Goal: Information Seeking & Learning: Find specific fact

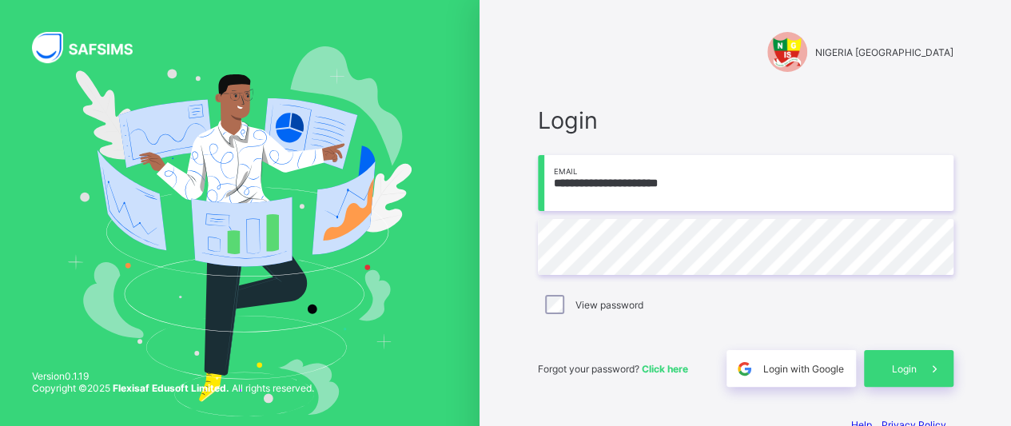
type input "**********"
click at [943, 364] on icon at bounding box center [934, 368] width 17 height 15
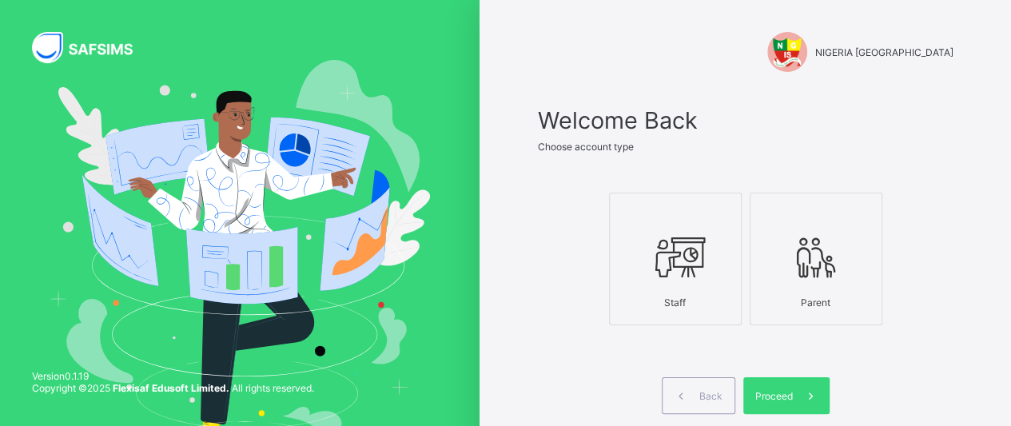
click at [703, 249] on icon at bounding box center [675, 257] width 56 height 48
click at [793, 390] on span "Proceed" at bounding box center [774, 396] width 38 height 12
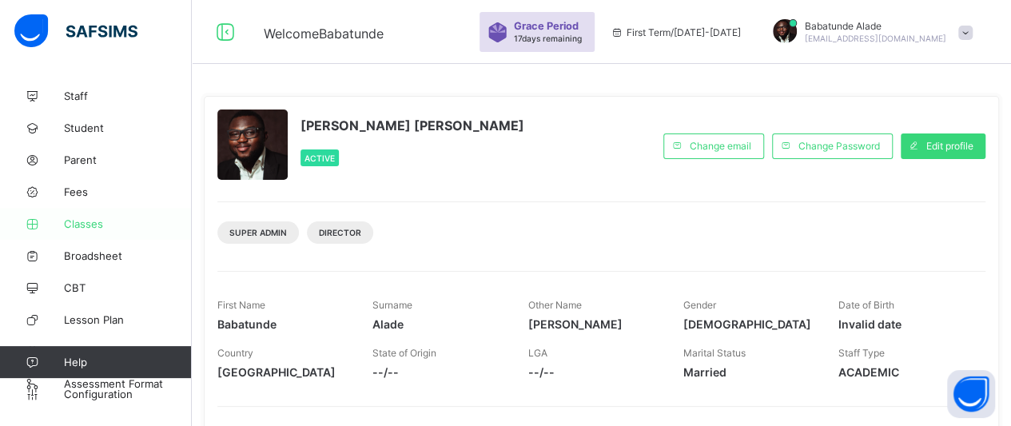
click at [85, 225] on span "Classes" at bounding box center [128, 223] width 128 height 13
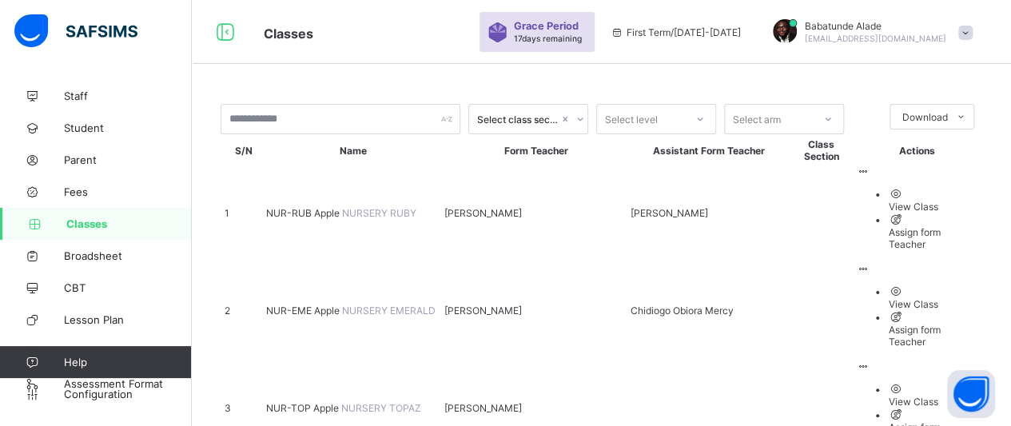
click at [312, 207] on span "NUR-RUB Apple" at bounding box center [304, 213] width 76 height 12
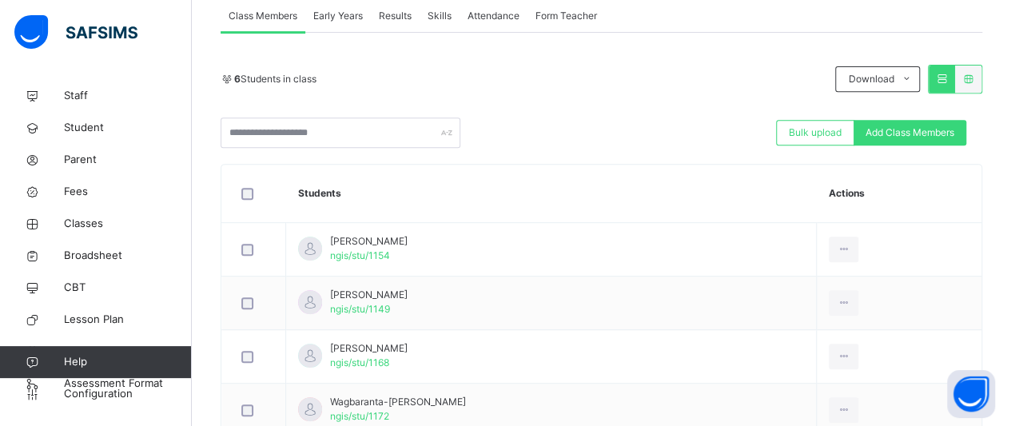
scroll to position [300, 0]
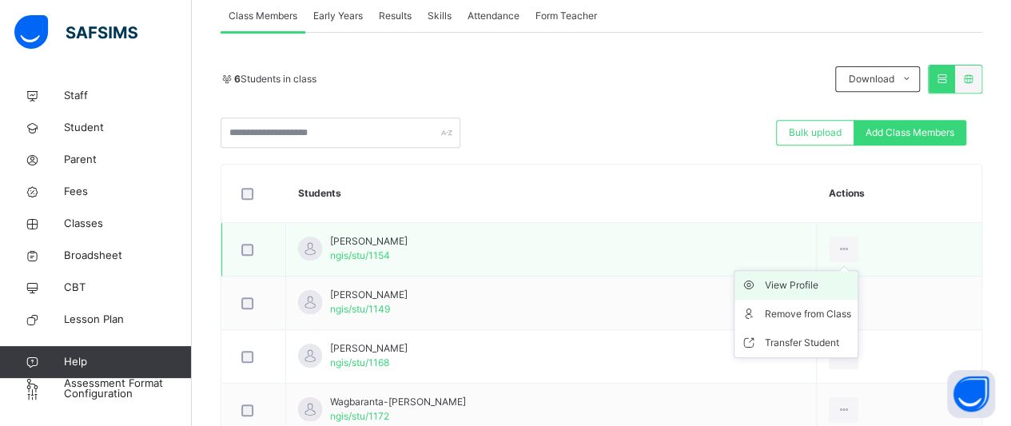
click at [851, 281] on div "View Profile" at bounding box center [808, 285] width 86 height 16
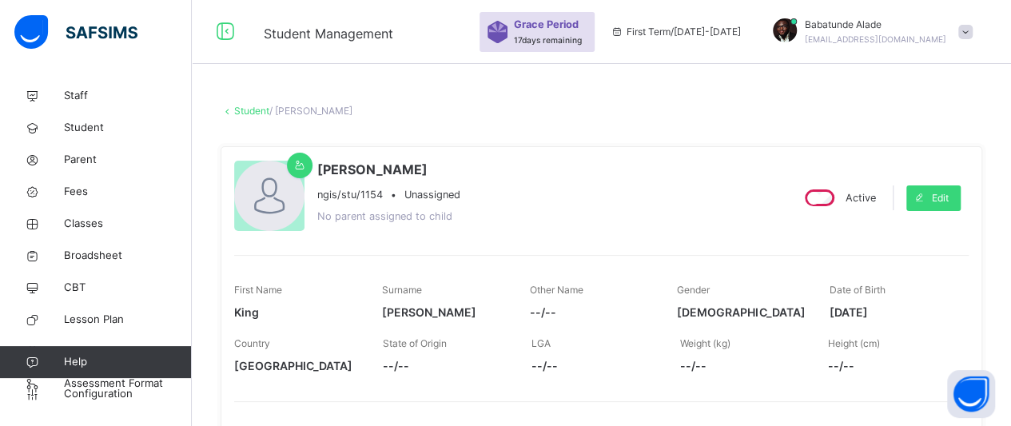
drag, startPoint x: 840, startPoint y: 311, endPoint x: 905, endPoint y: 310, distance: 64.7
click at [905, 310] on span "2024-01-22" at bounding box center [891, 312] width 124 height 17
copy span "2024-01-22"
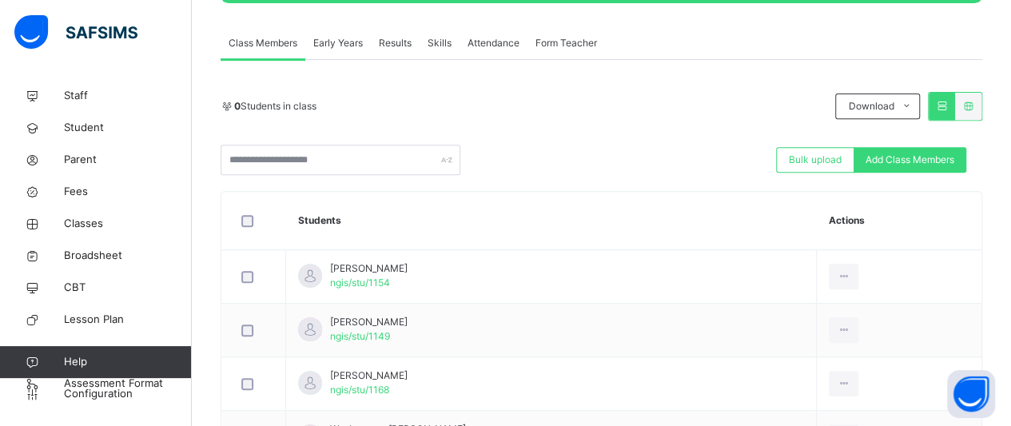
scroll to position [294, 0]
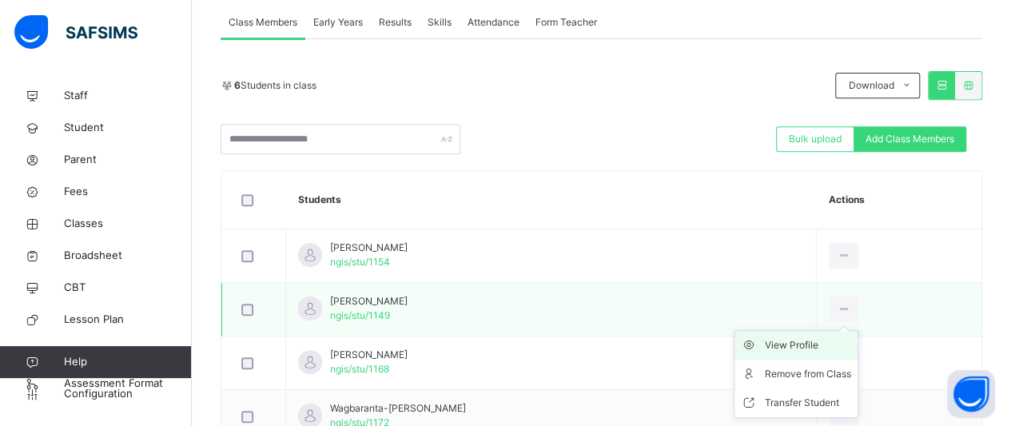
click at [851, 338] on div "View Profile" at bounding box center [808, 345] width 86 height 16
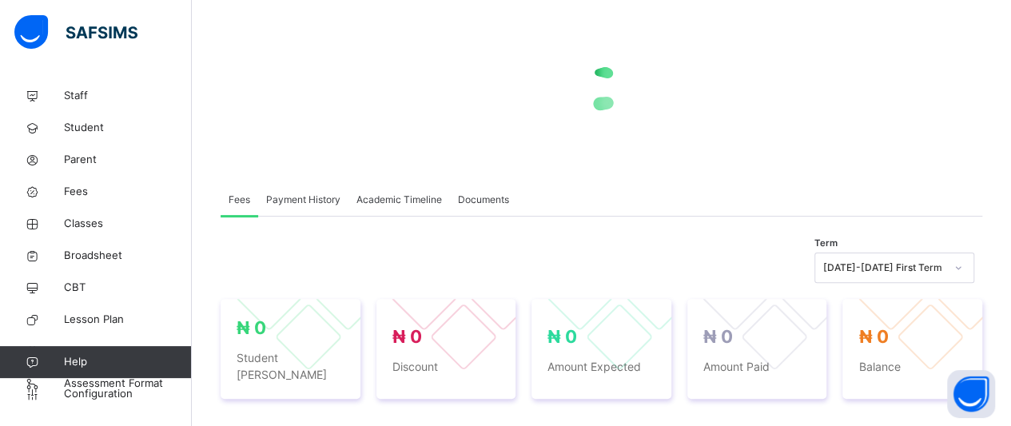
scroll to position [126, 0]
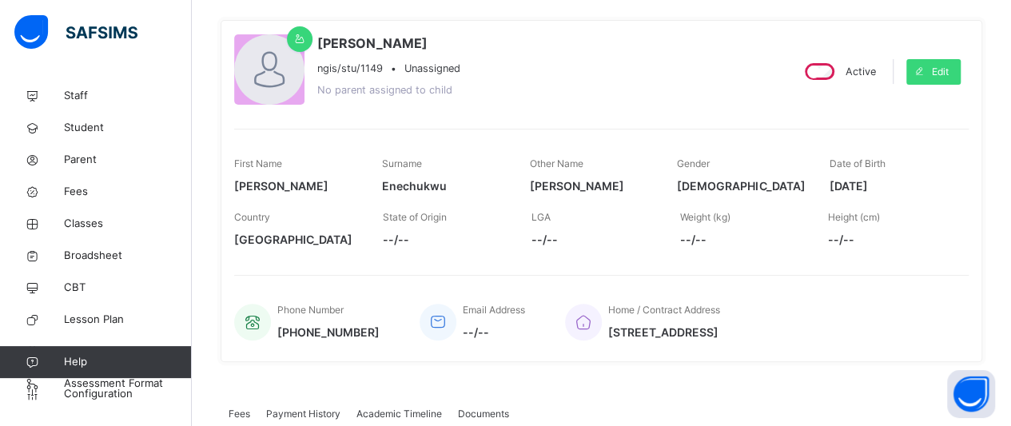
drag, startPoint x: 838, startPoint y: 181, endPoint x: 914, endPoint y: 180, distance: 75.9
click at [914, 180] on span "2023-11-06" at bounding box center [891, 185] width 124 height 17
copy span "2023-11-06"
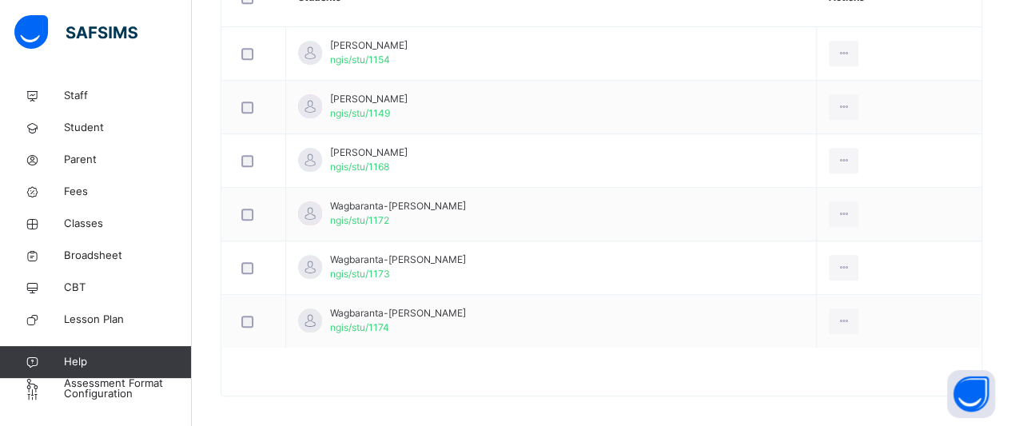
scroll to position [503, 0]
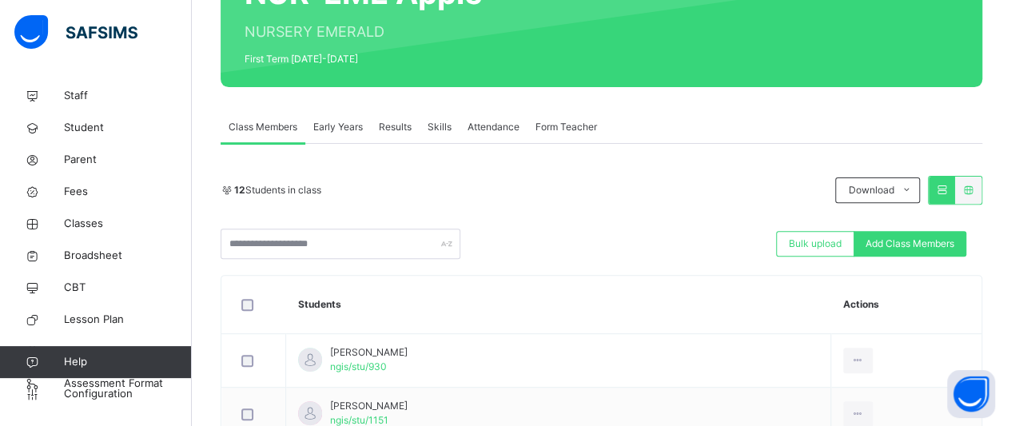
scroll to position [208, 0]
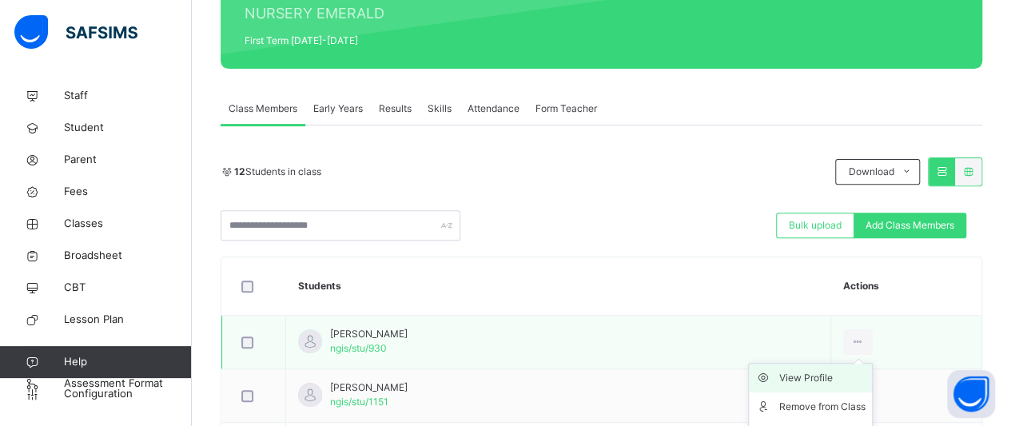
click at [829, 378] on div "View Profile" at bounding box center [822, 378] width 86 height 16
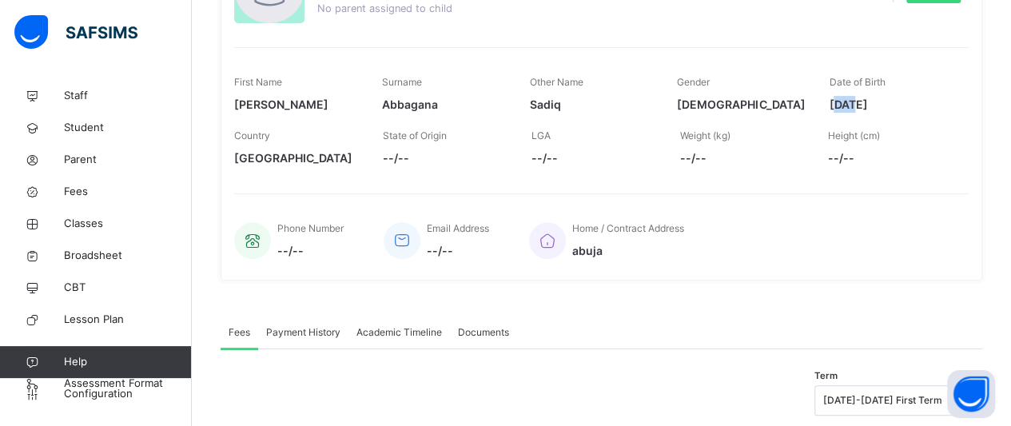
drag, startPoint x: 841, startPoint y: 101, endPoint x: 861, endPoint y: 113, distance: 22.2
click at [861, 113] on div "Date of Birth 2021-07-05" at bounding box center [891, 94] width 124 height 54
click at [834, 113] on div "First Name Abubakar Surname Abbagana Other Name Sadiq Gender MALE Date of Birth…" at bounding box center [601, 94] width 734 height 54
drag, startPoint x: 828, startPoint y: 101, endPoint x: 907, endPoint y: 116, distance: 80.4
click at [907, 116] on div "First Name Abubakar Surname Abbagana Other Name Sadiq Gender MALE Date of Birth…" at bounding box center [601, 94] width 734 height 54
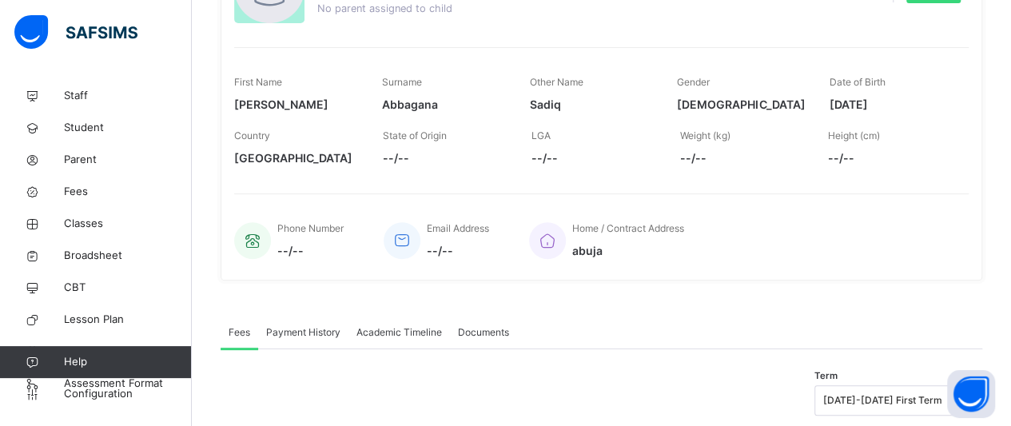
copy span "2021-07-05"
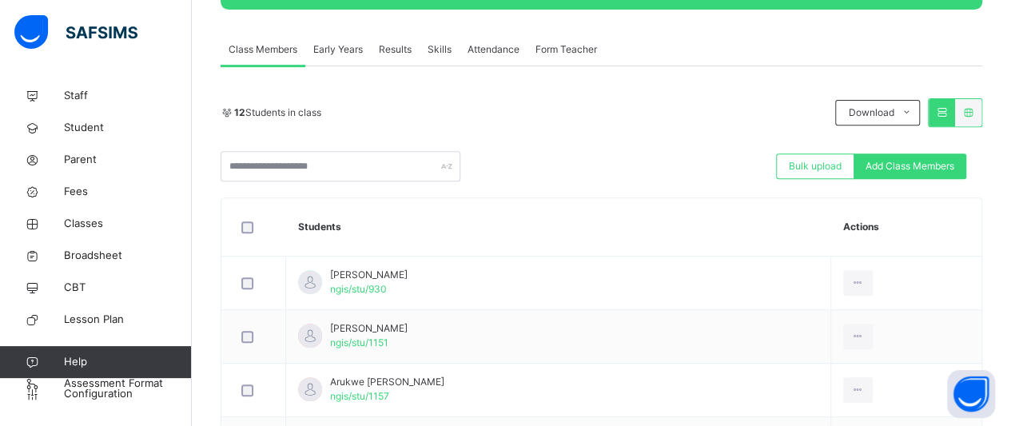
scroll to position [304, 0]
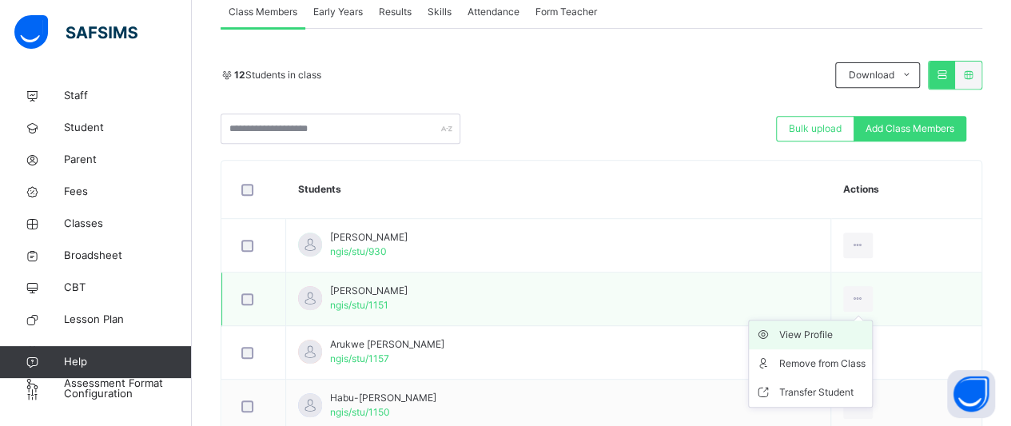
click at [826, 332] on div "View Profile" at bounding box center [822, 335] width 86 height 16
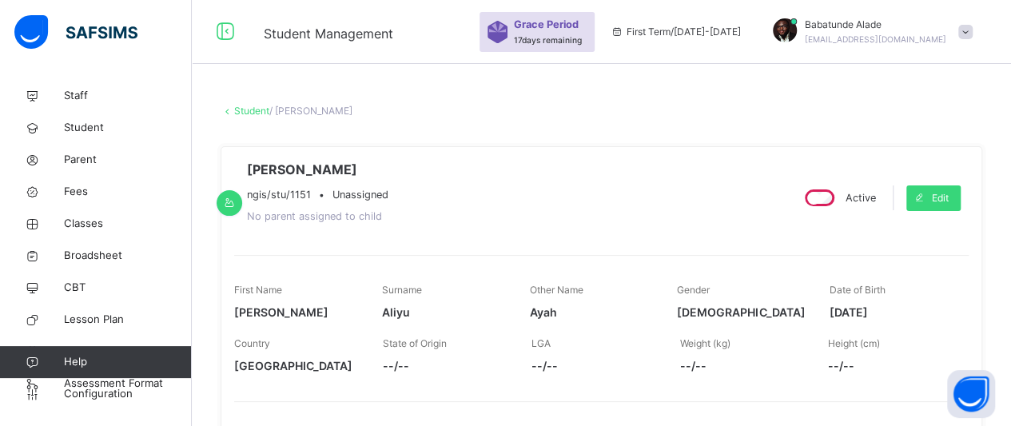
drag, startPoint x: 839, startPoint y: 6, endPoint x: 913, endPoint y: 323, distance: 325.6
click at [913, 323] on div "Date of Birth 2023-02-09" at bounding box center [891, 302] width 124 height 54
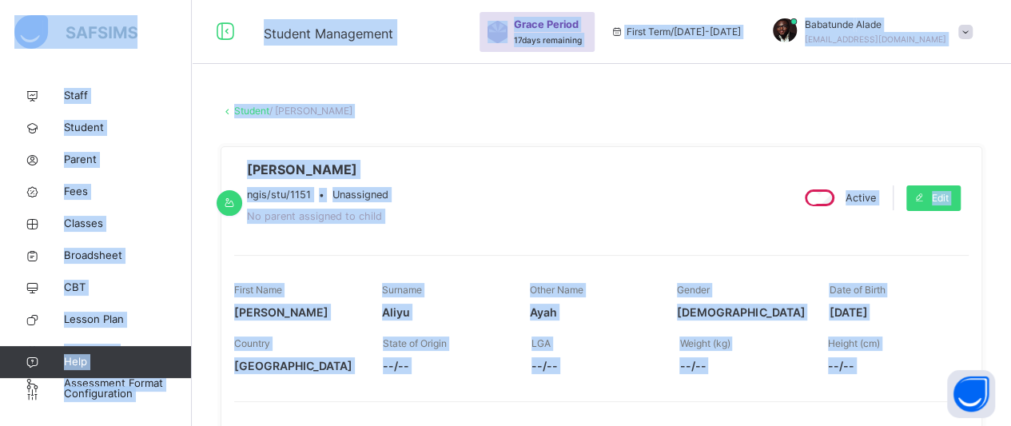
click at [630, 185] on div "Aliyu Habiba Ayah ngis/stu/1151 • Unassigned No parent assigned to child" at bounding box center [505, 198] width 543 height 76
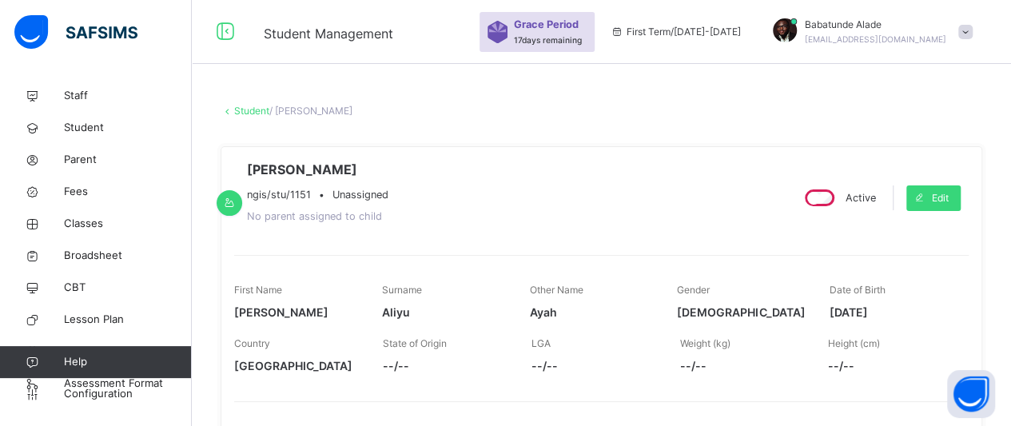
drag, startPoint x: 837, startPoint y: 314, endPoint x: 916, endPoint y: 322, distance: 78.7
click at [916, 322] on div "Date of Birth 2023-02-09" at bounding box center [891, 302] width 124 height 54
copy span "2023-02-09"
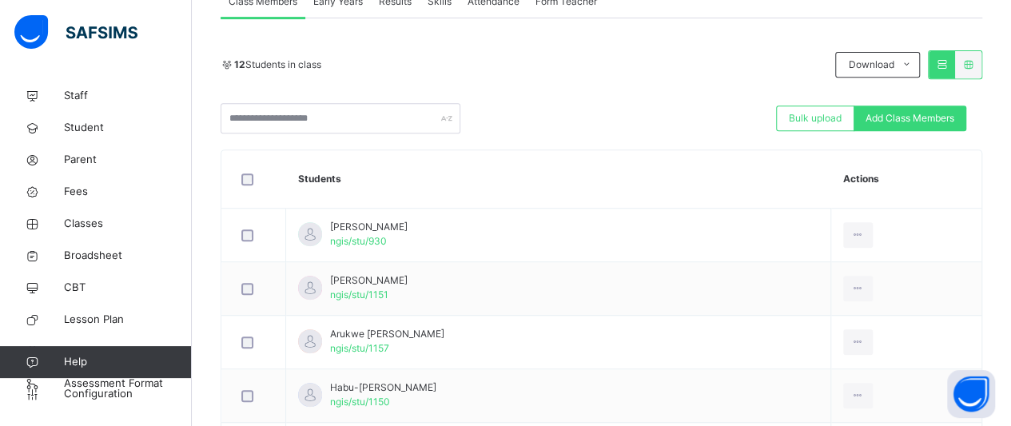
scroll to position [312, 0]
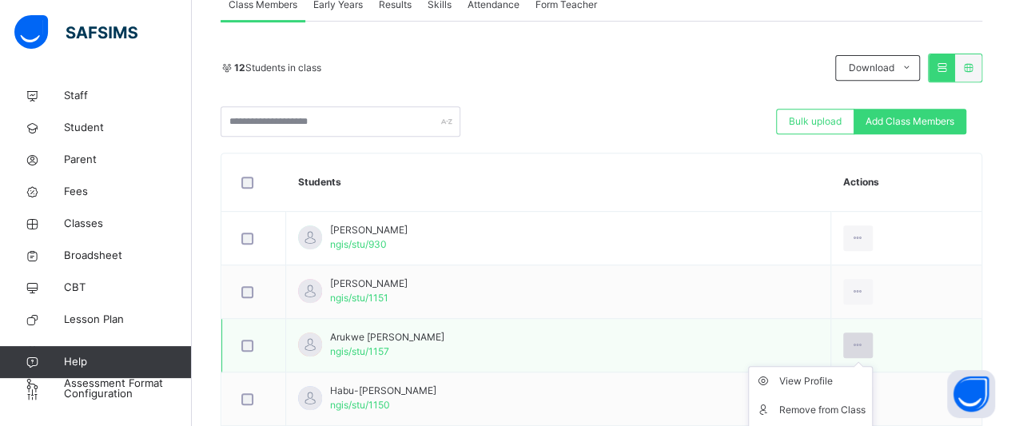
click at [865, 346] on icon at bounding box center [858, 345] width 14 height 14
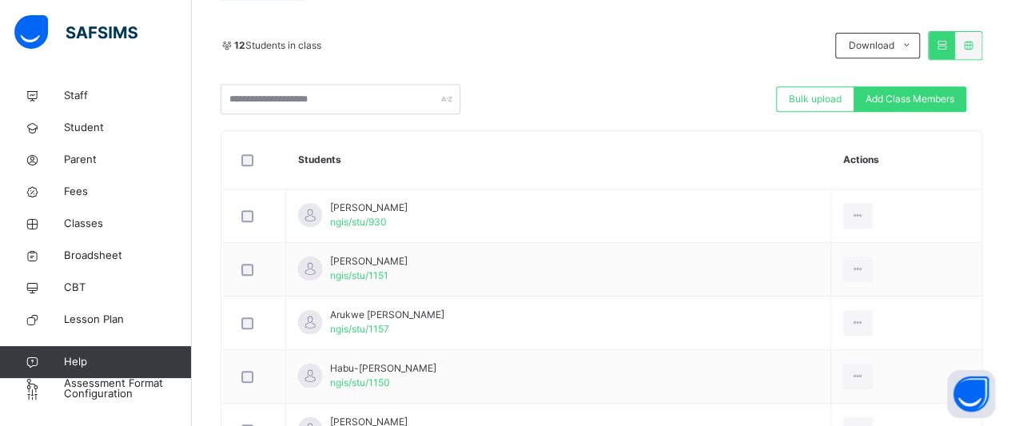
scroll to position [336, 0]
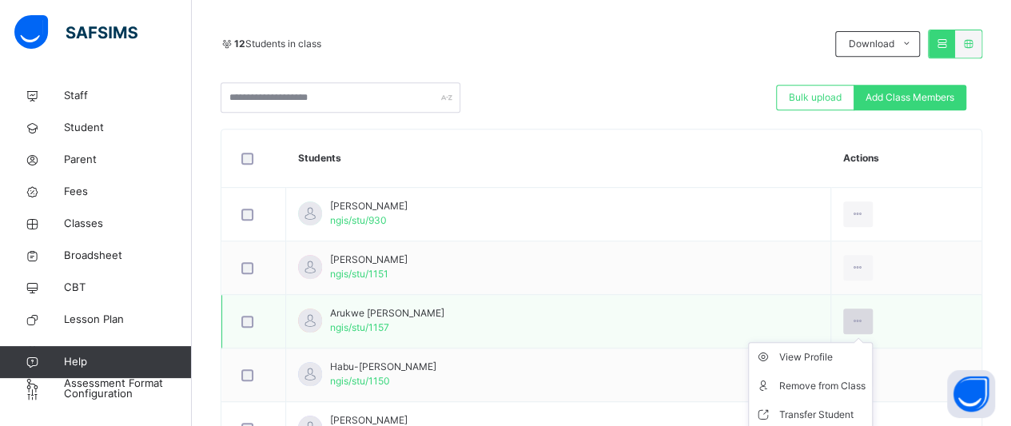
click at [864, 314] on icon at bounding box center [858, 321] width 14 height 14
click at [851, 388] on div "Remove from Class" at bounding box center [822, 386] width 86 height 16
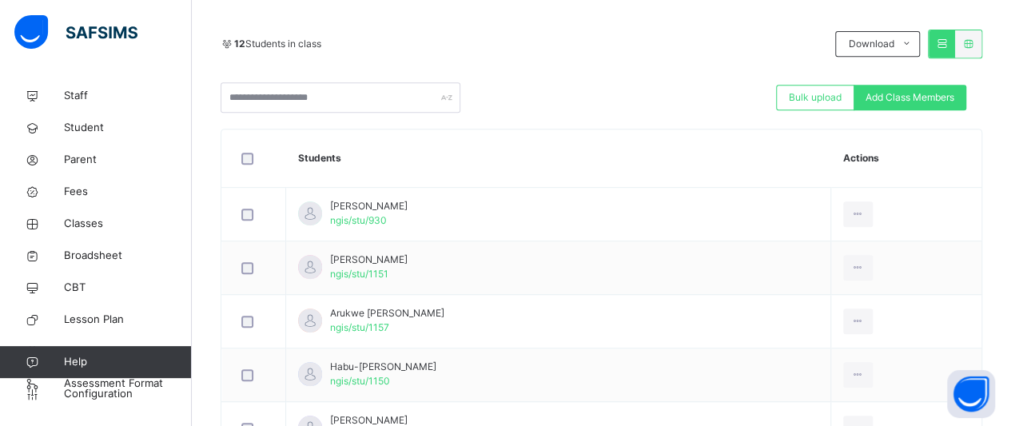
click at [80, 219] on span "Classes" at bounding box center [128, 224] width 128 height 16
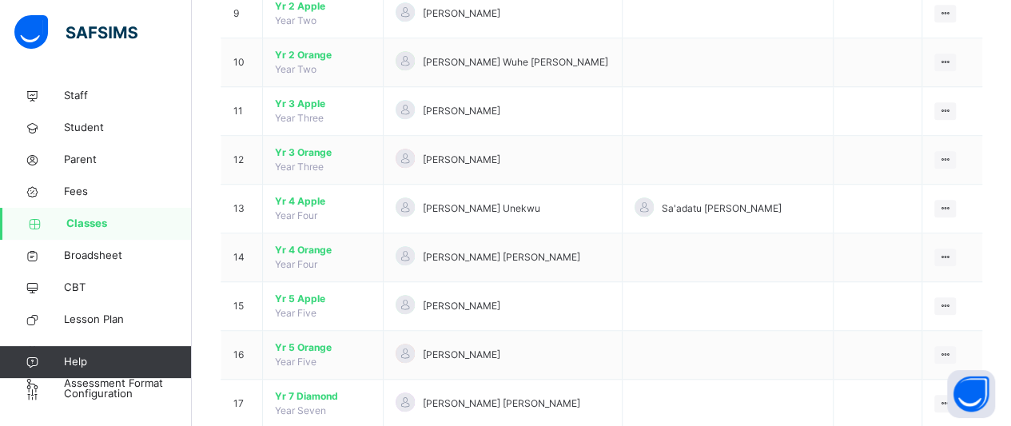
scroll to position [610, 0]
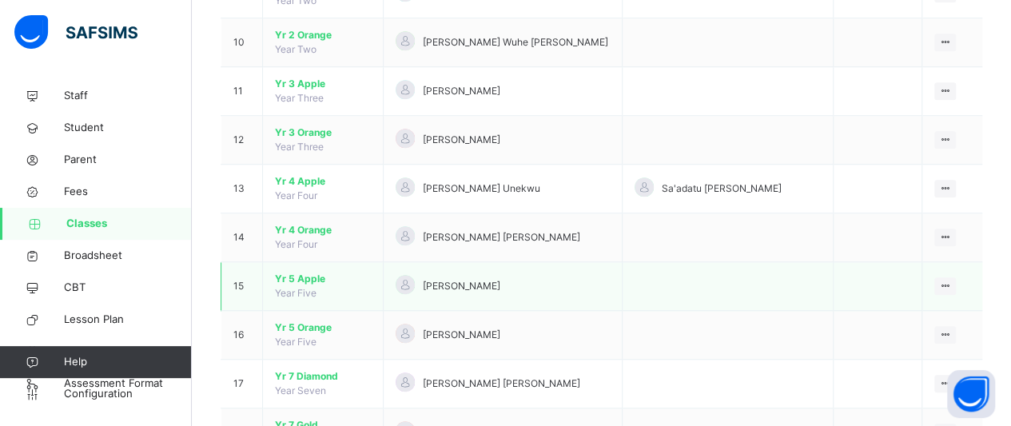
click at [304, 280] on span "Yr 5 Apple" at bounding box center [323, 279] width 96 height 14
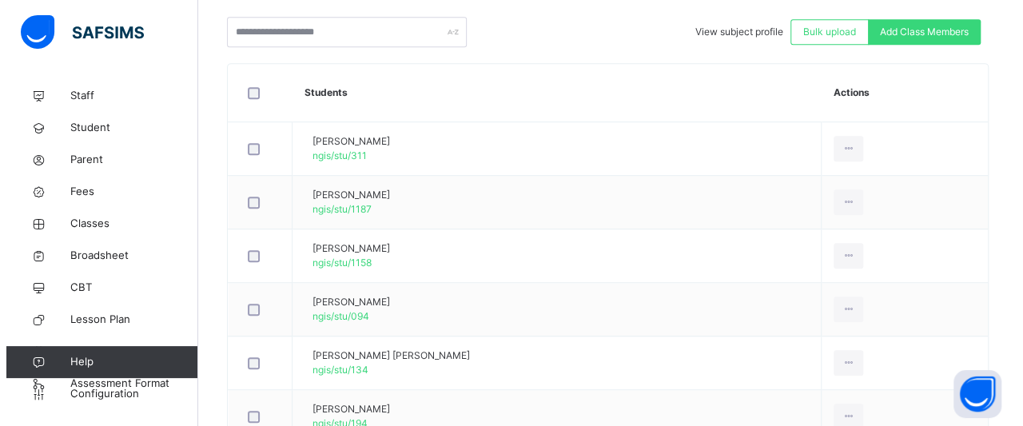
scroll to position [280, 0]
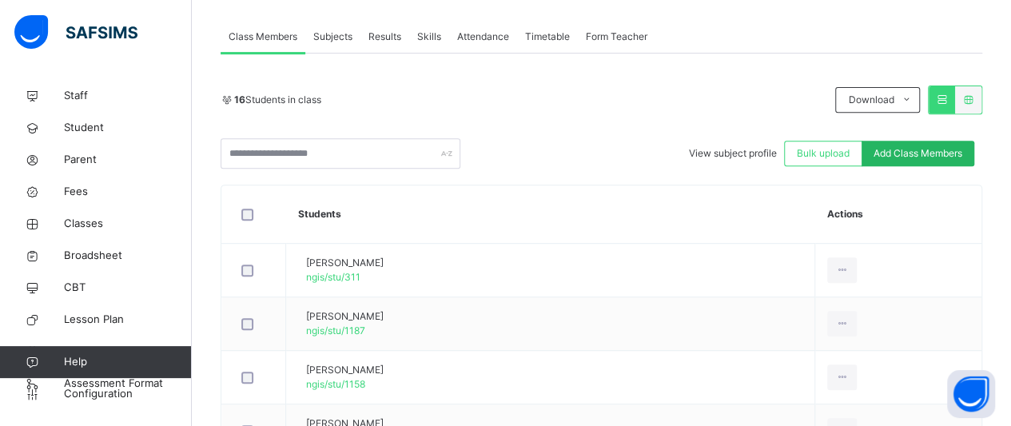
click at [907, 151] on span "Add Class Members" at bounding box center [917, 153] width 89 height 14
type input "***"
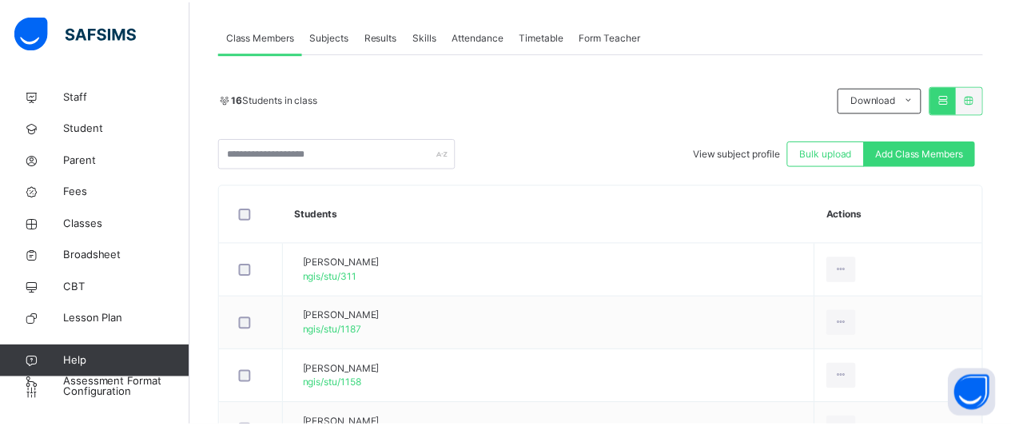
scroll to position [113, 0]
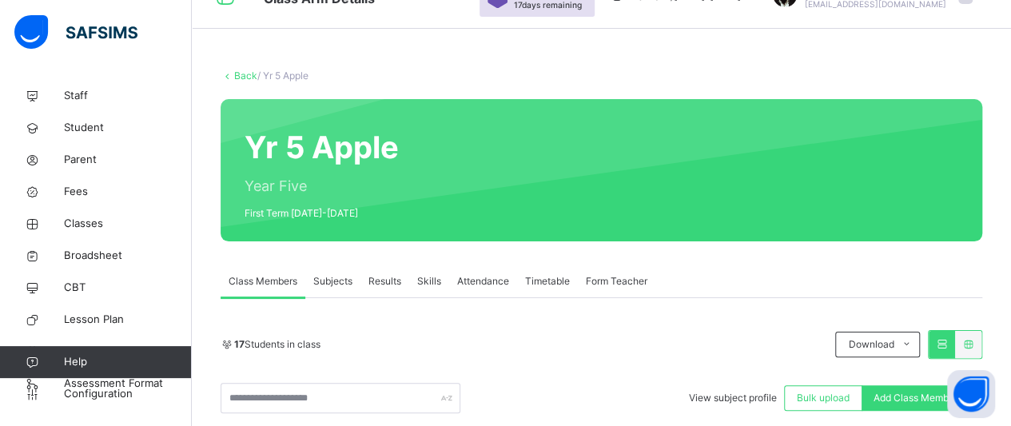
scroll to position [280, 0]
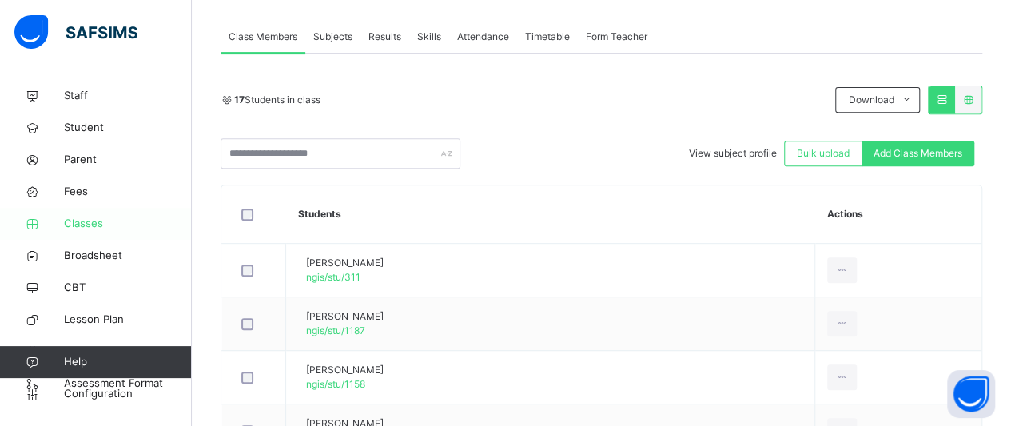
click at [82, 217] on span "Classes" at bounding box center [128, 224] width 128 height 16
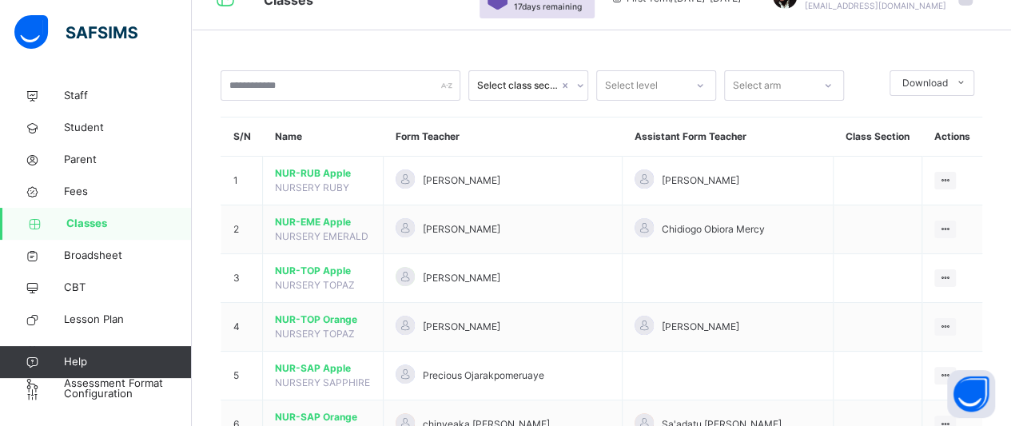
scroll to position [31, 0]
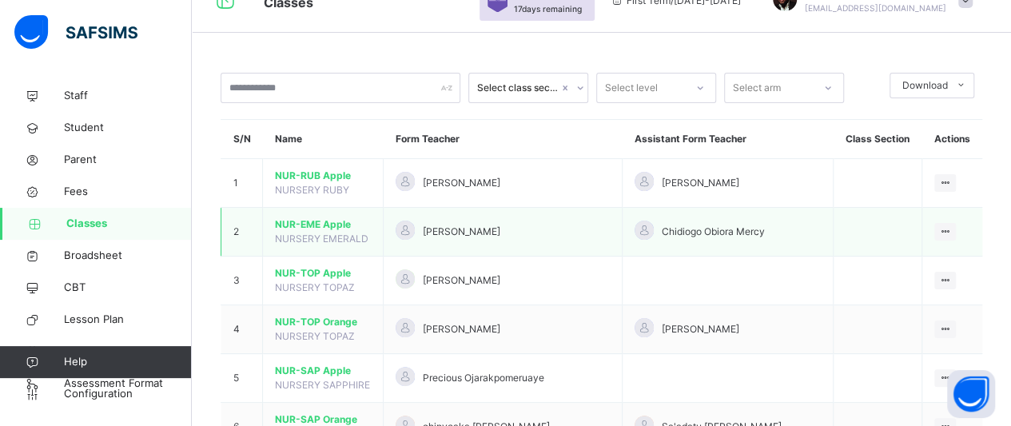
click at [298, 220] on span "NUR-EME Apple" at bounding box center [323, 224] width 96 height 14
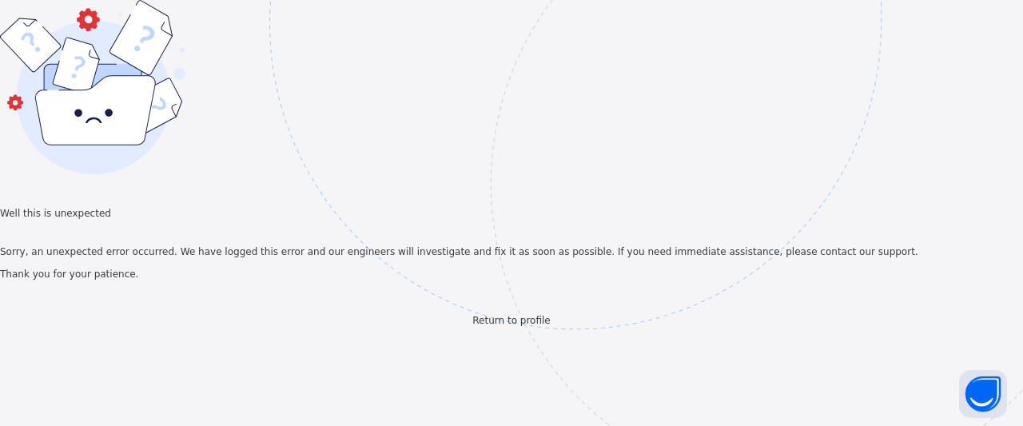
drag, startPoint x: 148, startPoint y: 5, endPoint x: 174, endPoint y: 93, distance: 91.8
click at [174, 93] on div "Well this is unexpected Sorry, an unexpected error occurred. We have logged thi…" at bounding box center [511, 164] width 1023 height 328
click at [499, 326] on span "Return to profile" at bounding box center [511, 320] width 78 height 11
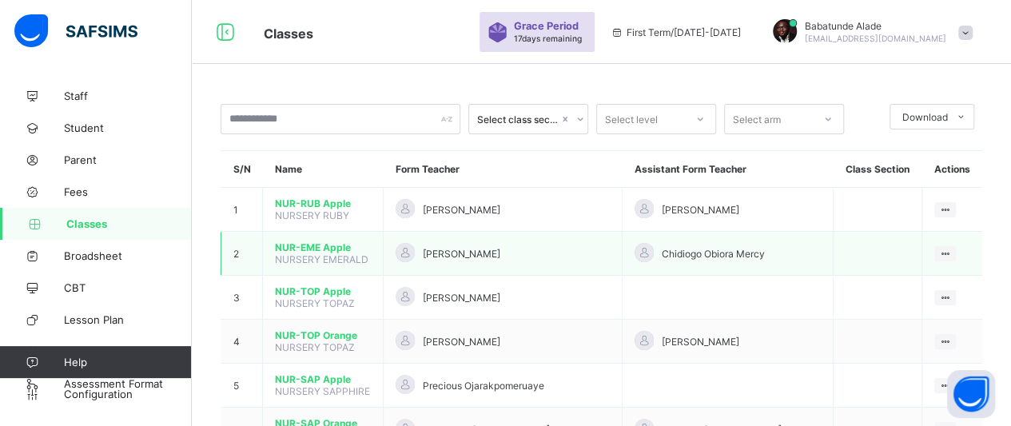
click at [310, 253] on span "NURSERY EMERALD" at bounding box center [321, 259] width 93 height 12
click at [441, 258] on div "Sandra Okonkwo" at bounding box center [503, 254] width 214 height 22
click at [396, 256] on td "Sandra Okonkwo" at bounding box center [503, 254] width 239 height 44
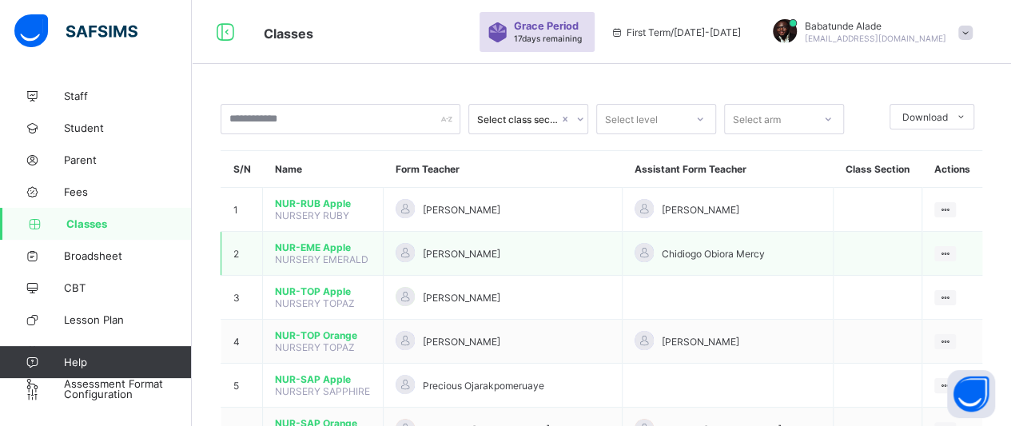
click at [396, 256] on td "Sandra Okonkwo" at bounding box center [503, 254] width 239 height 44
click at [364, 258] on span "NURSERY EMERALD" at bounding box center [321, 259] width 93 height 12
click at [475, 259] on div "[PERSON_NAME]" at bounding box center [503, 254] width 214 height 22
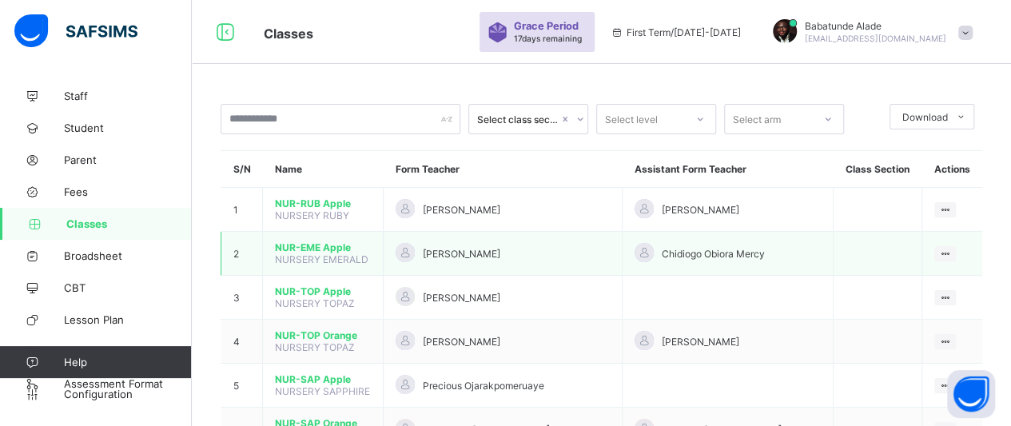
click at [384, 260] on td "NUR-EME Apple NURSERY EMERALD" at bounding box center [323, 254] width 121 height 44
click at [248, 252] on td "2" at bounding box center [242, 254] width 42 height 44
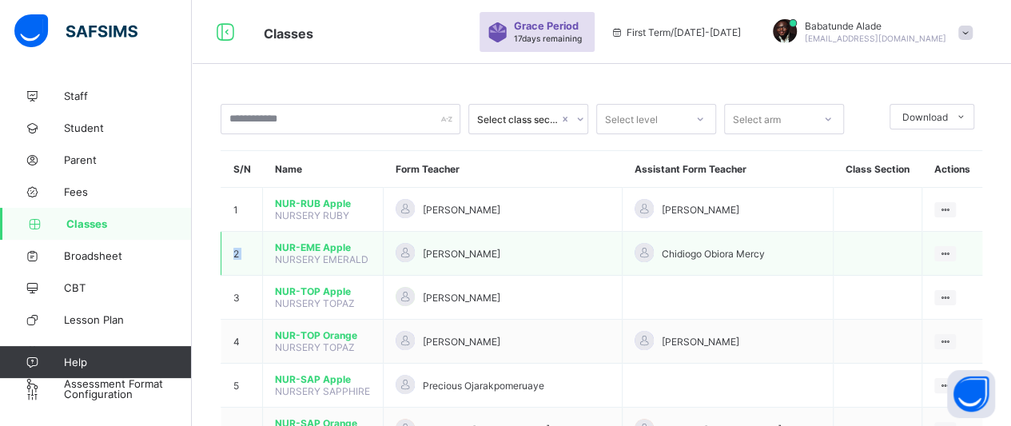
click at [248, 252] on td "2" at bounding box center [242, 254] width 42 height 44
click at [334, 253] on span "NURSERY EMERALD" at bounding box center [321, 259] width 93 height 12
click at [379, 253] on td "NUR-EME Apple NURSERY EMERALD" at bounding box center [323, 254] width 121 height 44
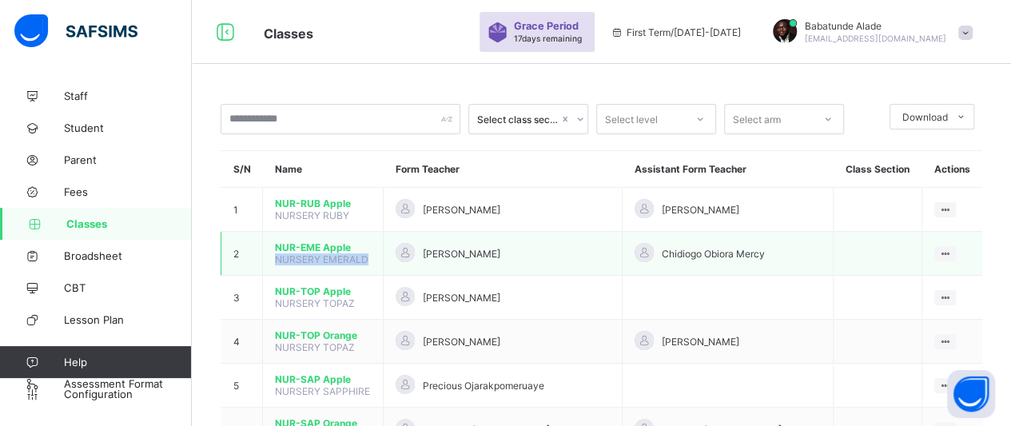
click at [379, 253] on td "NUR-EME Apple NURSERY EMERALD" at bounding box center [323, 254] width 121 height 44
click at [494, 255] on div "[PERSON_NAME]" at bounding box center [503, 254] width 214 height 22
click at [514, 249] on div "[PERSON_NAME]" at bounding box center [503, 254] width 214 height 22
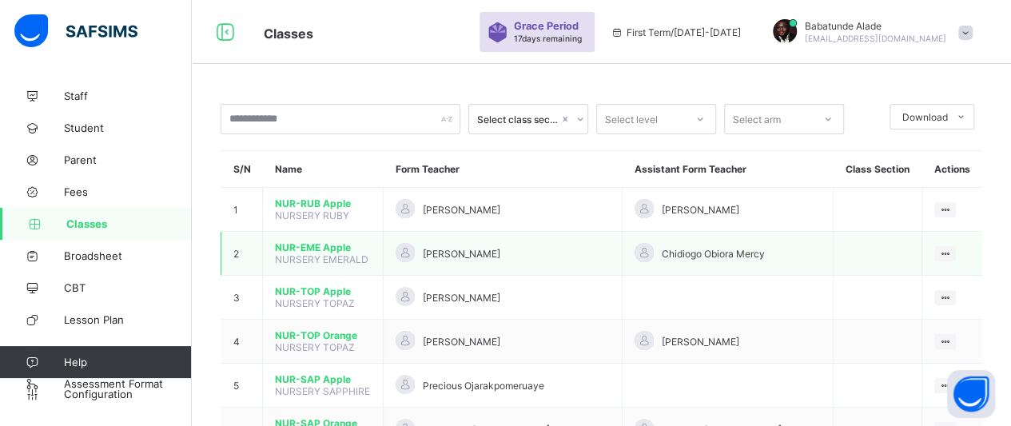
click at [500, 253] on span "[PERSON_NAME]" at bounding box center [462, 254] width 78 height 12
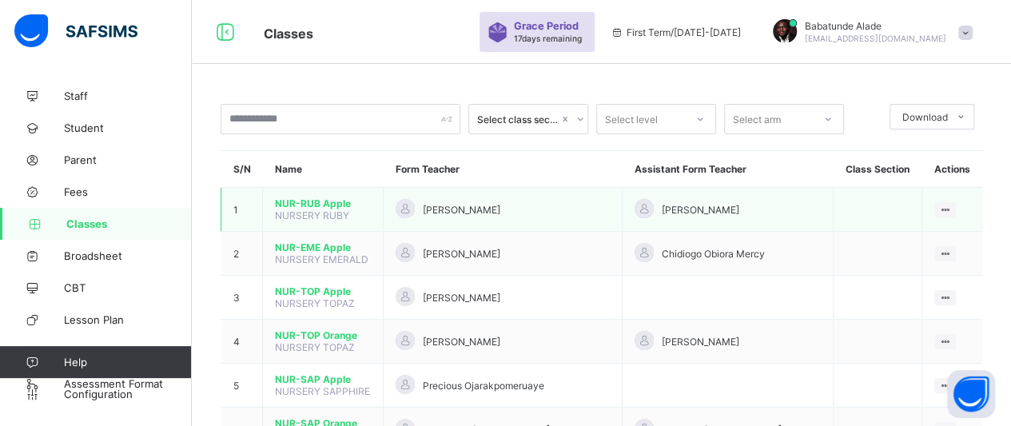
click at [495, 209] on span "[PERSON_NAME]" at bounding box center [462, 210] width 78 height 12
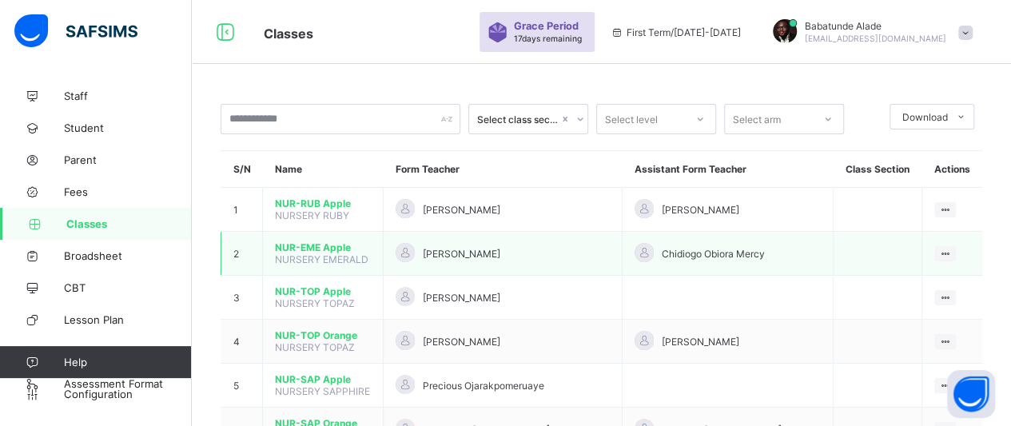
click at [507, 260] on td "[PERSON_NAME]" at bounding box center [503, 254] width 239 height 44
click at [518, 253] on div "[PERSON_NAME]" at bounding box center [503, 254] width 214 height 22
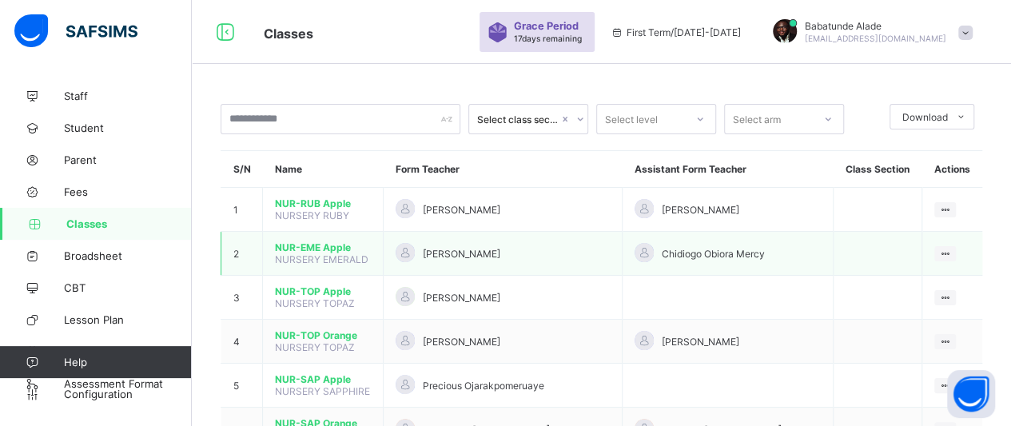
click at [518, 253] on div "[PERSON_NAME]" at bounding box center [503, 254] width 214 height 22
click at [519, 253] on div "[PERSON_NAME]" at bounding box center [503, 254] width 214 height 22
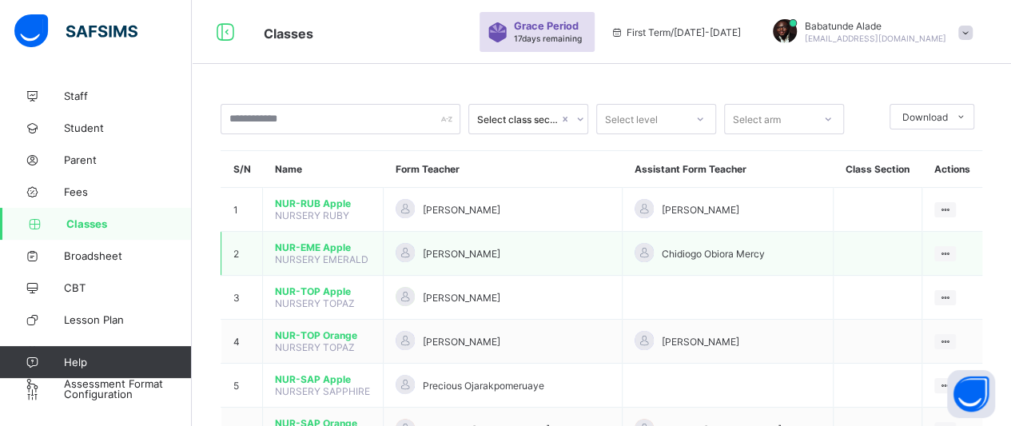
click at [519, 253] on div "[PERSON_NAME]" at bounding box center [503, 254] width 214 height 22
click at [332, 241] on span "NUR-EME Apple" at bounding box center [323, 247] width 96 height 12
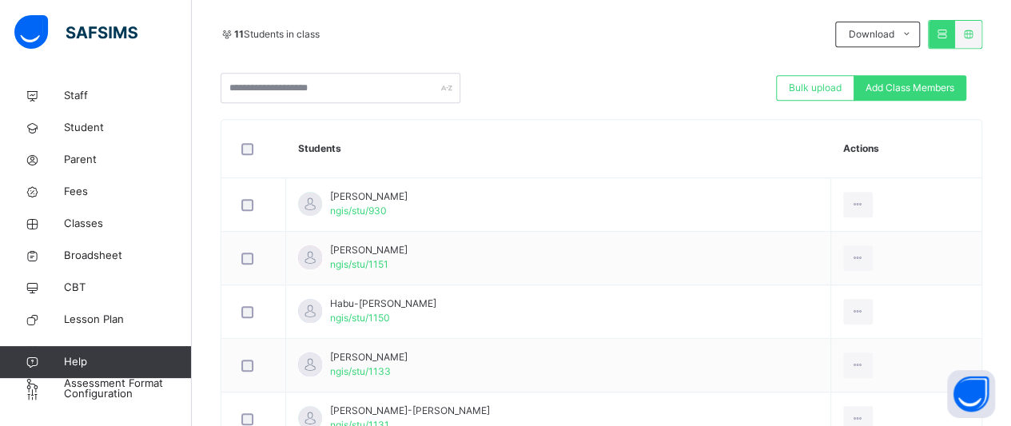
scroll to position [352, 0]
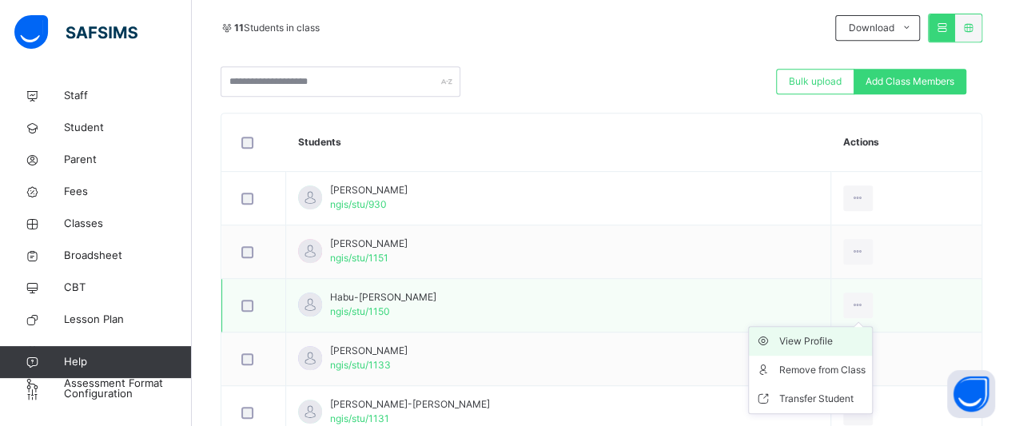
click at [836, 344] on div "View Profile" at bounding box center [822, 341] width 86 height 16
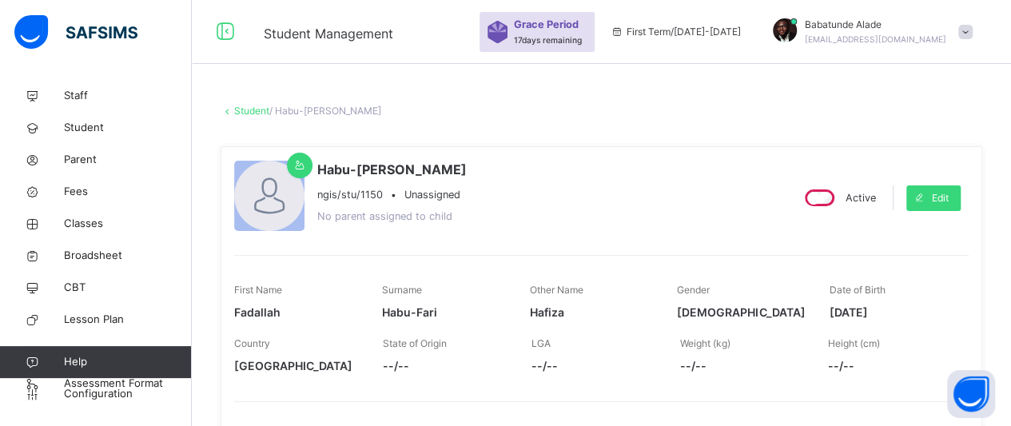
drag, startPoint x: 901, startPoint y: 310, endPoint x: 842, endPoint y: 324, distance: 59.9
click at [842, 324] on div "Date of Birth 2022-10-10" at bounding box center [891, 302] width 124 height 54
click at [836, 316] on div "First Name Fadallah Surname Habu-Fari Other Name Hafiza Gender FEMALE Date of B…" at bounding box center [601, 302] width 734 height 54
drag, startPoint x: 837, startPoint y: 308, endPoint x: 905, endPoint y: 322, distance: 70.2
click at [905, 322] on div "First Name Fadallah Surname Habu-Fari Other Name Hafiza Gender FEMALE Date of B…" at bounding box center [601, 302] width 734 height 54
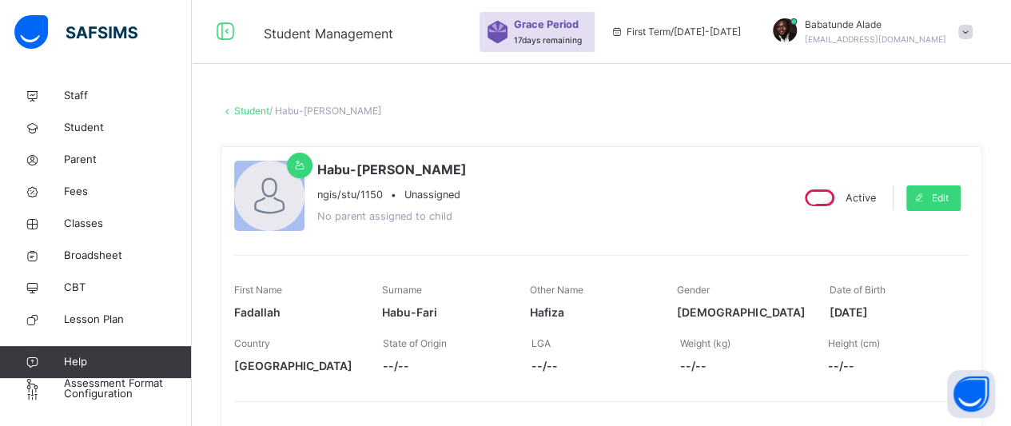
copy span "2022-10-10"
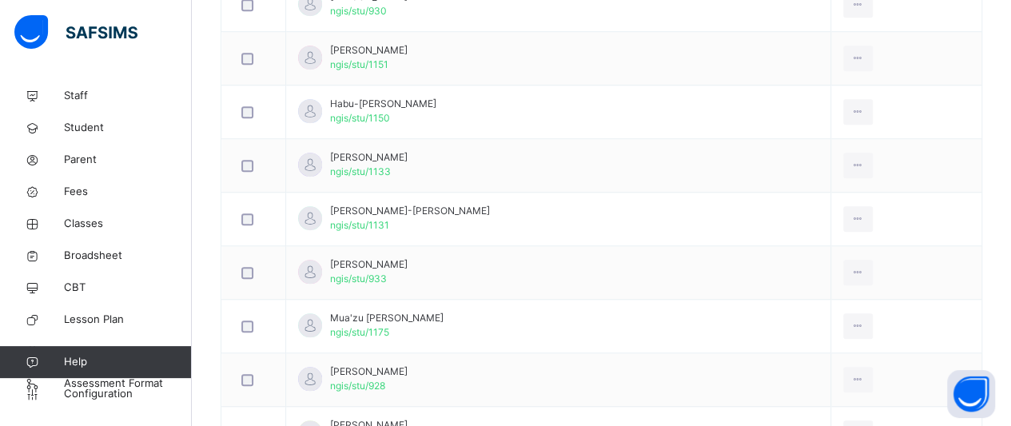
scroll to position [547, 0]
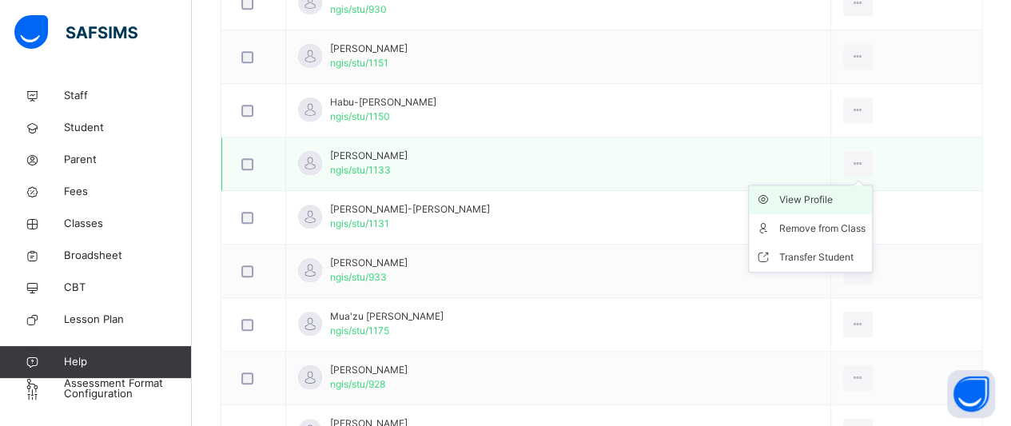
click at [831, 205] on li "View Profile" at bounding box center [810, 199] width 123 height 29
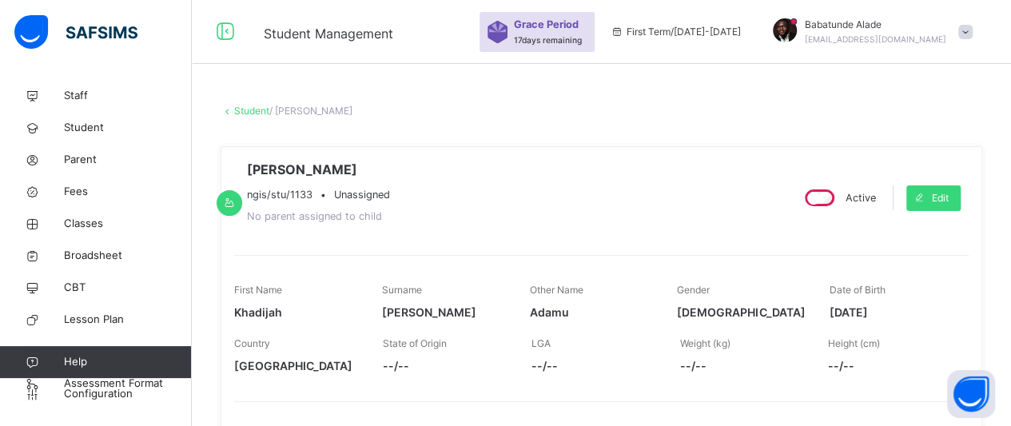
drag, startPoint x: 908, startPoint y: 309, endPoint x: 831, endPoint y: 320, distance: 77.4
click at [831, 320] on div "First Name Khadijah Surname Idris Other Name Adamu Gender MALE Date of Birth 20…" at bounding box center [601, 302] width 734 height 54
copy span "2023-09-12"
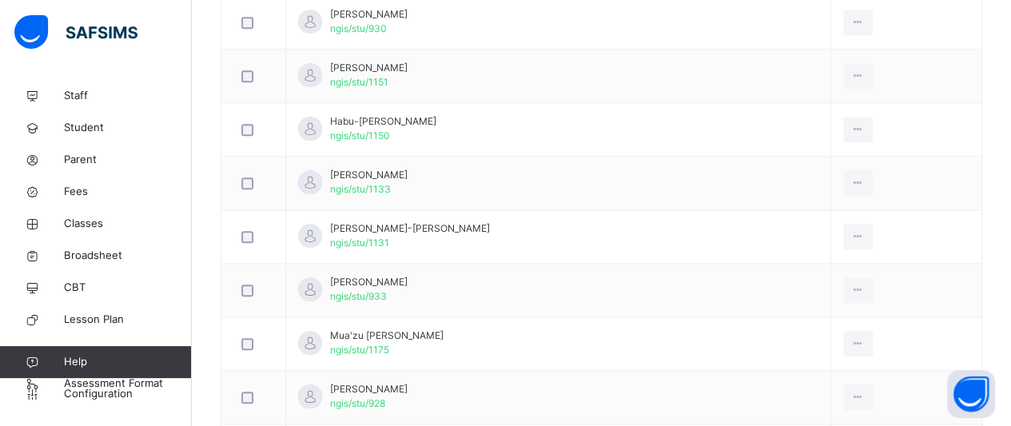
scroll to position [547, 0]
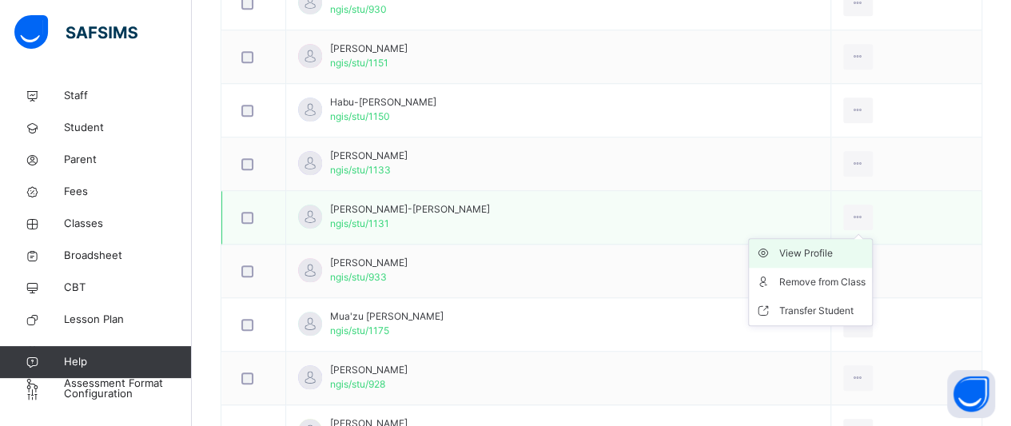
click at [815, 258] on li "View Profile" at bounding box center [810, 253] width 123 height 29
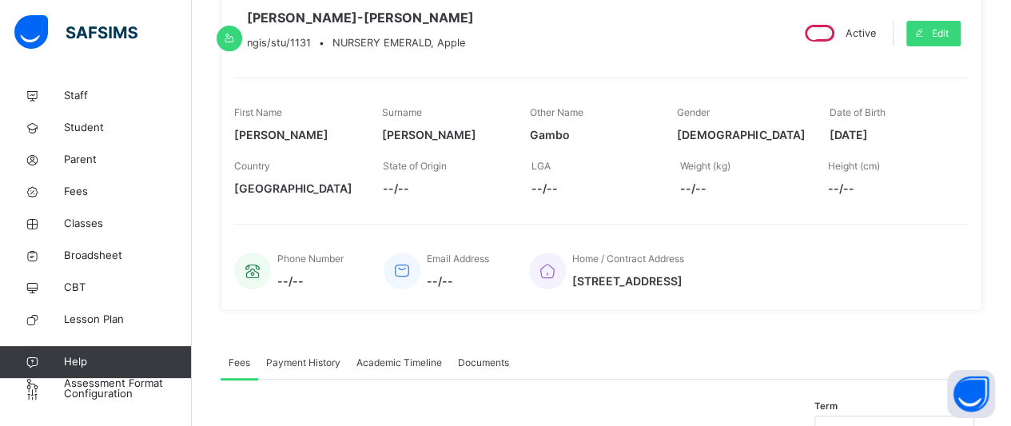
scroll to position [99, 0]
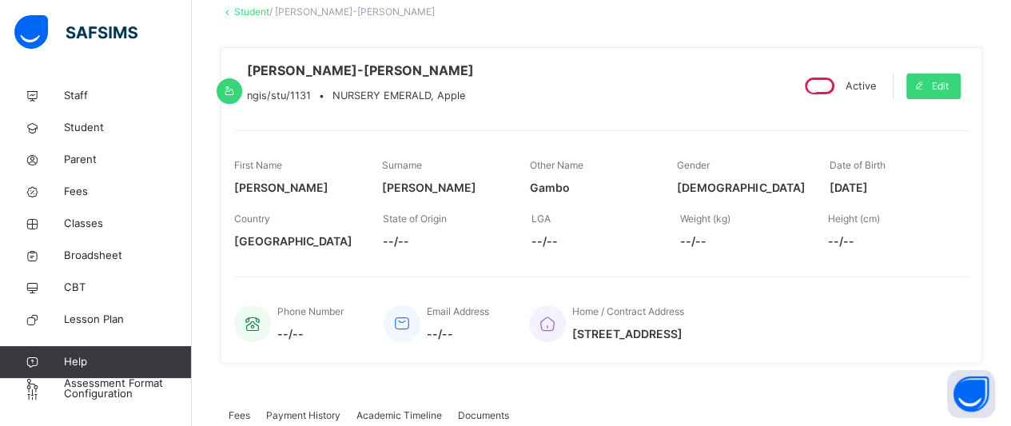
drag, startPoint x: 903, startPoint y: 206, endPoint x: 830, endPoint y: 212, distance: 72.9
click at [830, 204] on div "First Name Abdul-Rasheed Surname Mohammed Other Name Gambo Gender MALE Date of …" at bounding box center [601, 177] width 734 height 54
copy span "2022-12-03"
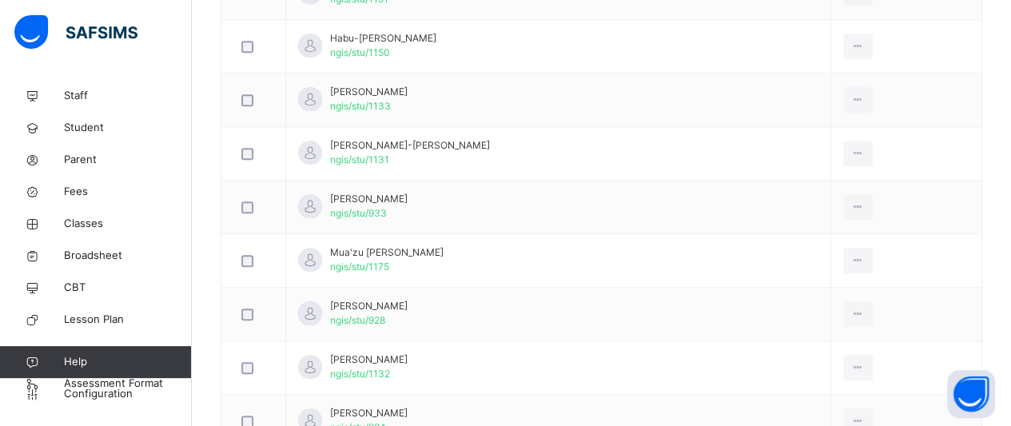
scroll to position [579, 0]
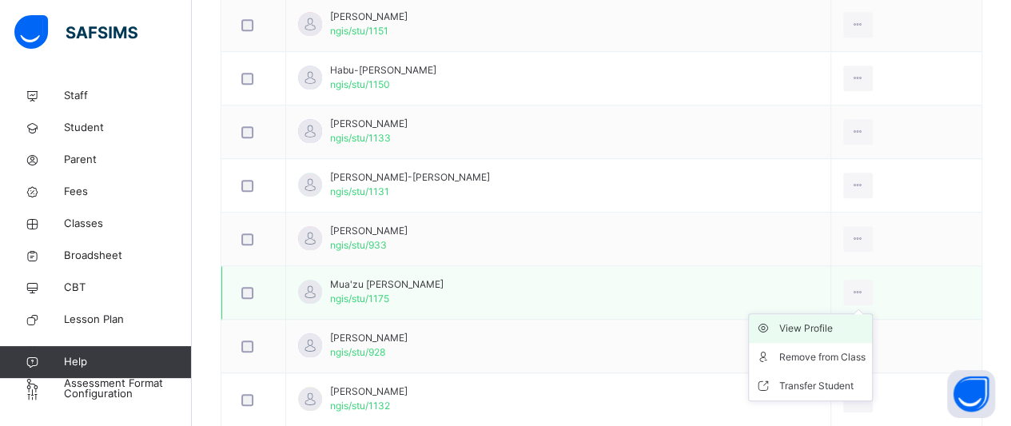
click at [845, 322] on div "View Profile" at bounding box center [822, 328] width 86 height 16
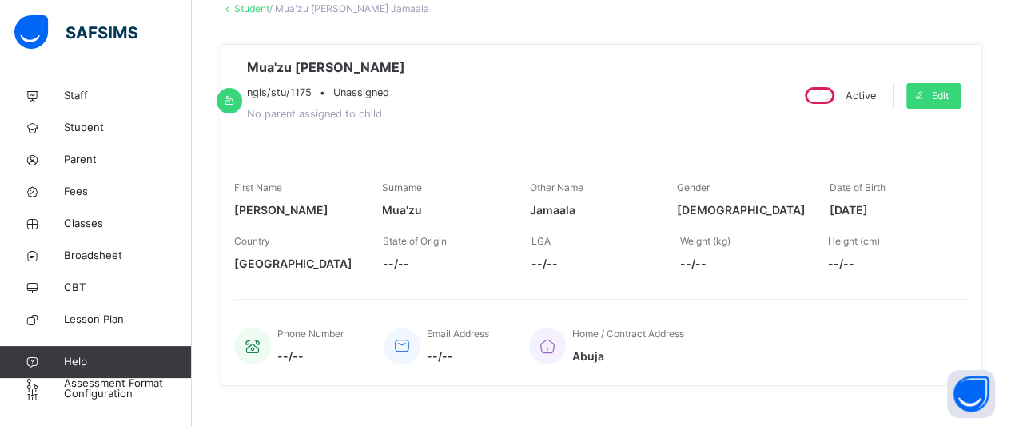
scroll to position [99, 0]
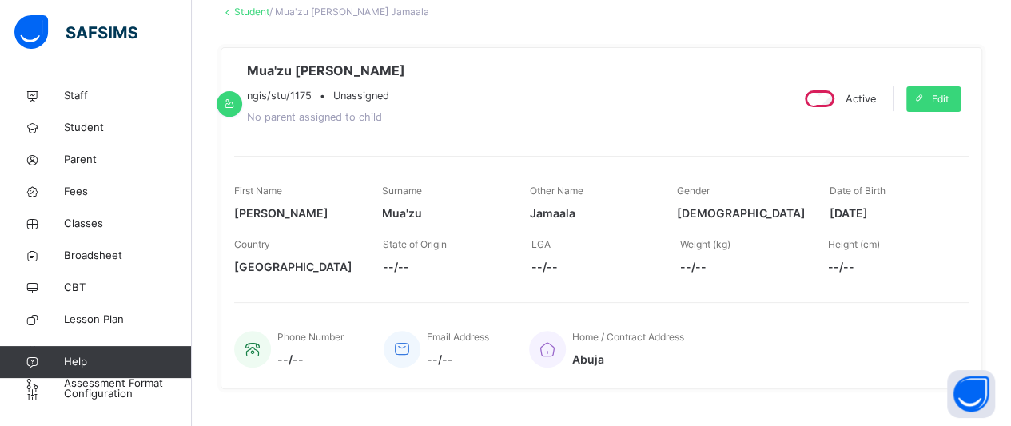
drag, startPoint x: 903, startPoint y: 207, endPoint x: 837, endPoint y: 221, distance: 67.1
click at [837, 221] on div "Date of Birth 2022-05-01" at bounding box center [891, 203] width 124 height 54
copy span "[DATE]"
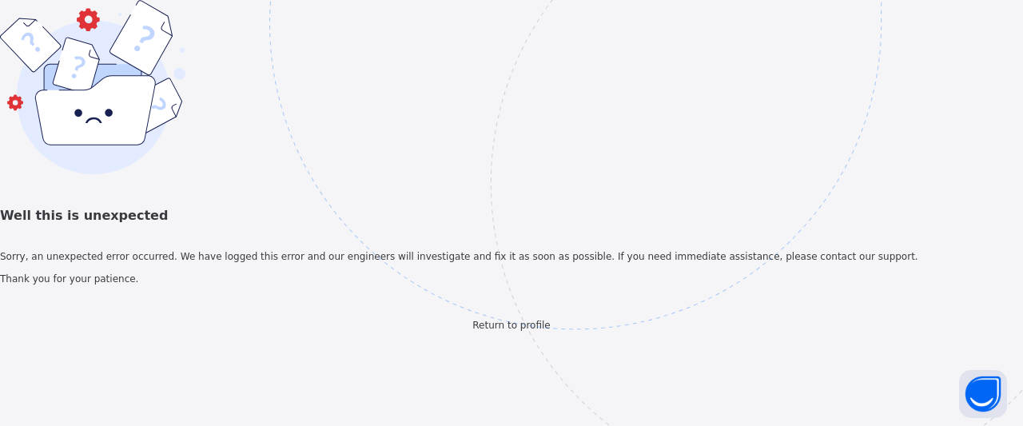
click at [1010, 346] on img at bounding box center [685, 103] width 833 height 773
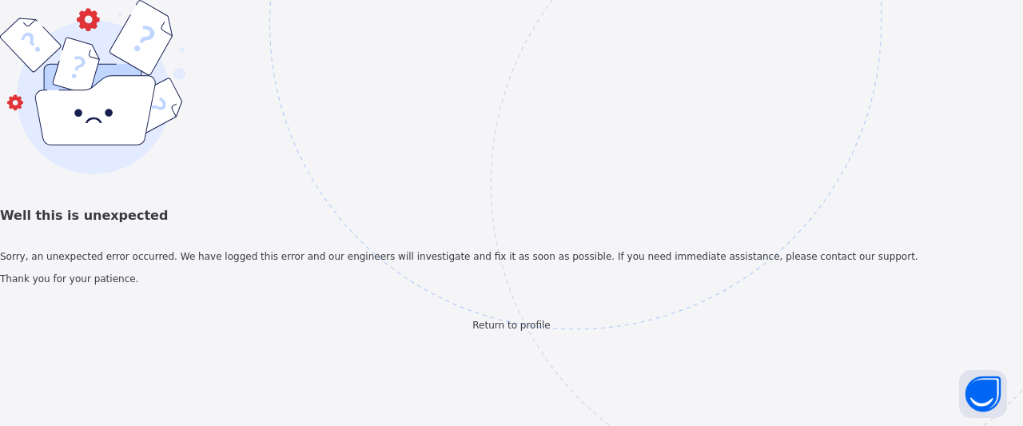
click at [1010, 346] on img at bounding box center [685, 103] width 833 height 773
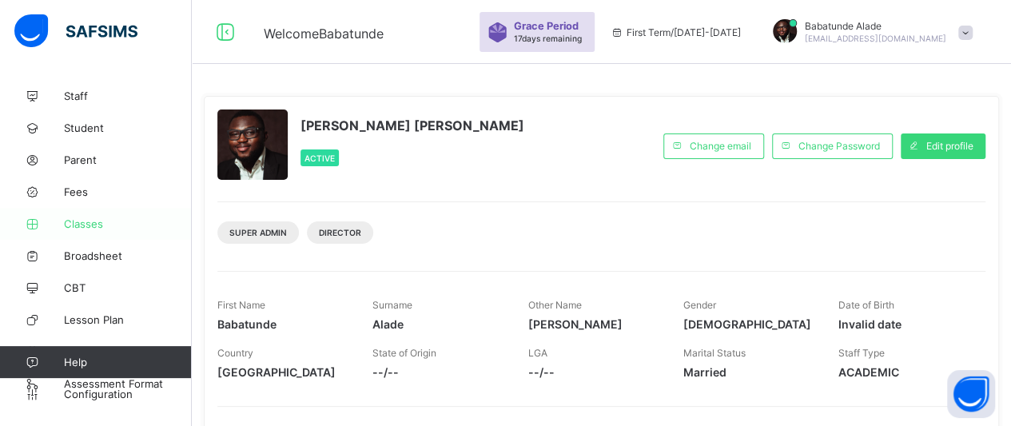
click at [93, 221] on span "Classes" at bounding box center [128, 223] width 128 height 13
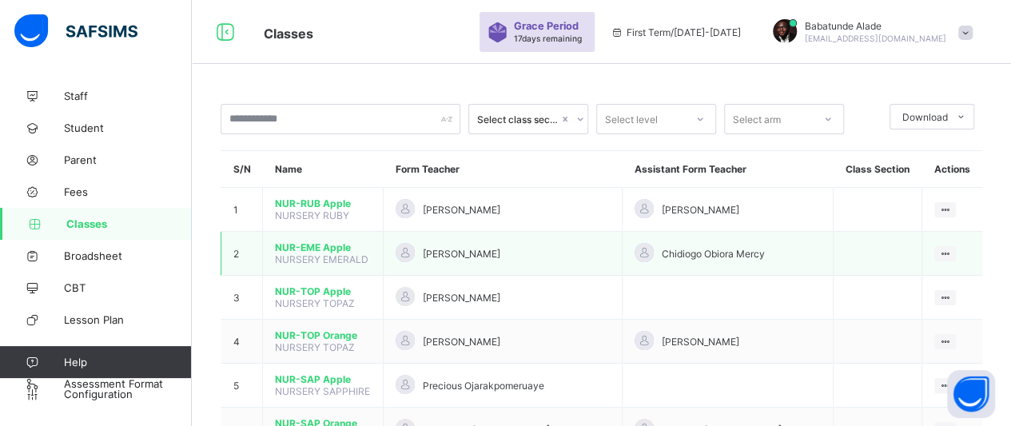
click at [464, 255] on div "[PERSON_NAME]" at bounding box center [503, 254] width 214 height 22
click at [332, 245] on span "NUR-EME Apple" at bounding box center [323, 247] width 96 height 12
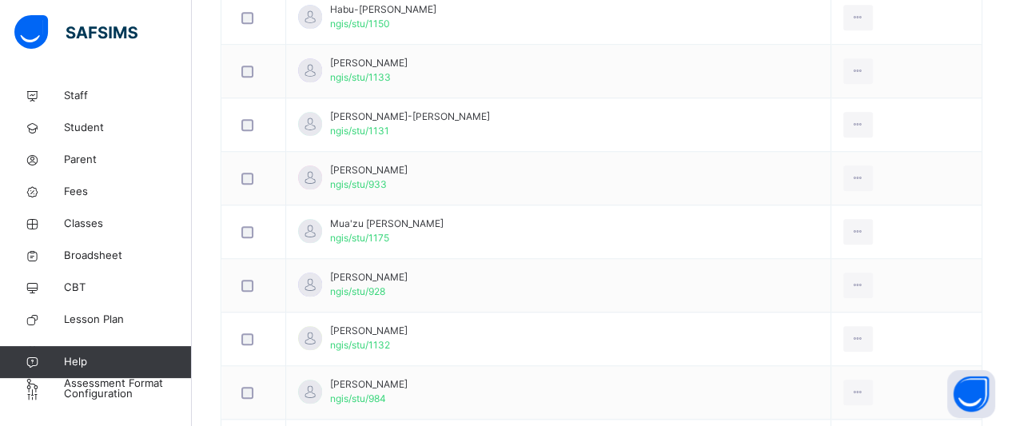
scroll to position [671, 0]
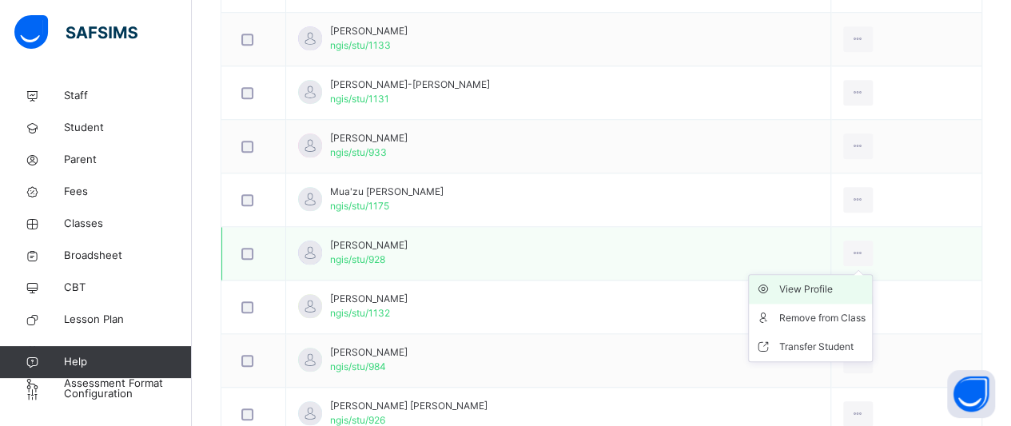
click at [837, 281] on div "View Profile" at bounding box center [822, 289] width 86 height 16
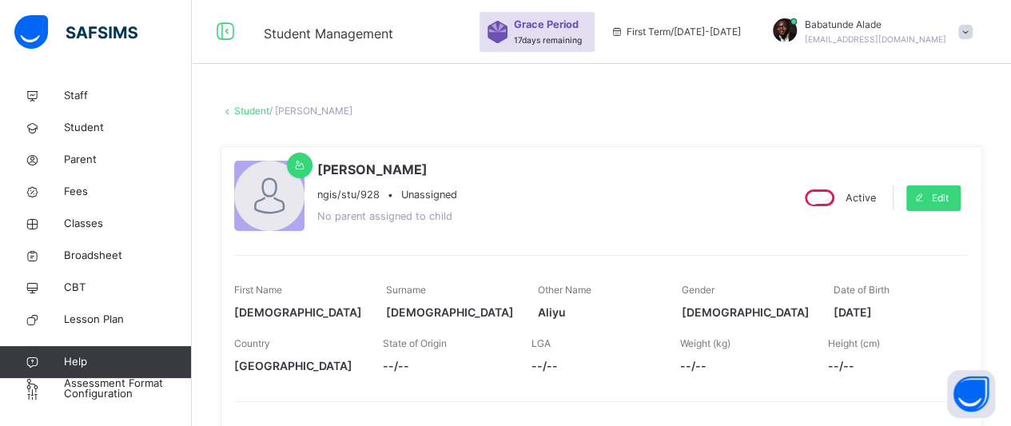
scroll to position [32, 0]
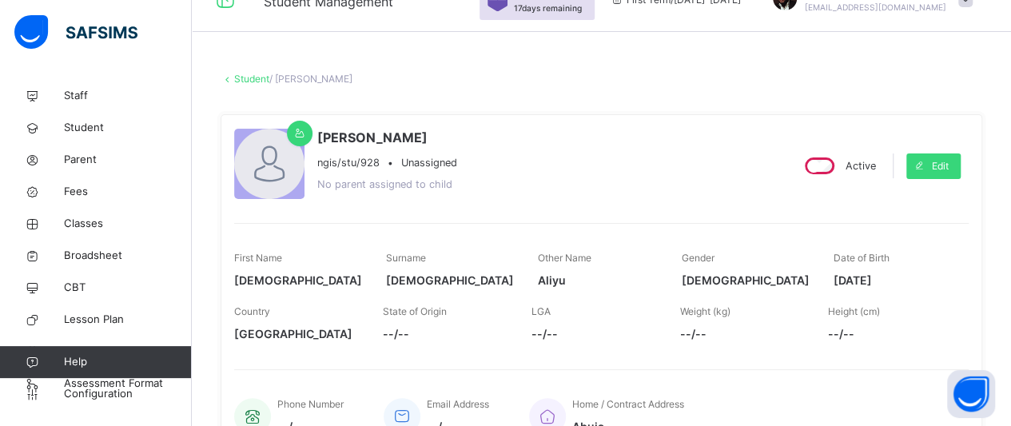
drag, startPoint x: 905, startPoint y: 277, endPoint x: 837, endPoint y: 284, distance: 68.3
click at [837, 284] on span "2022-01-04" at bounding box center [893, 280] width 120 height 17
copy span "2022-01-04"
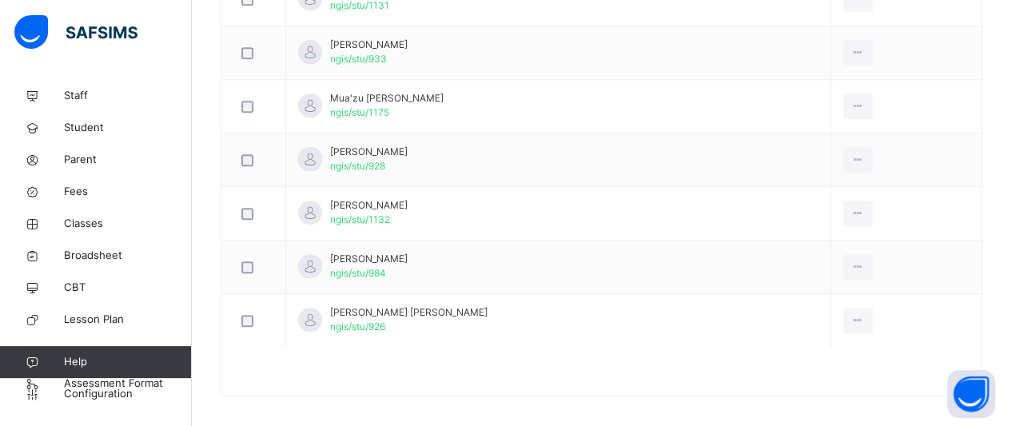
scroll to position [769, 0]
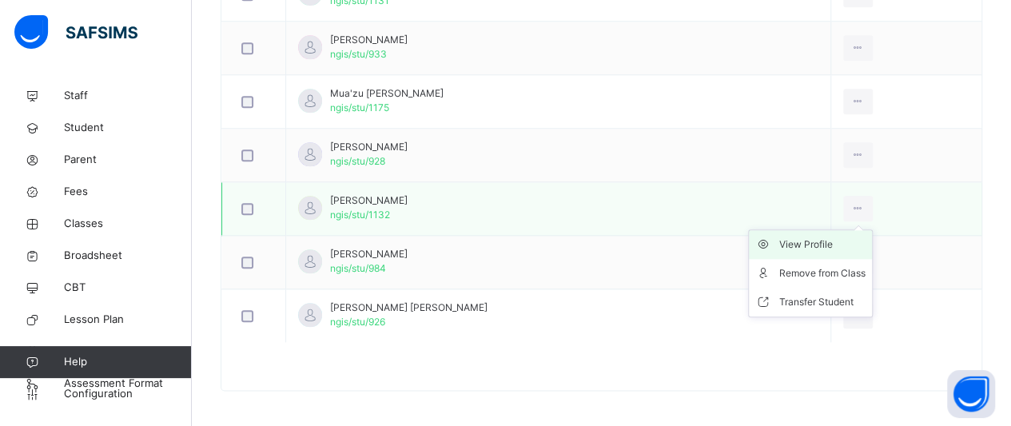
click at [846, 245] on div "View Profile" at bounding box center [822, 245] width 86 height 16
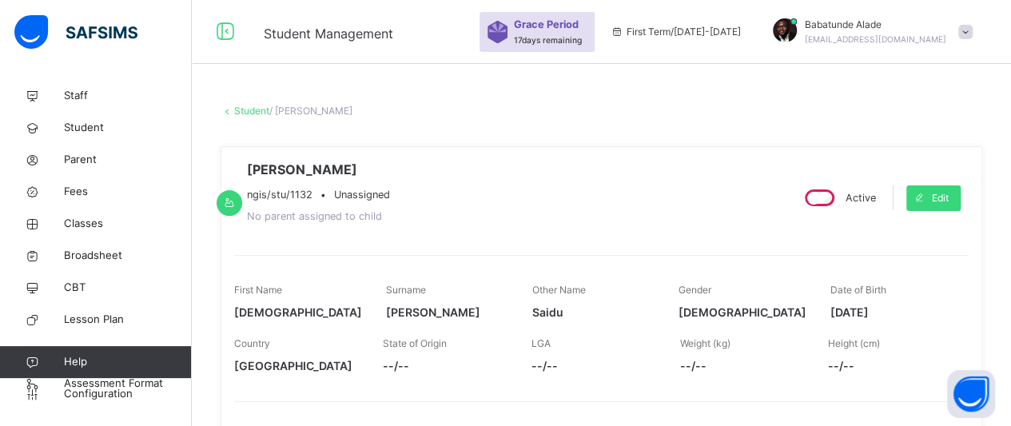
drag, startPoint x: 916, startPoint y: 306, endPoint x: 834, endPoint y: 325, distance: 83.7
click at [834, 325] on div "First Name Muhammad Surname Muneer Other Name Saidu Gender MALE Date of Birth 2…" at bounding box center [601, 302] width 734 height 54
copy span "2023-01-09"
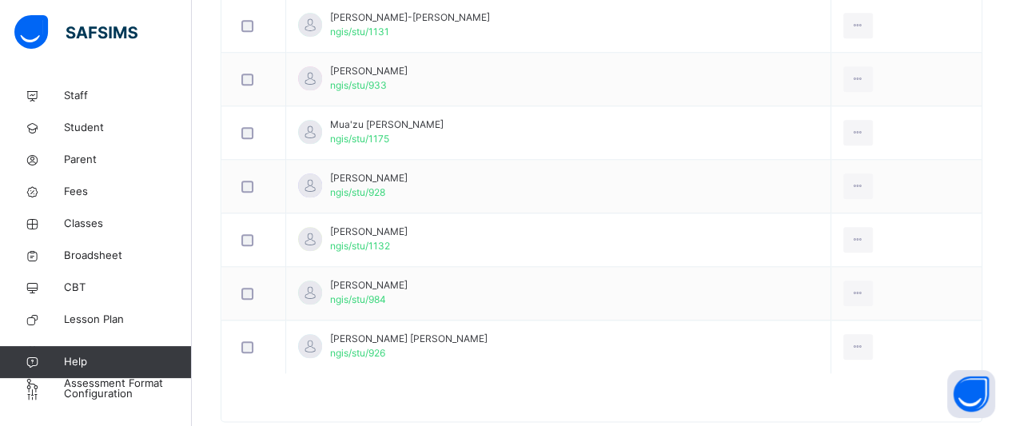
scroll to position [769, 0]
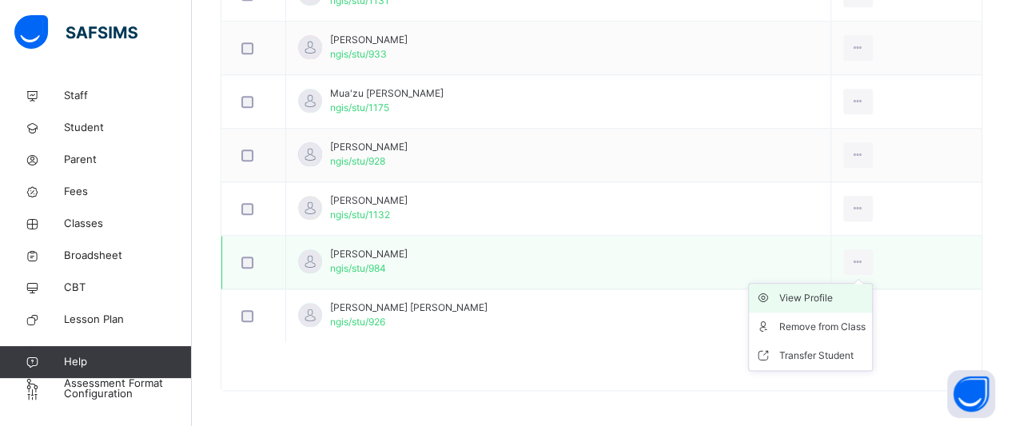
click at [837, 290] on div "View Profile" at bounding box center [822, 298] width 86 height 16
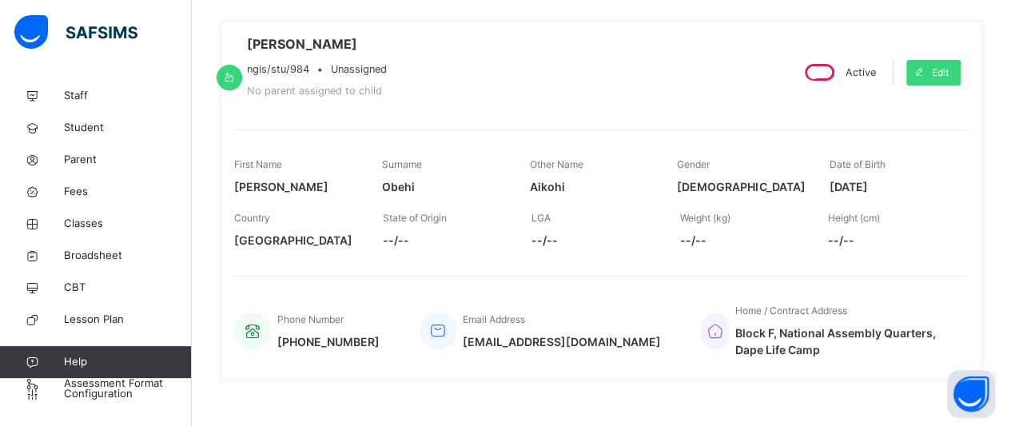
scroll to position [112, 0]
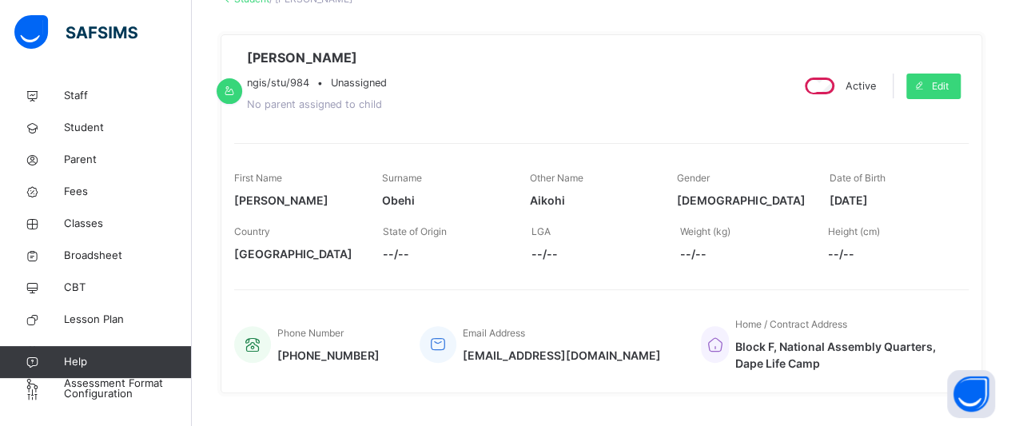
drag, startPoint x: 902, startPoint y: 200, endPoint x: 827, endPoint y: 207, distance: 75.5
click at [827, 207] on div "First Name Elian Surname Obehi Other Name Aikohi Gender MALE Date of Birth 2022…" at bounding box center [601, 190] width 734 height 54
copy span "2022-06-27"
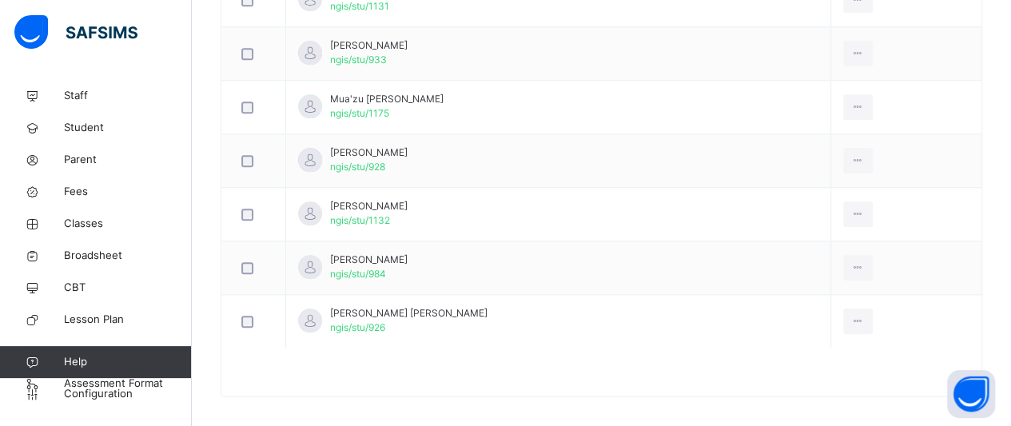
scroll to position [769, 0]
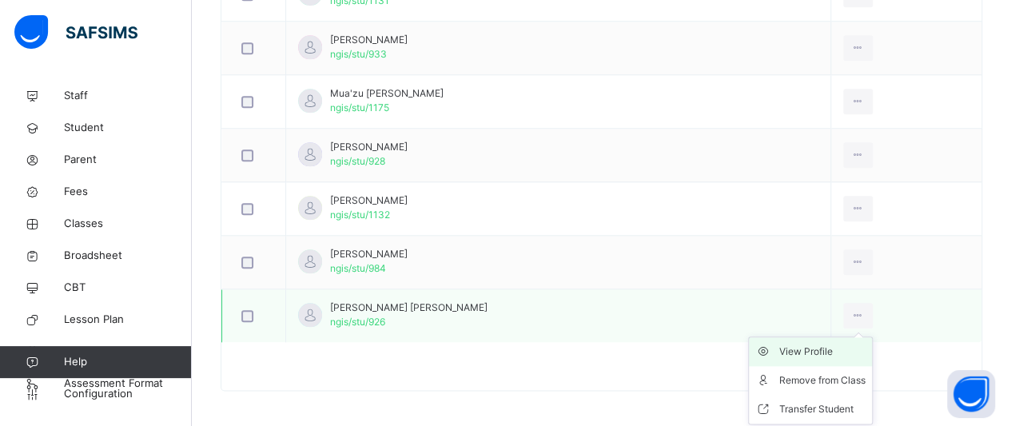
click at [846, 344] on div "View Profile" at bounding box center [822, 352] width 86 height 16
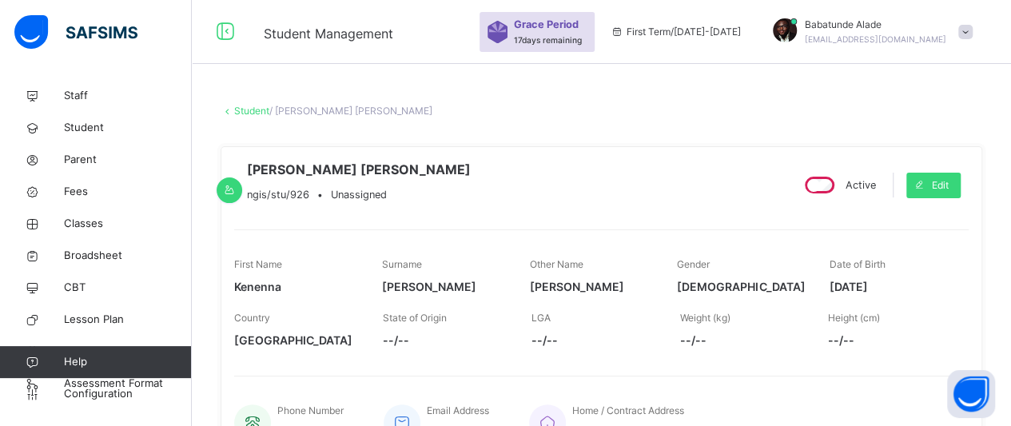
drag, startPoint x: 909, startPoint y: 313, endPoint x: 834, endPoint y: 323, distance: 74.9
click at [834, 303] on div "First Name Kenenna Surname Okafor Other Name Jason Gender MALE Date of Birth 20…" at bounding box center [601, 276] width 734 height 54
copy span "2022-04-10"
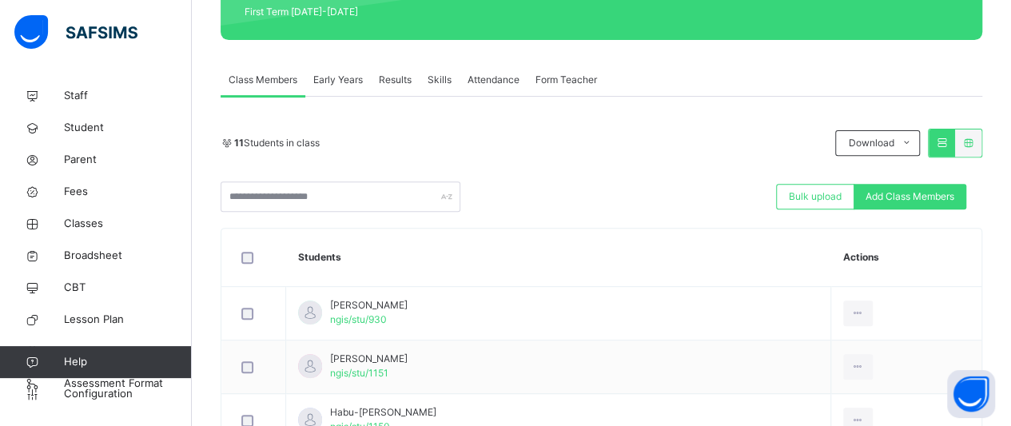
scroll to position [259, 0]
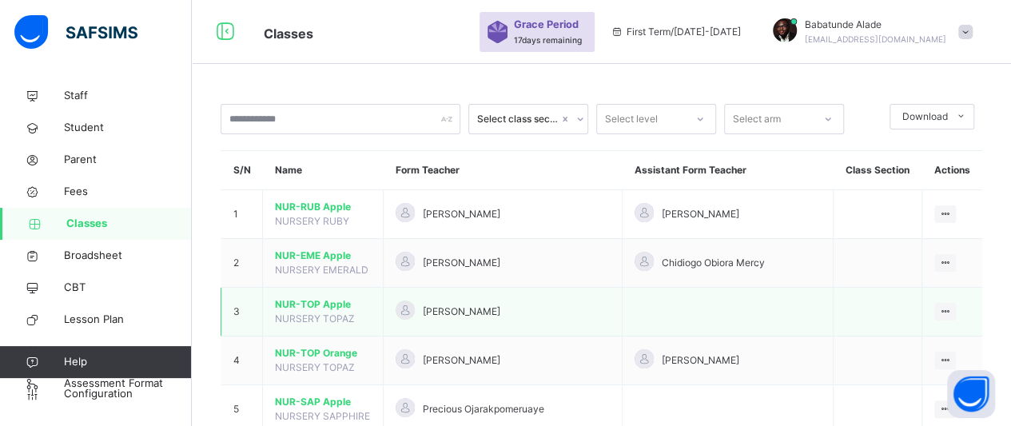
click at [328, 305] on span "NUR-TOP Apple" at bounding box center [323, 304] width 96 height 14
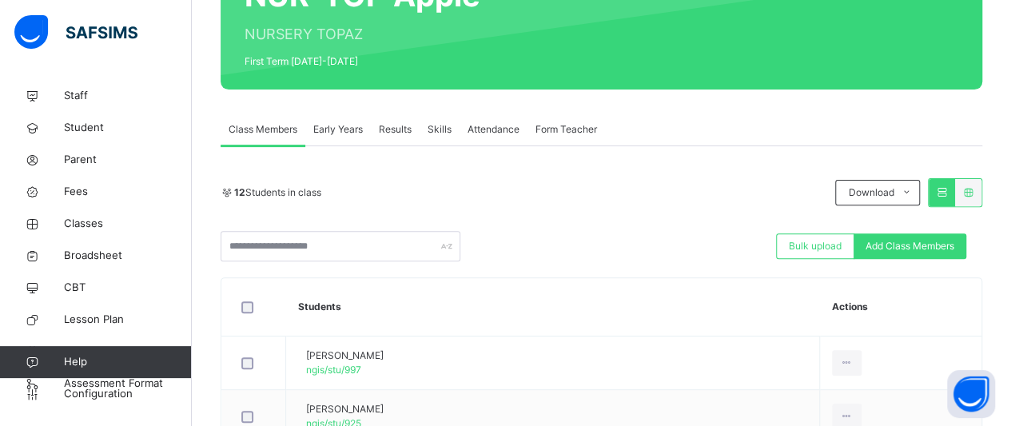
scroll to position [352, 0]
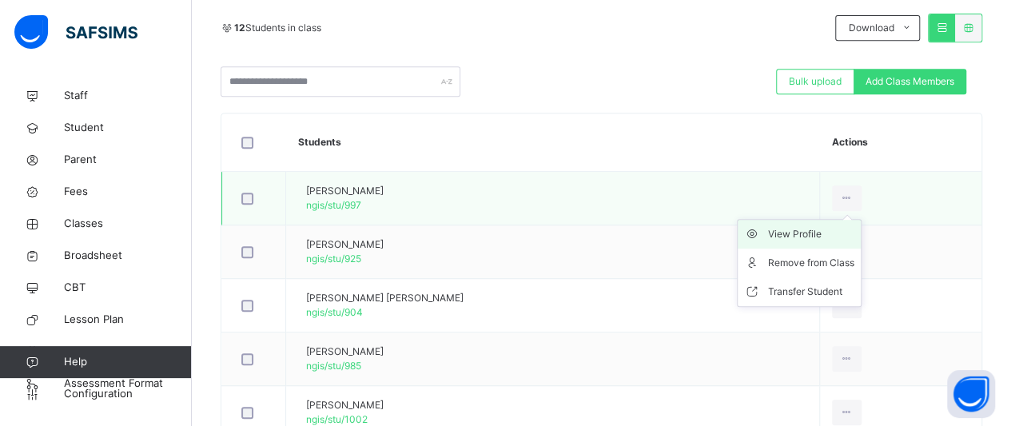
click at [835, 237] on div "View Profile" at bounding box center [811, 234] width 86 height 16
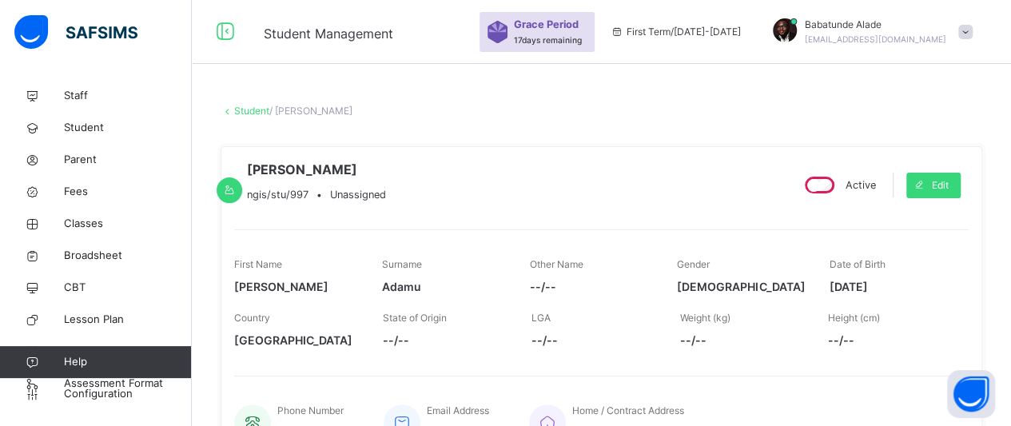
drag, startPoint x: 904, startPoint y: 309, endPoint x: 833, endPoint y: 320, distance: 71.9
click at [833, 303] on div "First Name Abdulrahman Surname Adamu Other Name --/-- Gender MALE Date of Birth…" at bounding box center [601, 276] width 734 height 54
copy span "2022-10-31"
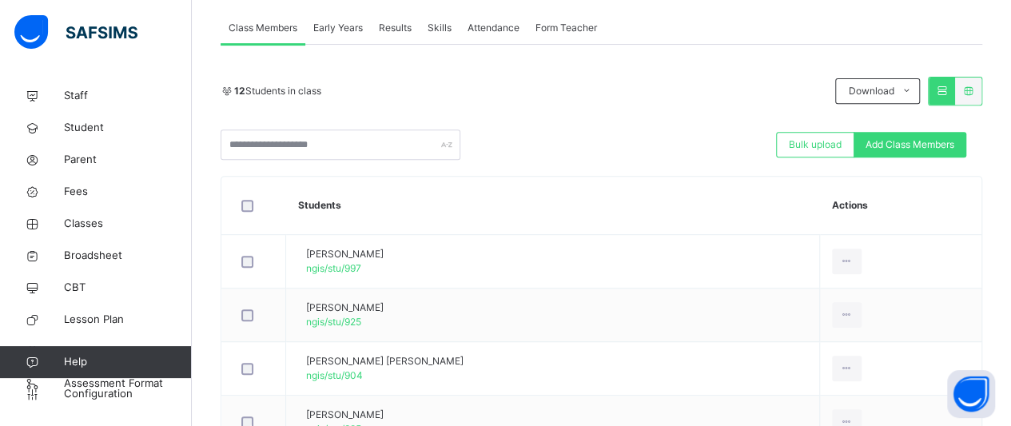
scroll to position [291, 0]
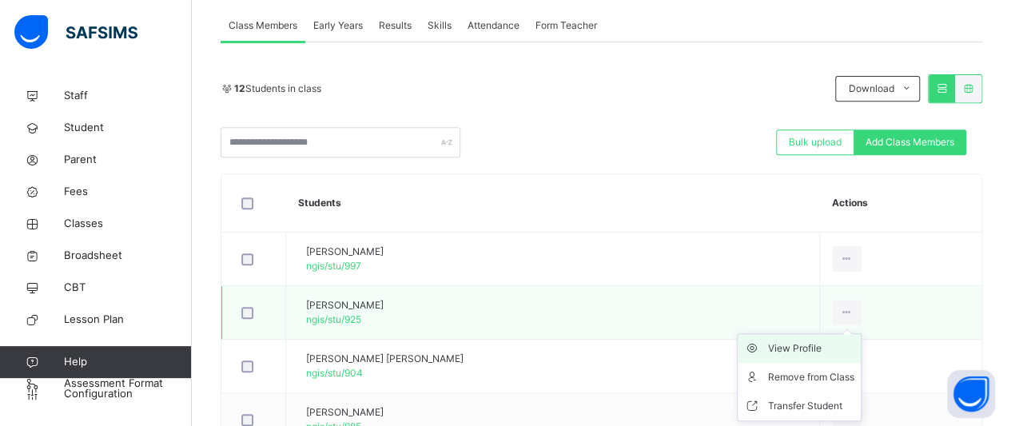
click at [842, 341] on div "View Profile" at bounding box center [811, 348] width 86 height 16
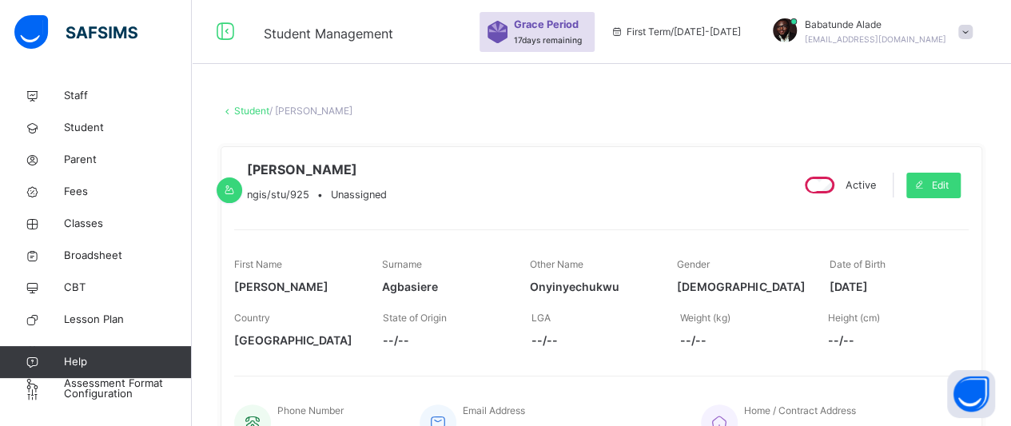
drag, startPoint x: 900, startPoint y: 308, endPoint x: 833, endPoint y: 320, distance: 68.2
click at [833, 303] on div "First Name Elsie Surname Agbasiere Other Name Onyinyechukwu Gender FEMALE Date …" at bounding box center [601, 276] width 734 height 54
copy span "2021-12-04"
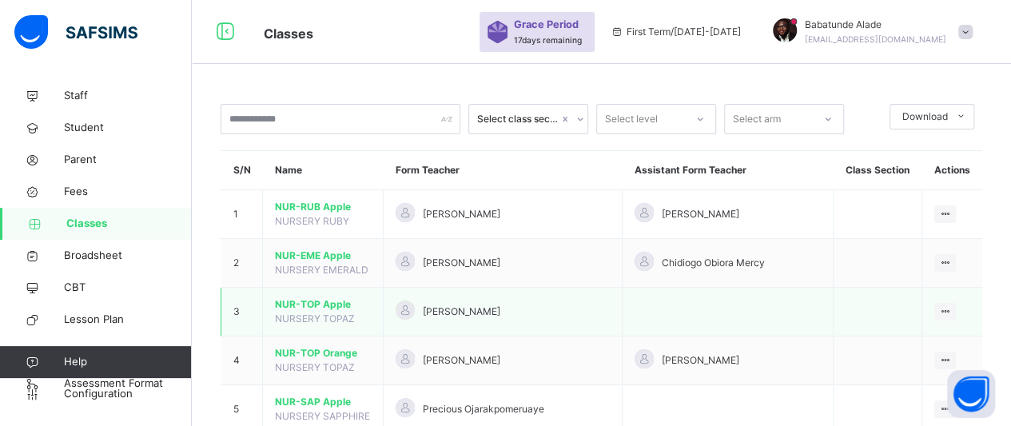
click at [292, 303] on span "NUR-TOP Apple" at bounding box center [323, 304] width 96 height 14
click at [331, 302] on span "NUR-TOP Apple" at bounding box center [323, 304] width 96 height 14
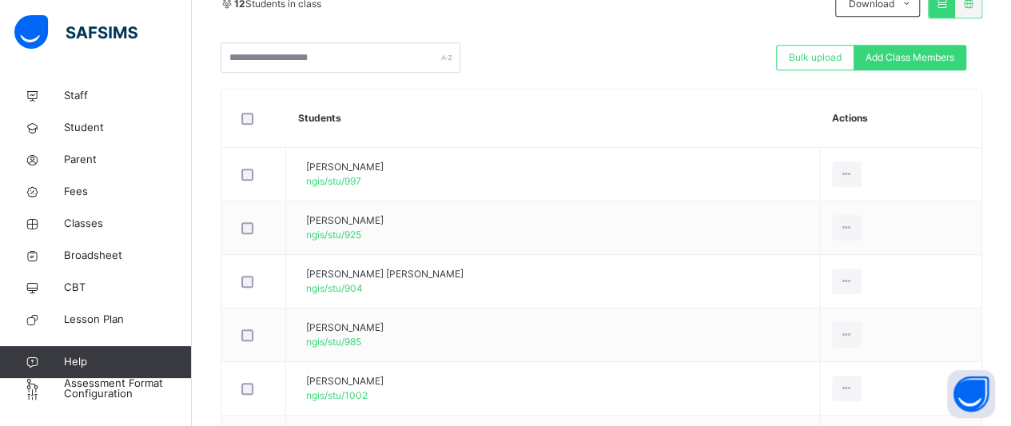
scroll to position [344, 0]
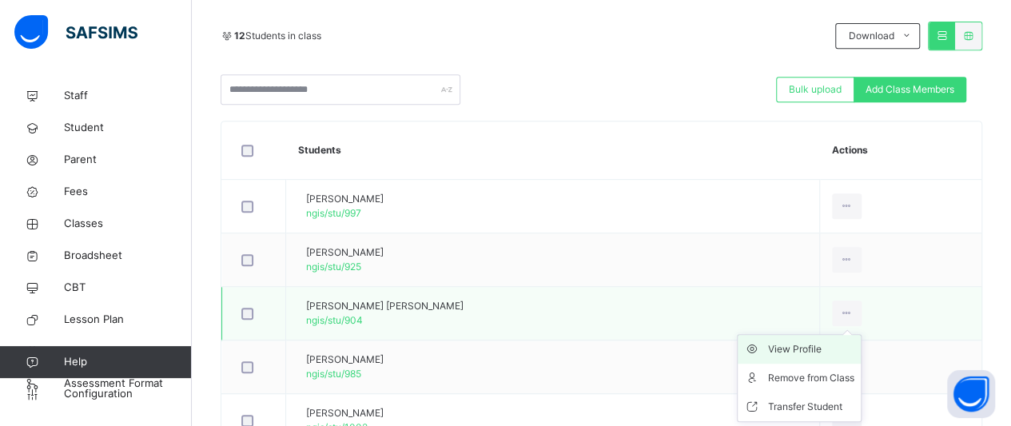
click at [833, 345] on div "View Profile" at bounding box center [811, 349] width 86 height 16
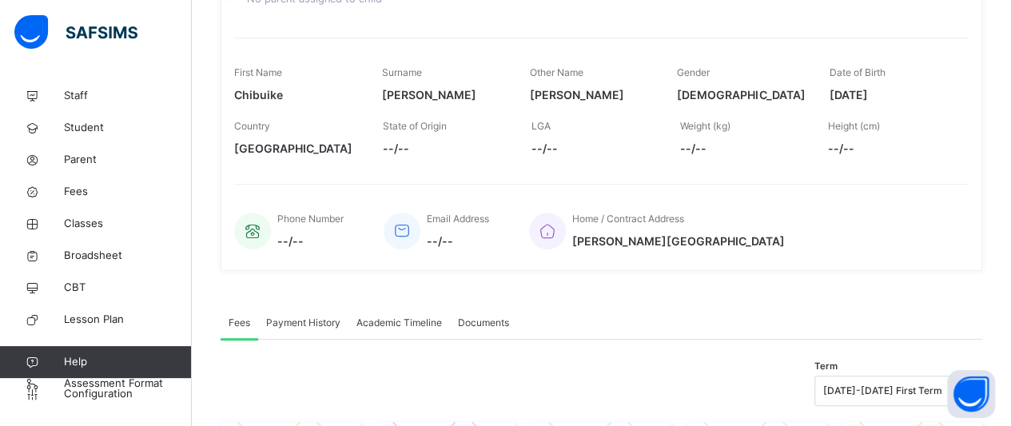
scroll to position [216, 0]
drag, startPoint x: 903, startPoint y: 93, endPoint x: 825, endPoint y: 109, distance: 79.0
click at [825, 109] on div "First Name Chibuike Surname Godwin Other Name Emmanuel Gender MALE Date of Birt…" at bounding box center [601, 86] width 734 height 54
copy span "2023-07-03"
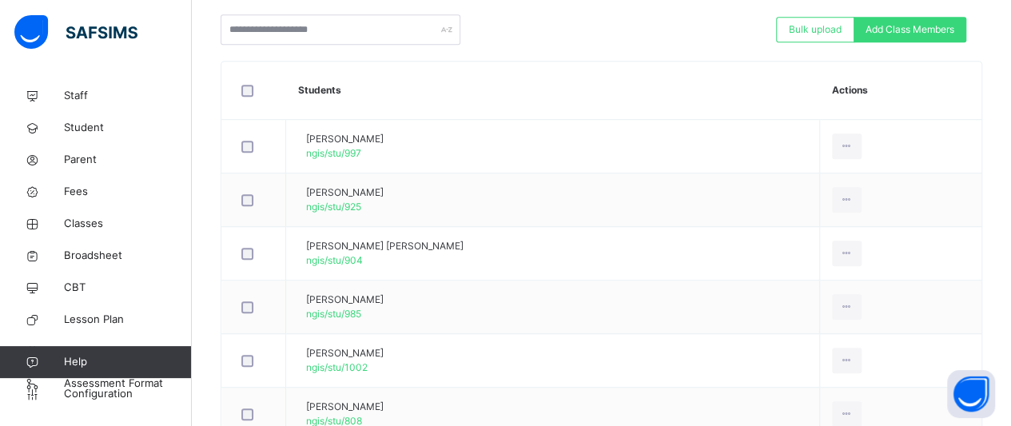
scroll to position [408, 0]
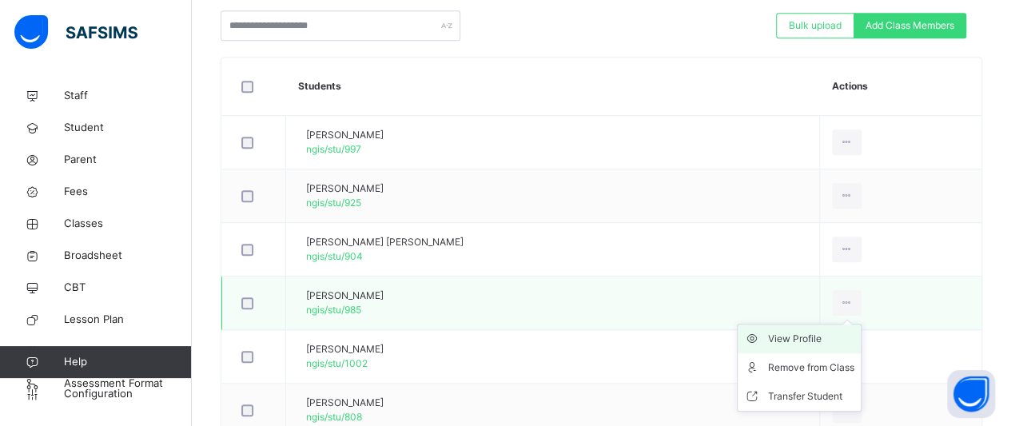
click at [832, 335] on div "View Profile" at bounding box center [811, 339] width 86 height 16
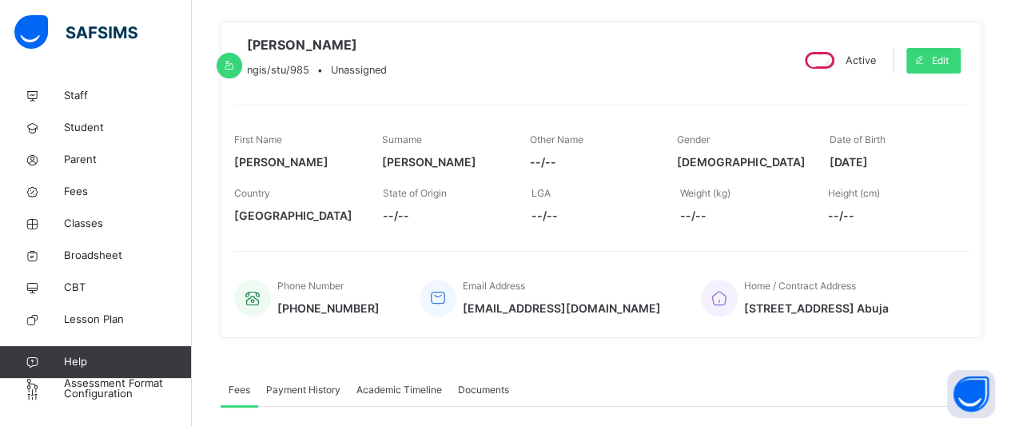
scroll to position [120, 0]
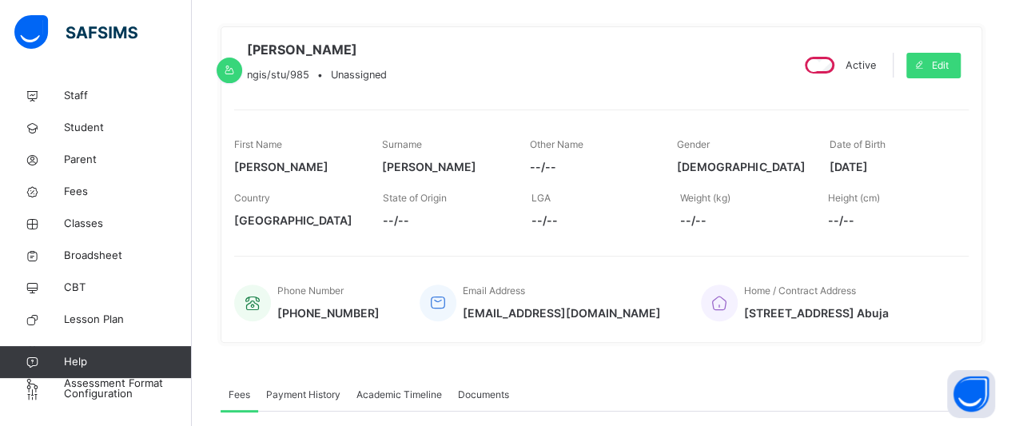
click at [901, 175] on span "2021-12-20" at bounding box center [891, 166] width 124 height 17
drag, startPoint x: 900, startPoint y: 189, endPoint x: 836, endPoint y: 194, distance: 64.1
click at [836, 183] on div "First Name Karim Surname Hadi Other Name --/-- Gender MALE Date of Birth 2021-1…" at bounding box center [601, 156] width 734 height 54
copy span "2021-12-20"
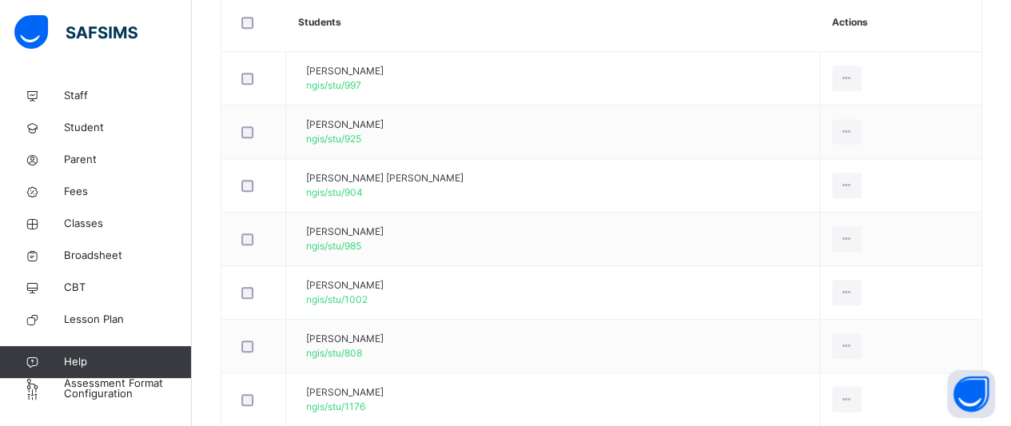
scroll to position [503, 0]
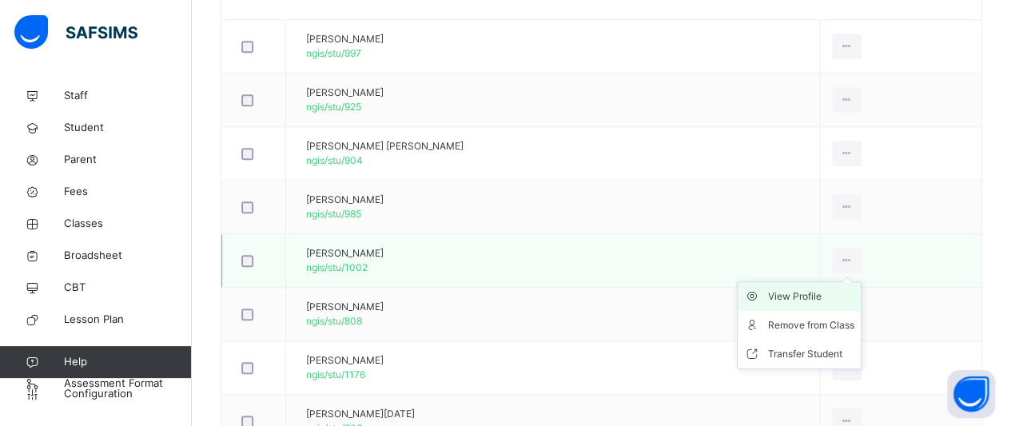
click at [829, 300] on div "View Profile" at bounding box center [811, 296] width 86 height 16
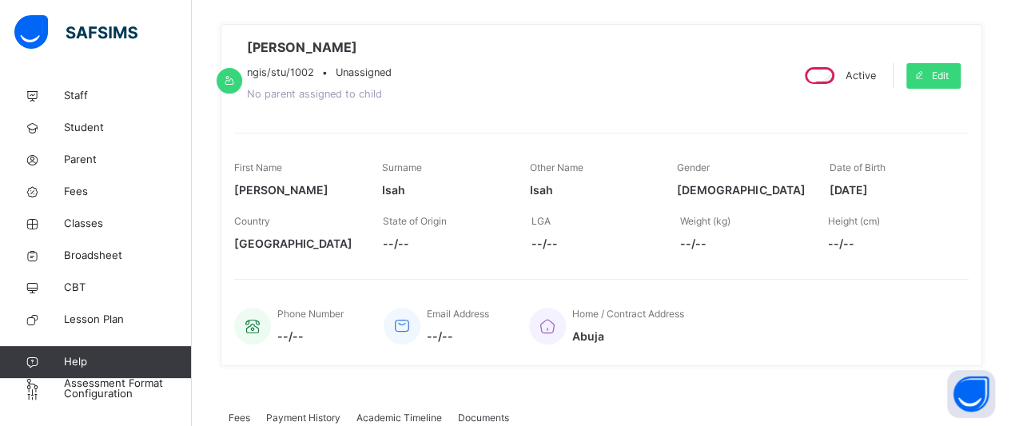
scroll to position [120, 0]
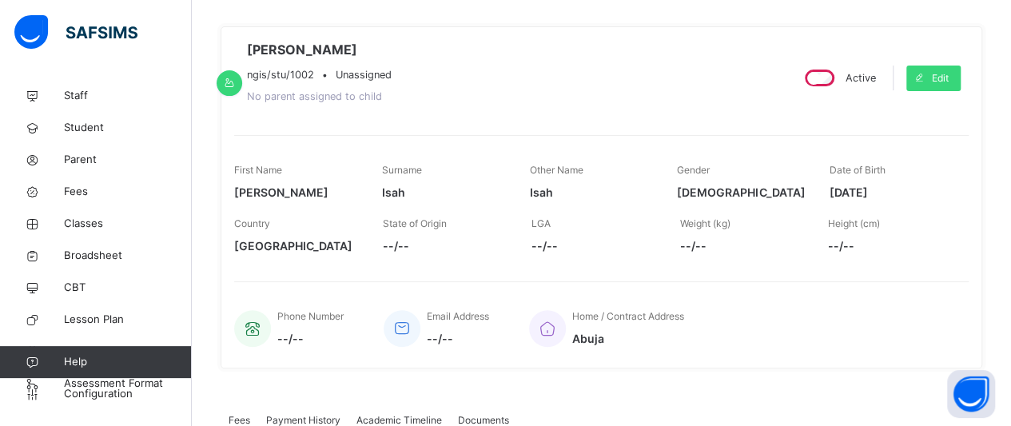
drag, startPoint x: 839, startPoint y: 194, endPoint x: 928, endPoint y: 195, distance: 89.5
click at [928, 195] on span "2021-03-02" at bounding box center [891, 192] width 124 height 17
copy span "2021-03-02"
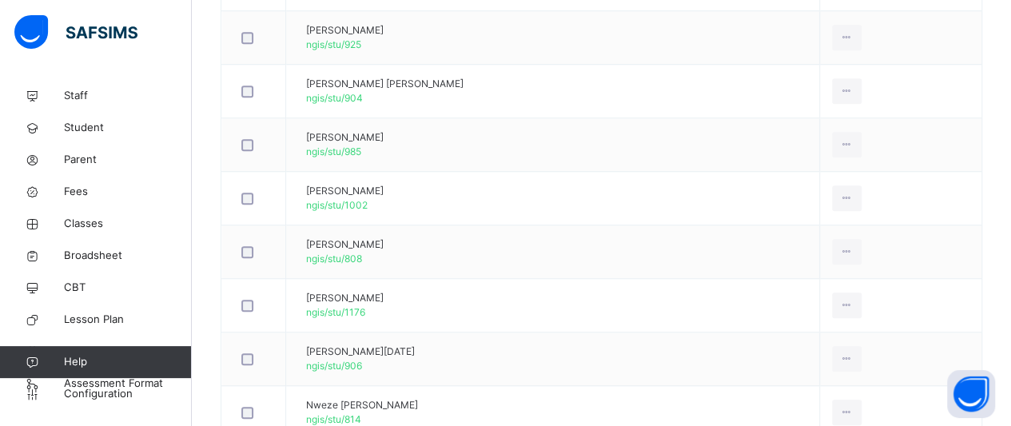
scroll to position [567, 0]
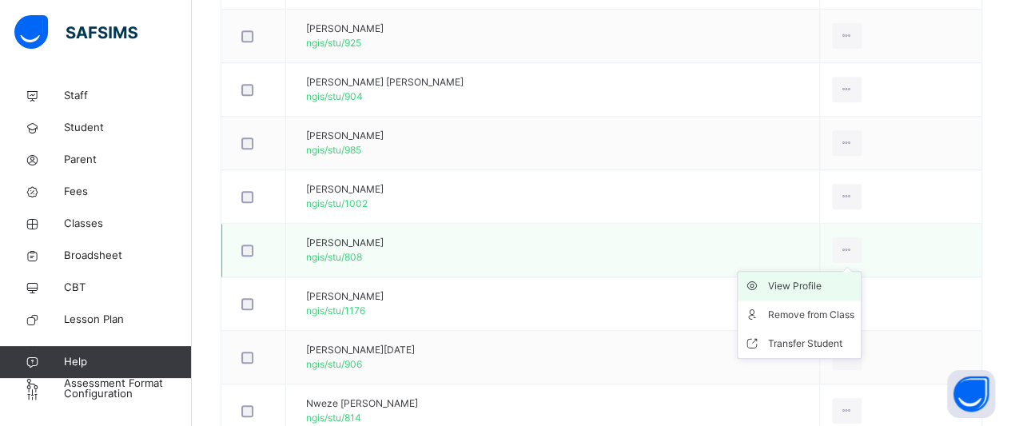
click at [831, 285] on div "View Profile" at bounding box center [811, 286] width 86 height 16
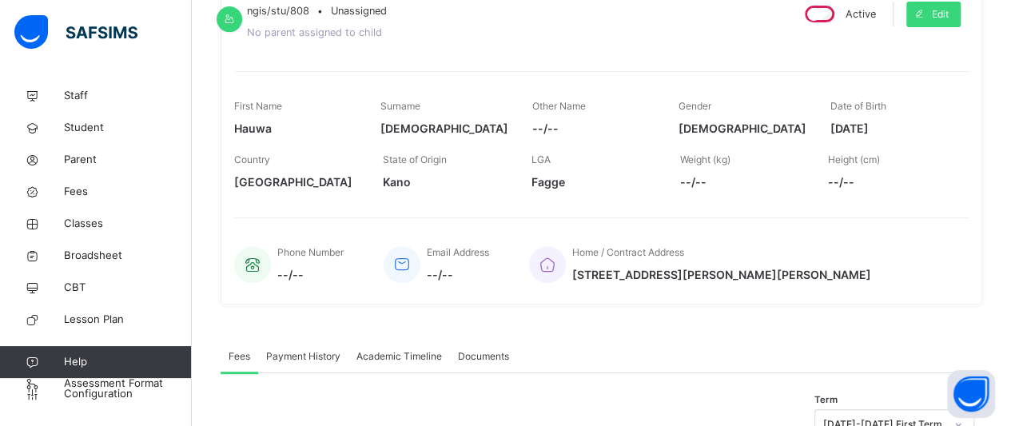
scroll to position [152, 0]
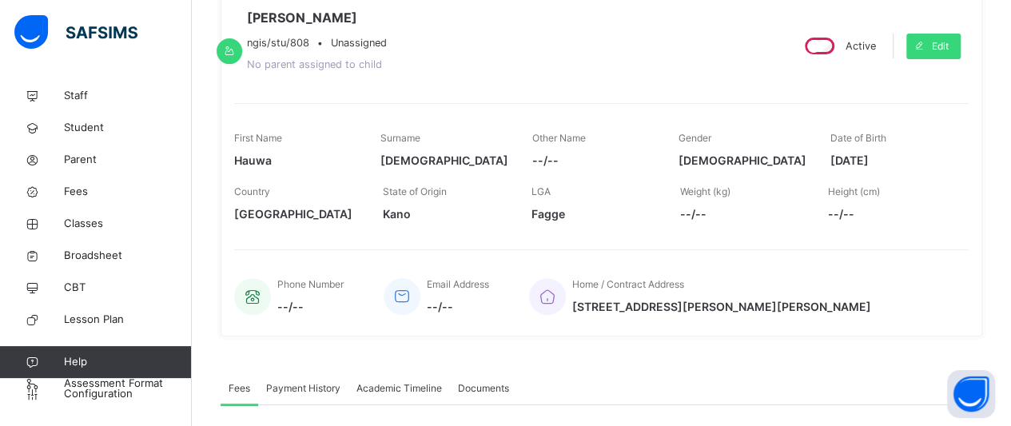
drag, startPoint x: 897, startPoint y: 158, endPoint x: 831, endPoint y: 173, distance: 68.0
click at [831, 173] on div "First Name Hauwa Surname Ismaila Other Name --/-- Gender FEMALE Date of Birth 2…" at bounding box center [601, 150] width 734 height 54
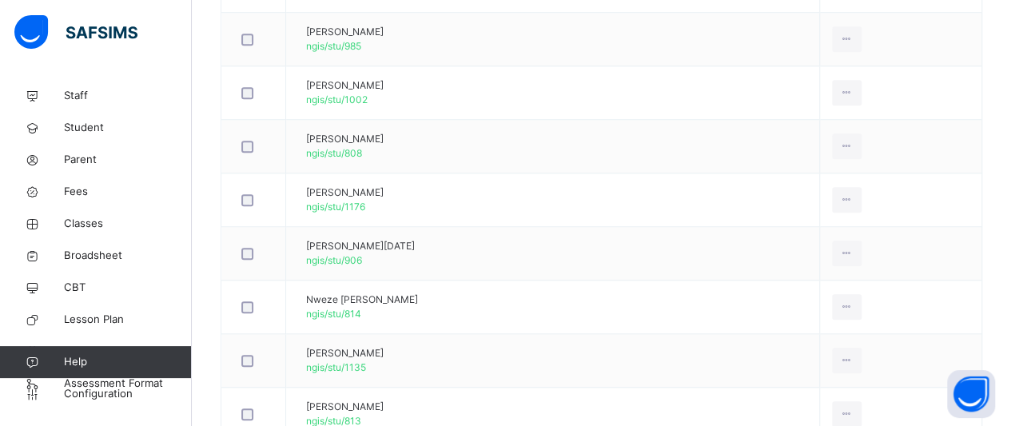
scroll to position [695, 0]
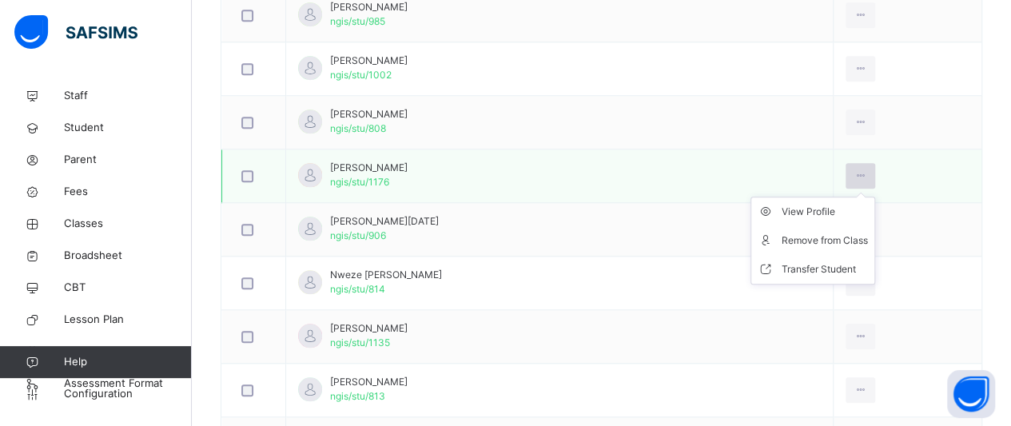
scroll to position [695, 0]
click at [823, 210] on div "View Profile" at bounding box center [824, 212] width 86 height 16
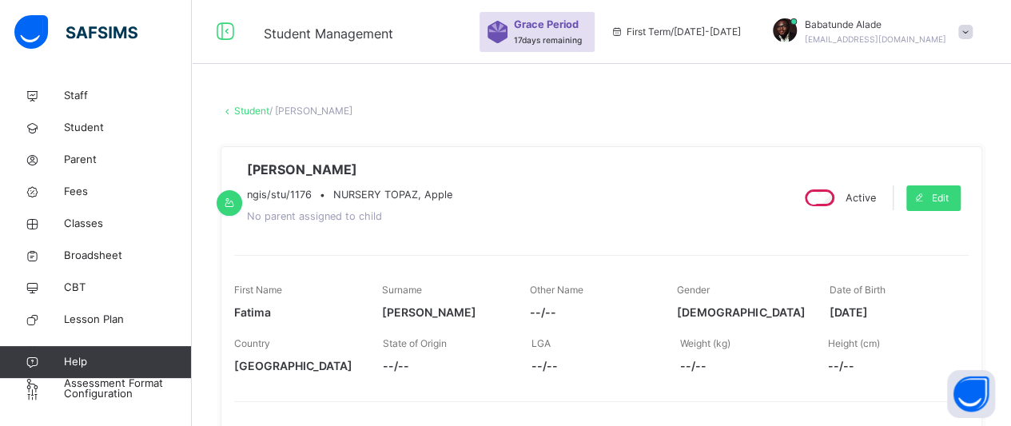
drag, startPoint x: 901, startPoint y: 312, endPoint x: 839, endPoint y: 316, distance: 62.5
click at [839, 316] on span "[DATE]" at bounding box center [891, 312] width 124 height 17
copy span "[DATE]"
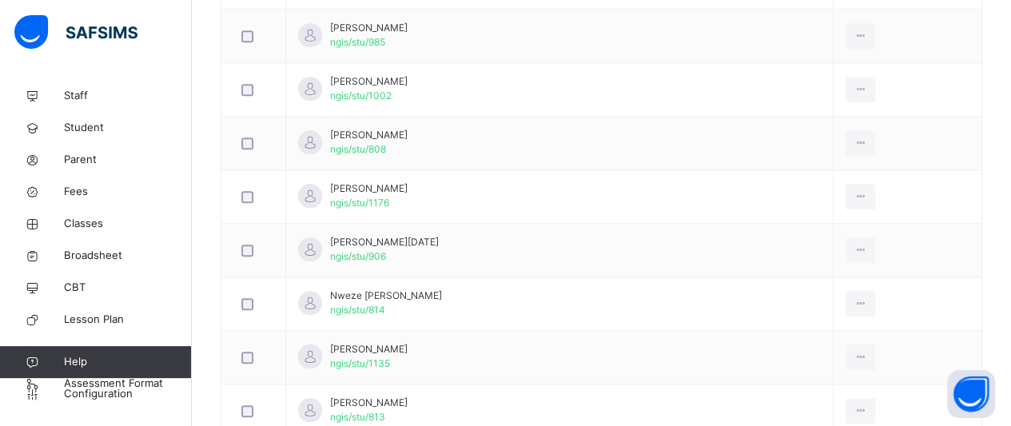
scroll to position [738, 0]
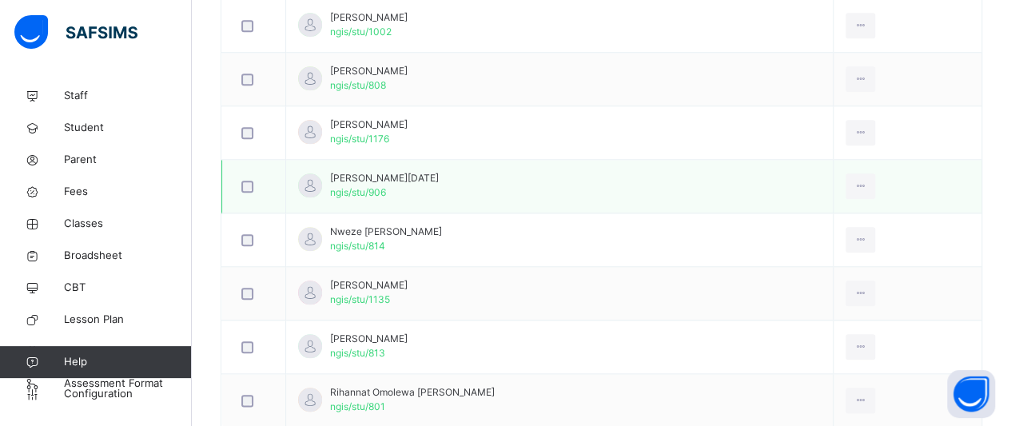
click at [392, 173] on span "[PERSON_NAME][DATE]" at bounding box center [384, 178] width 109 height 14
click at [834, 215] on div "View Profile" at bounding box center [824, 222] width 86 height 16
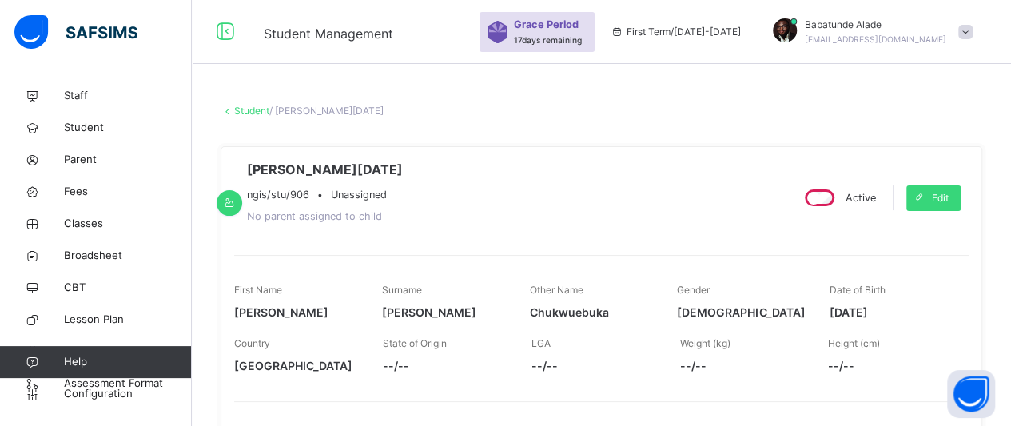
drag, startPoint x: 841, startPoint y: 312, endPoint x: 936, endPoint y: 312, distance: 95.9
click at [936, 312] on span "[DATE]" at bounding box center [891, 312] width 124 height 17
copy span "[DATE]"
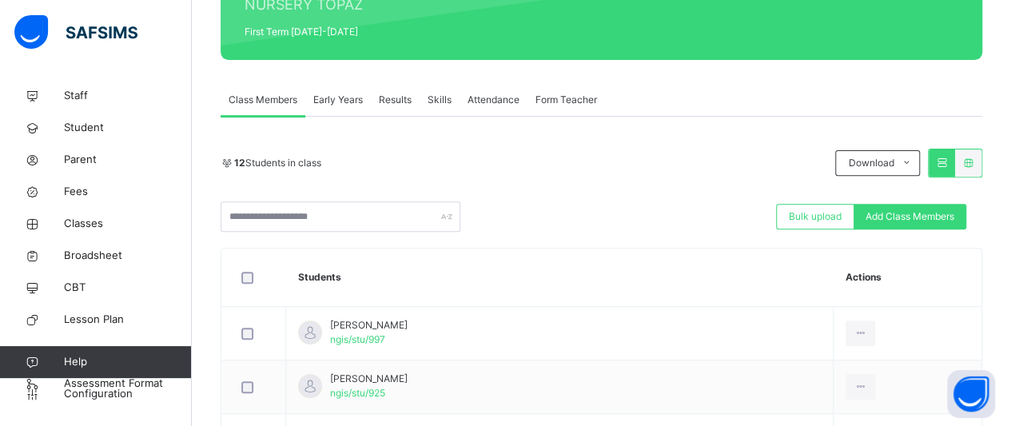
scroll to position [823, 0]
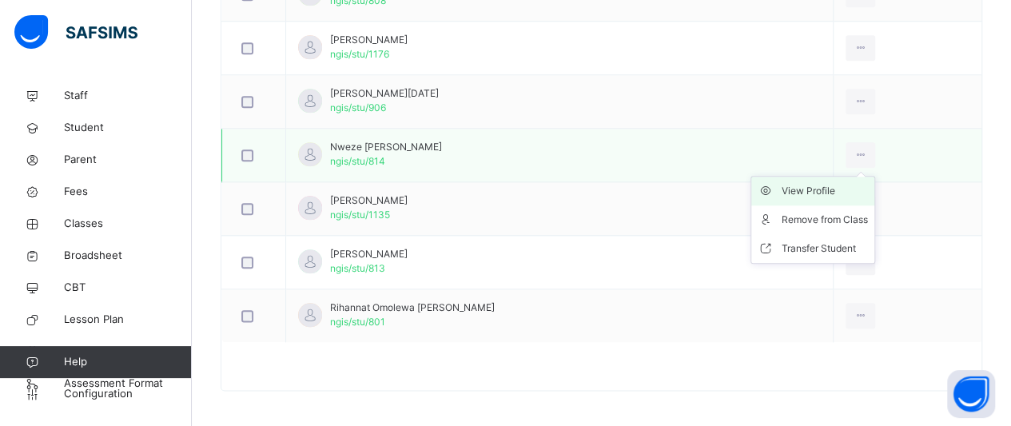
click at [840, 193] on div "View Profile" at bounding box center [824, 191] width 86 height 16
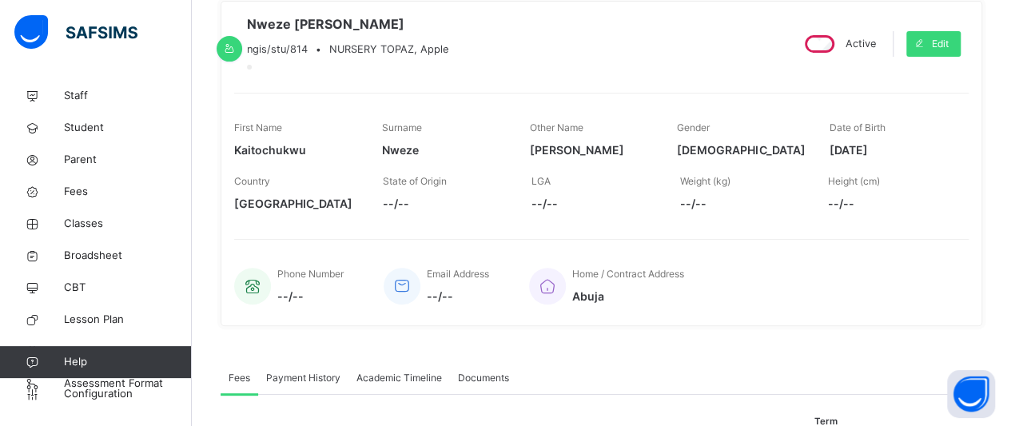
scroll to position [125, 0]
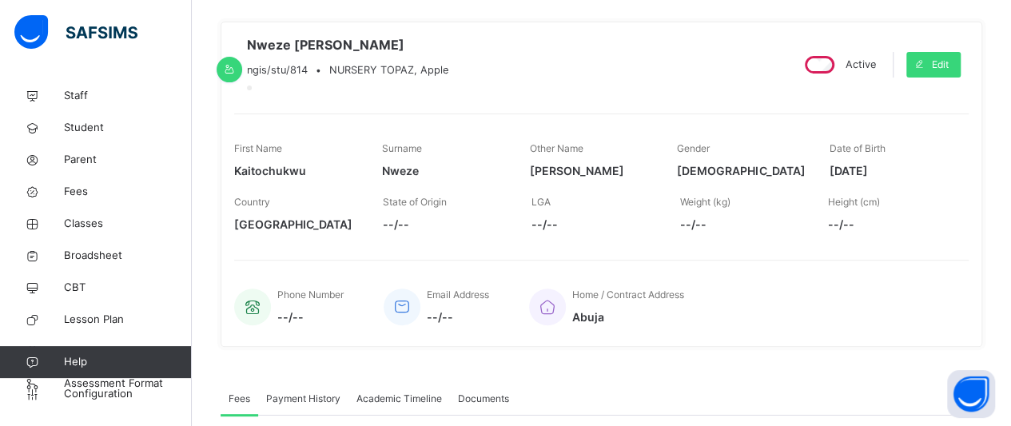
drag, startPoint x: 904, startPoint y: 182, endPoint x: 833, endPoint y: 178, distance: 71.2
click at [833, 178] on div "First Name [PERSON_NAME] Surname [PERSON_NAME] Other Name [PERSON_NAME] Gender …" at bounding box center [601, 160] width 734 height 54
copy span "[DATE]"
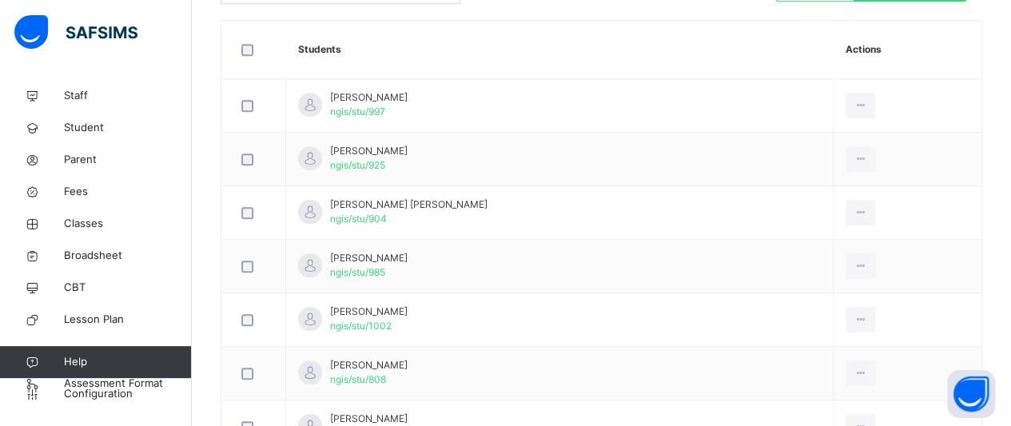
scroll to position [764, 0]
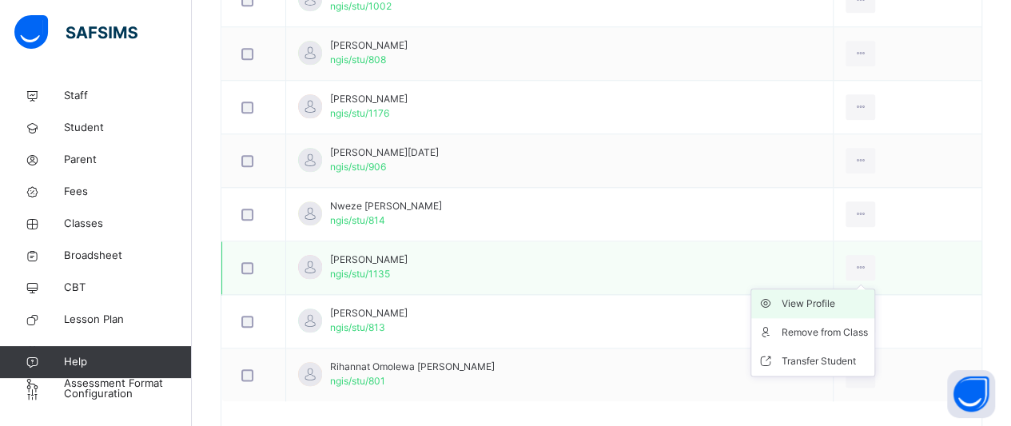
click at [826, 296] on div "View Profile" at bounding box center [824, 304] width 86 height 16
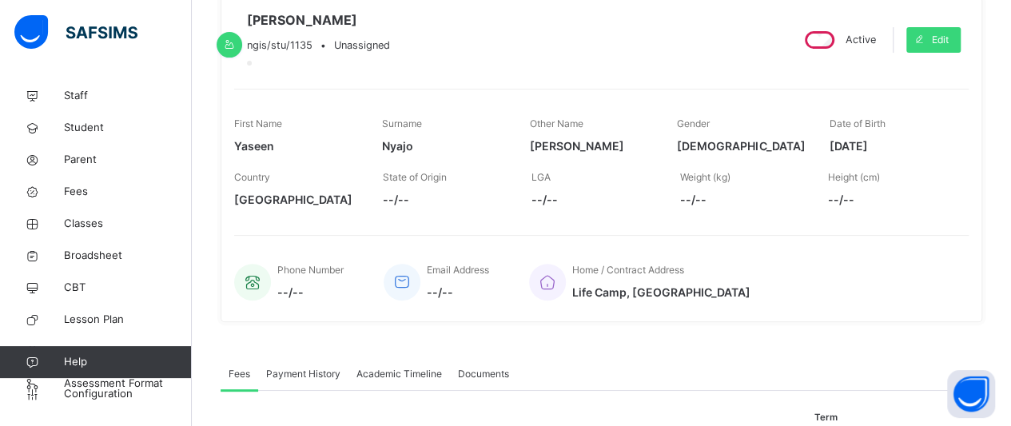
scroll to position [125, 0]
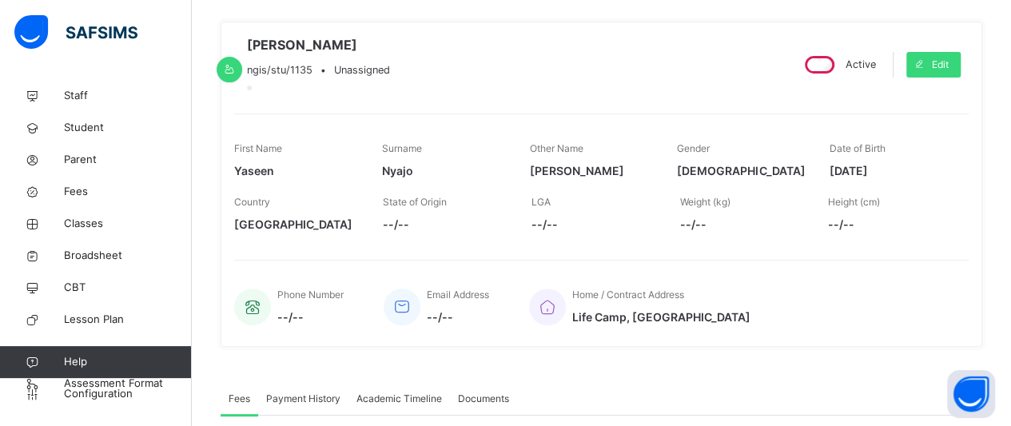
drag, startPoint x: 902, startPoint y: 182, endPoint x: 834, endPoint y: 193, distance: 68.7
click at [834, 187] on div "First Name [PERSON_NAME] Surname [PERSON_NAME] Other Name [PERSON_NAME] Gender …" at bounding box center [601, 160] width 734 height 54
copy span "[DATE]"
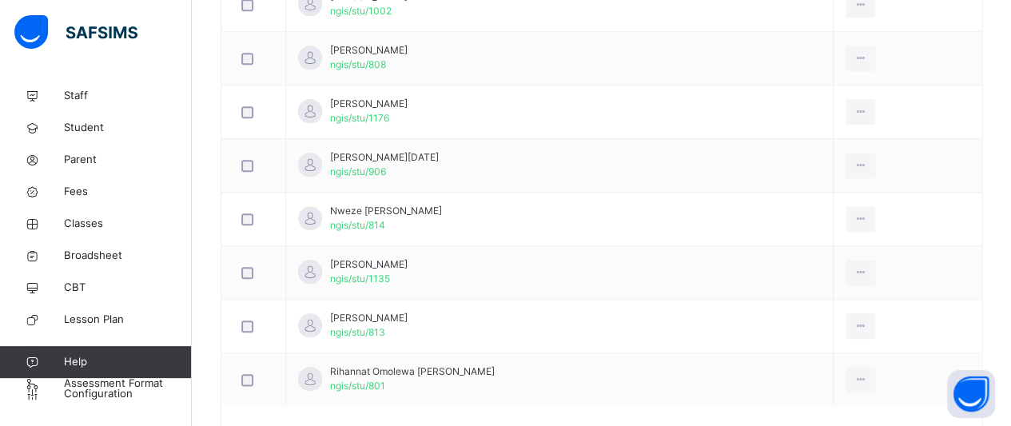
scroll to position [764, 0]
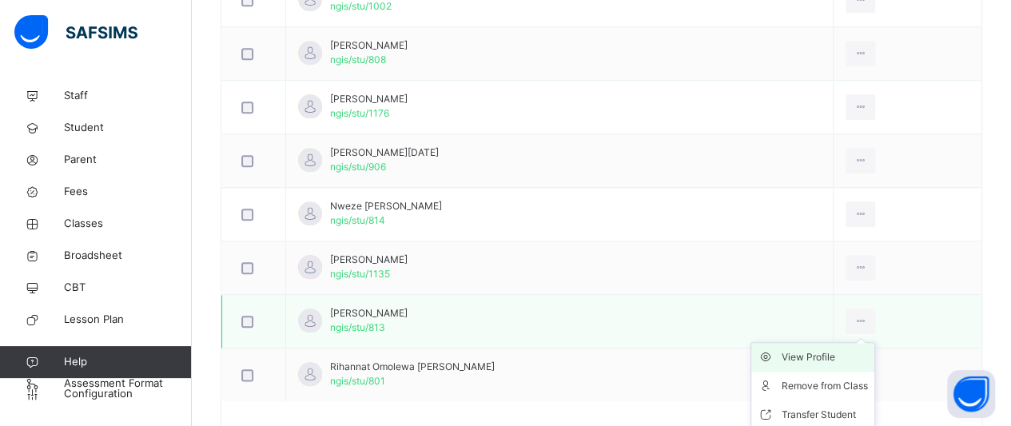
click at [833, 354] on div "View Profile" at bounding box center [824, 357] width 86 height 16
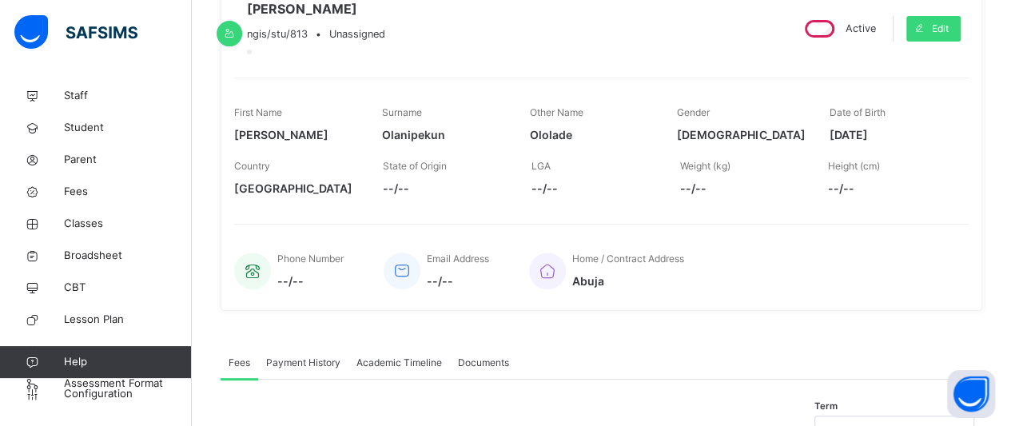
scroll to position [157, 0]
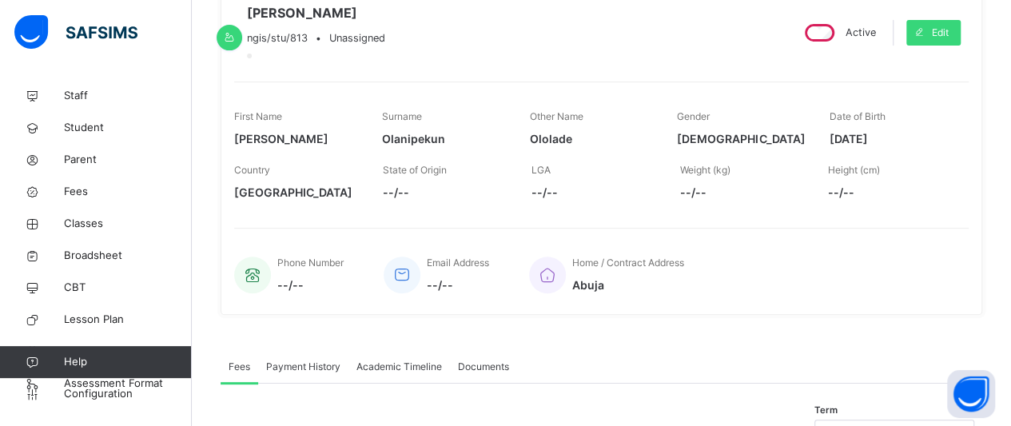
drag, startPoint x: 901, startPoint y: 149, endPoint x: 832, endPoint y: 153, distance: 69.6
click at [832, 153] on div "First Name [PERSON_NAME] Surname [PERSON_NAME] Other Name [PERSON_NAME] Gender …" at bounding box center [601, 128] width 734 height 54
copy span "[DATE]"
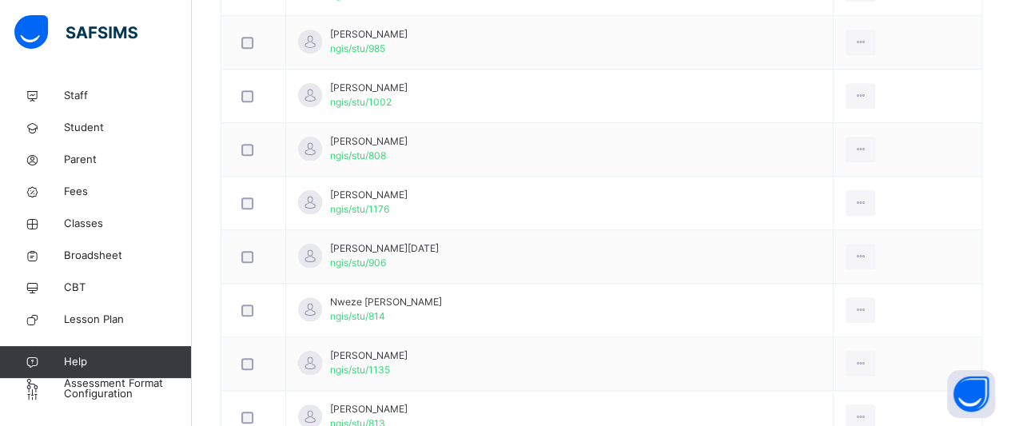
scroll to position [700, 0]
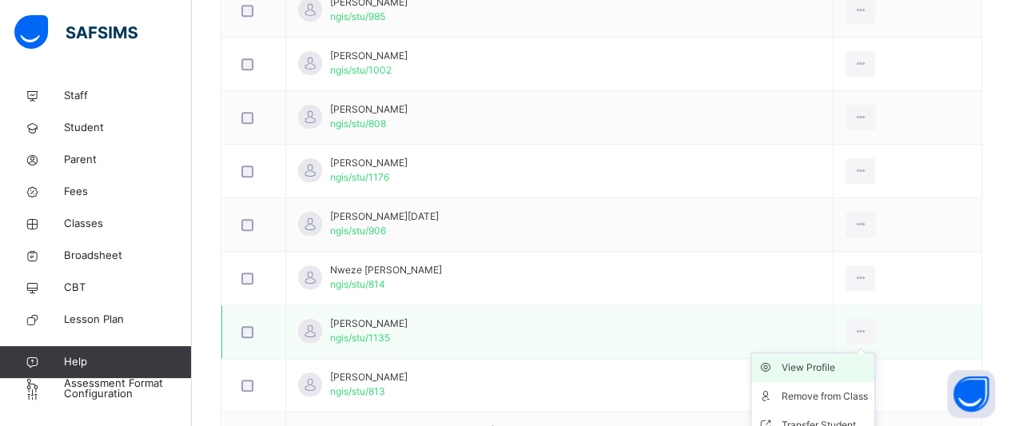
click at [826, 360] on div "View Profile" at bounding box center [824, 368] width 86 height 16
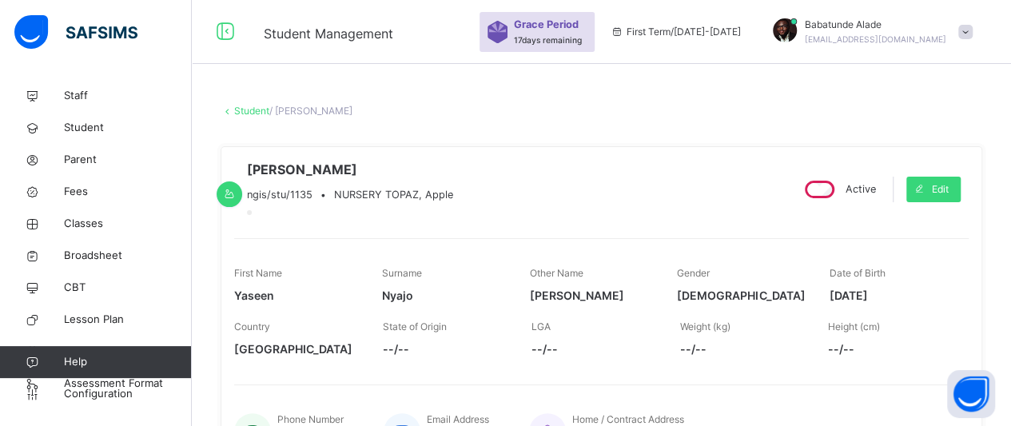
drag, startPoint x: 903, startPoint y: 308, endPoint x: 838, endPoint y: 310, distance: 64.8
click at [838, 304] on span "[DATE]" at bounding box center [891, 295] width 124 height 17
copy span "[DATE]"
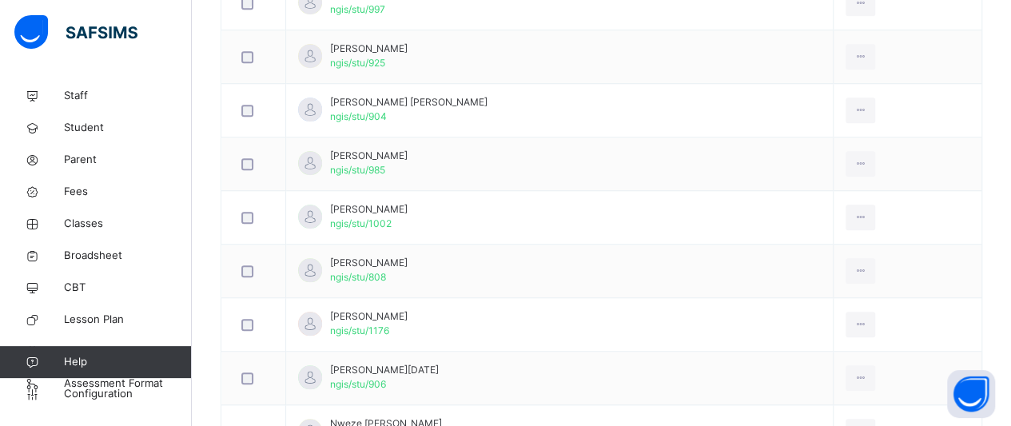
scroll to position [610, 0]
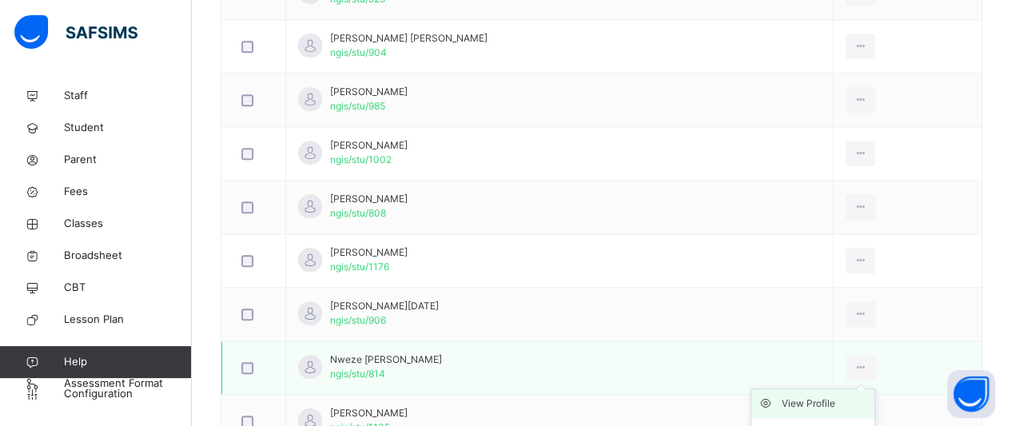
click at [844, 400] on div "View Profile" at bounding box center [824, 404] width 86 height 16
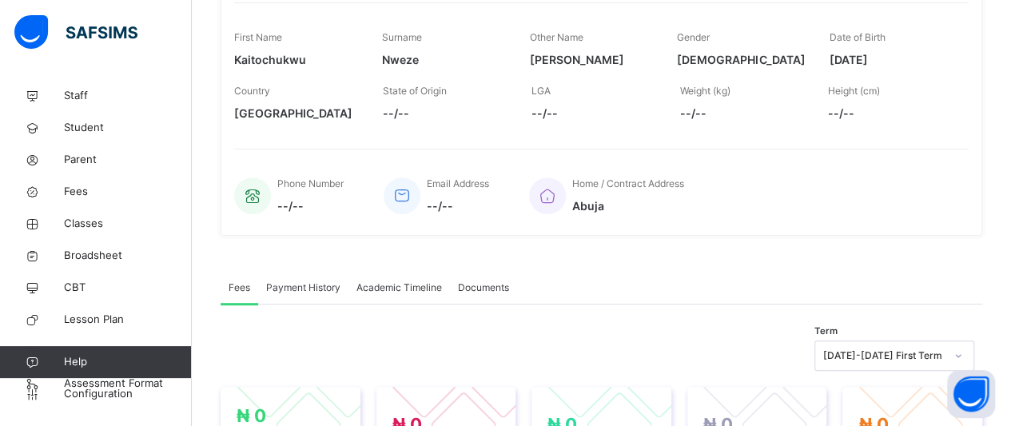
scroll to position [227, 0]
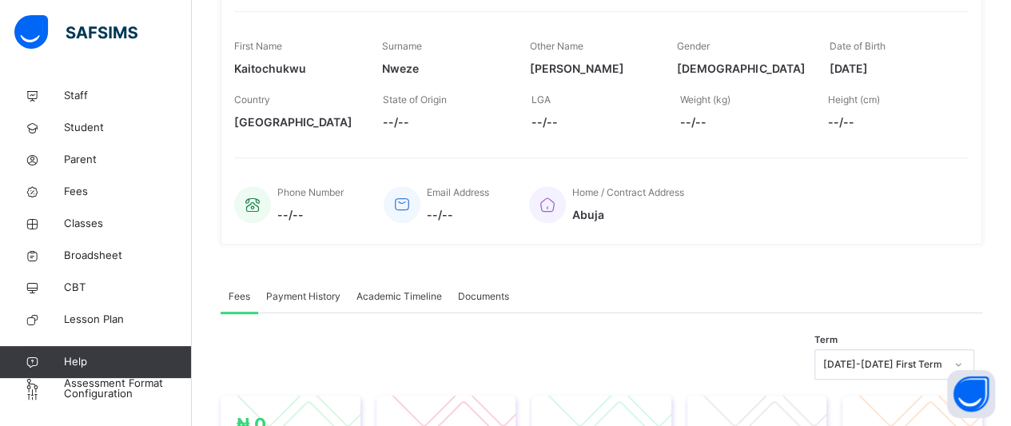
drag, startPoint x: 895, startPoint y: 136, endPoint x: 909, endPoint y: 103, distance: 35.5
click at [898, 126] on div "Height (cm) --/--" at bounding box center [890, 112] width 125 height 54
drag, startPoint x: 909, startPoint y: 103, endPoint x: 914, endPoint y: 80, distance: 23.8
click at [914, 80] on div "First Name [PERSON_NAME] Surname [PERSON_NAME] Other Name [PERSON_NAME] Gender …" at bounding box center [601, 74] width 734 height 127
click at [905, 111] on div "Height (cm) --/--" at bounding box center [890, 112] width 125 height 54
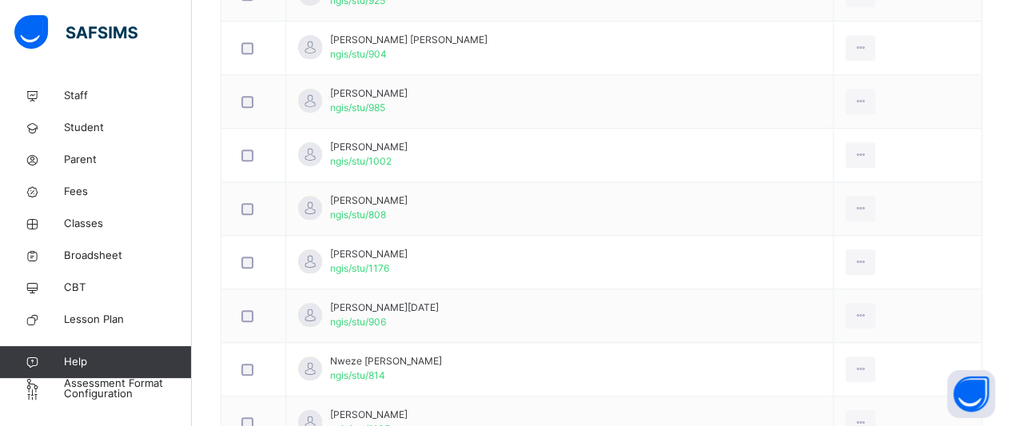
scroll to position [610, 0]
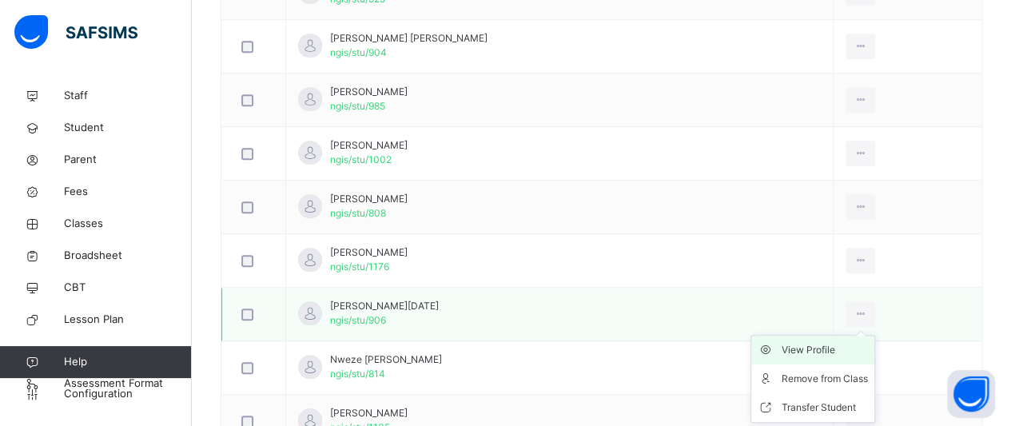
click at [845, 345] on div "View Profile" at bounding box center [824, 350] width 86 height 16
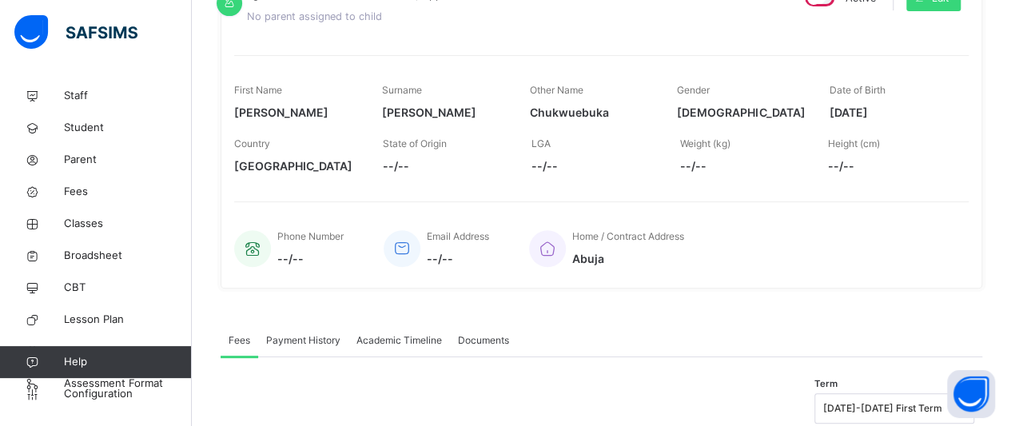
scroll to position [195, 0]
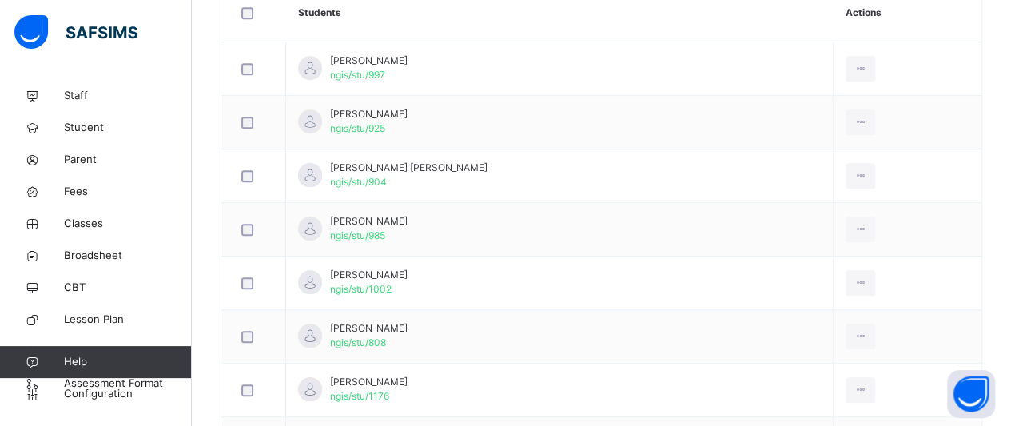
scroll to position [483, 0]
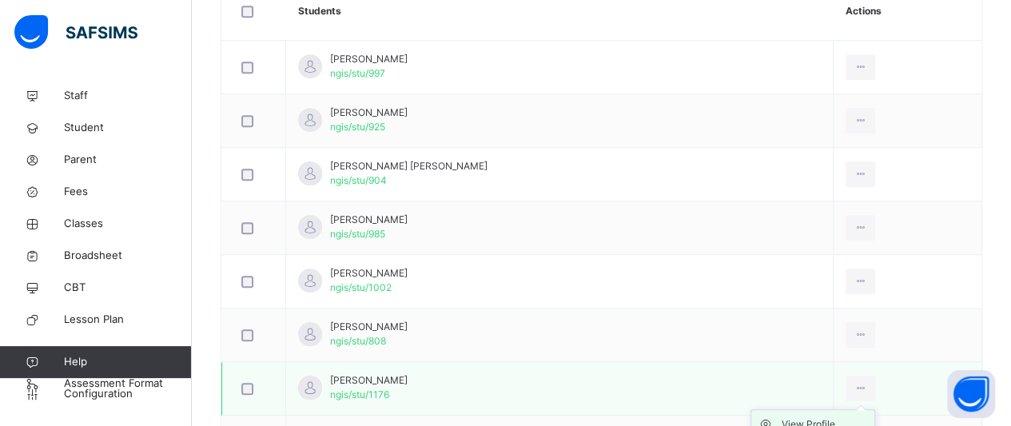
click at [829, 417] on div "View Profile" at bounding box center [824, 424] width 86 height 16
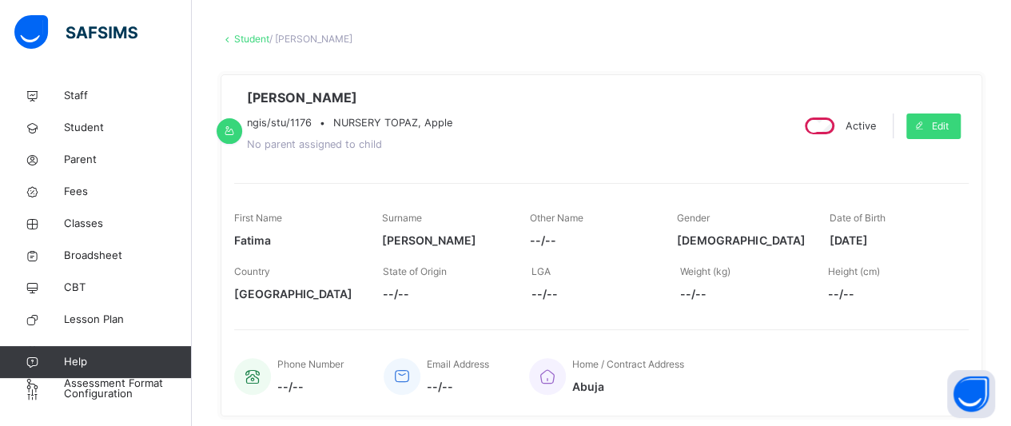
scroll to position [3, 0]
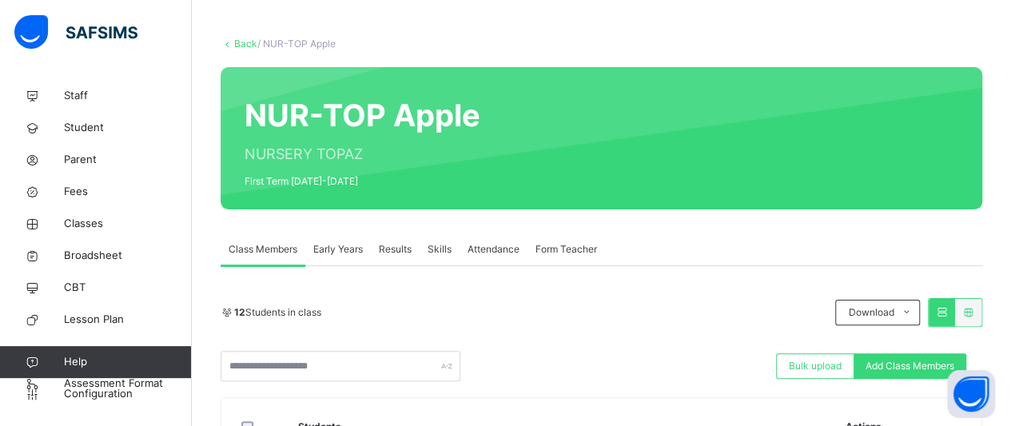
scroll to position [823, 0]
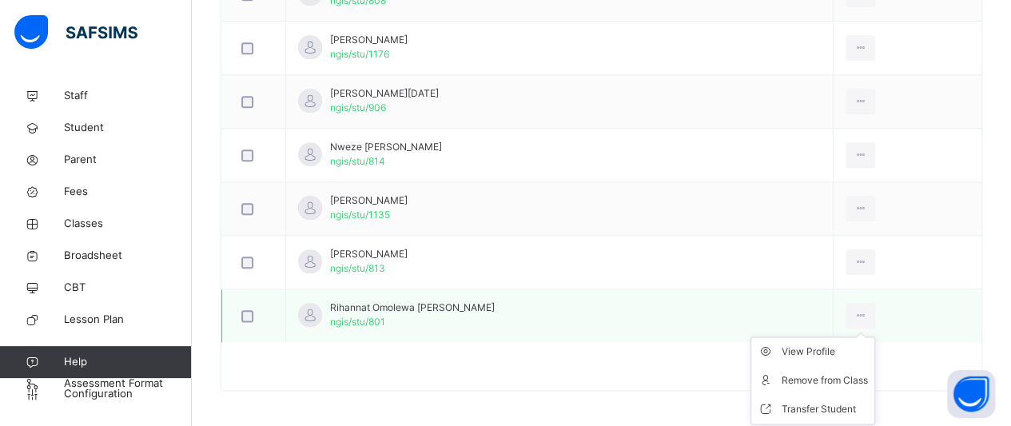
click at [857, 336] on ul "View Profile Remove from Class Transfer Student" at bounding box center [812, 380] width 125 height 88
click at [833, 353] on div "View Profile" at bounding box center [824, 352] width 86 height 16
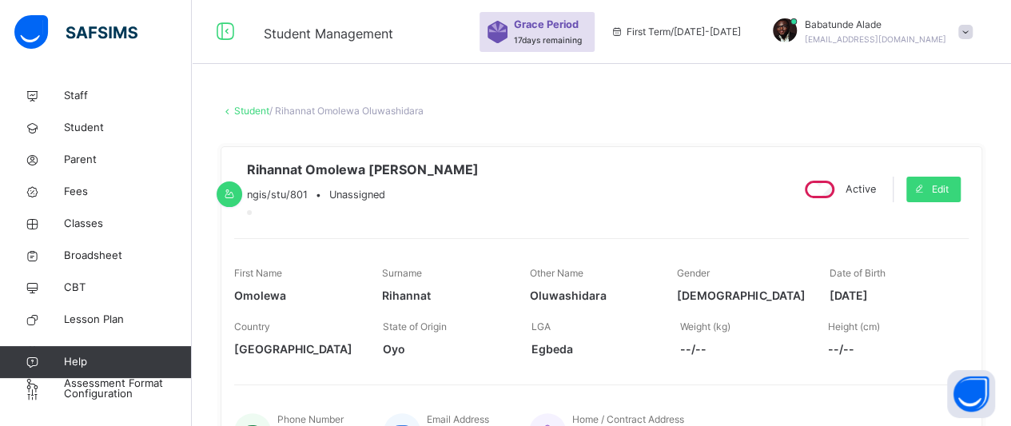
click at [901, 304] on span "[DATE]" at bounding box center [891, 295] width 124 height 17
drag, startPoint x: 900, startPoint y: 299, endPoint x: 914, endPoint y: 325, distance: 30.0
click at [914, 325] on div "First Name Omolewa Surname [PERSON_NAME] Other Name [PERSON_NAME] Gender [DEMOG…" at bounding box center [601, 301] width 734 height 127
copy div "[DATE]"
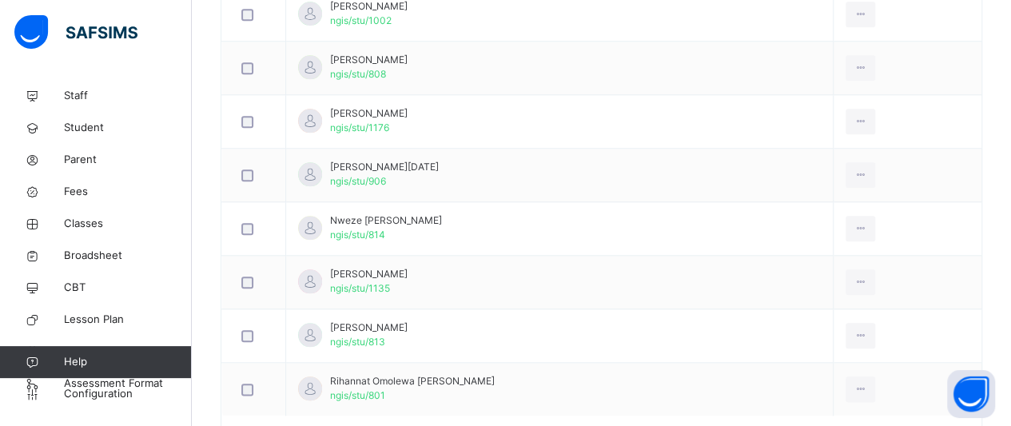
scroll to position [823, 0]
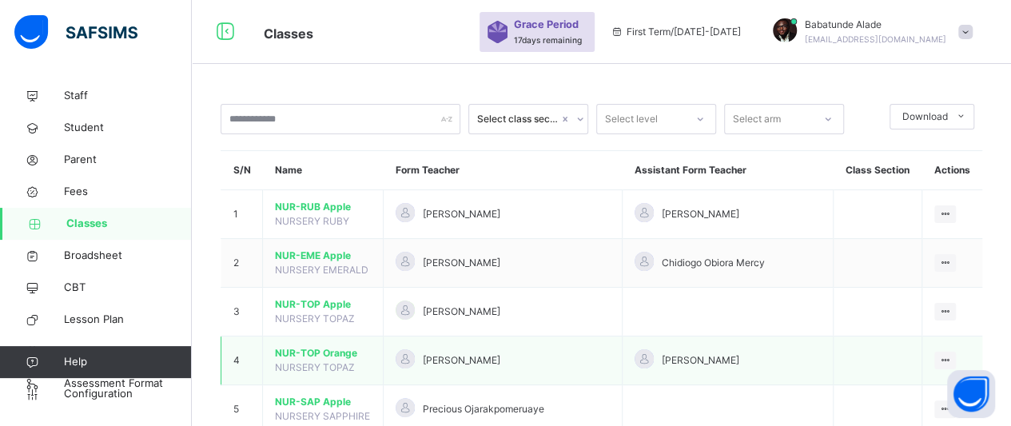
click at [342, 350] on span "NUR-TOP Orange" at bounding box center [323, 353] width 96 height 14
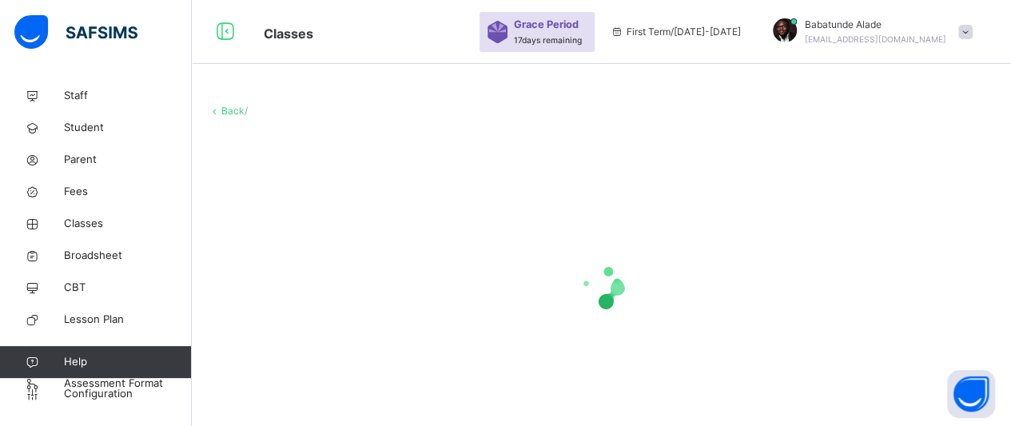
click at [342, 350] on div at bounding box center [601, 286] width 787 height 304
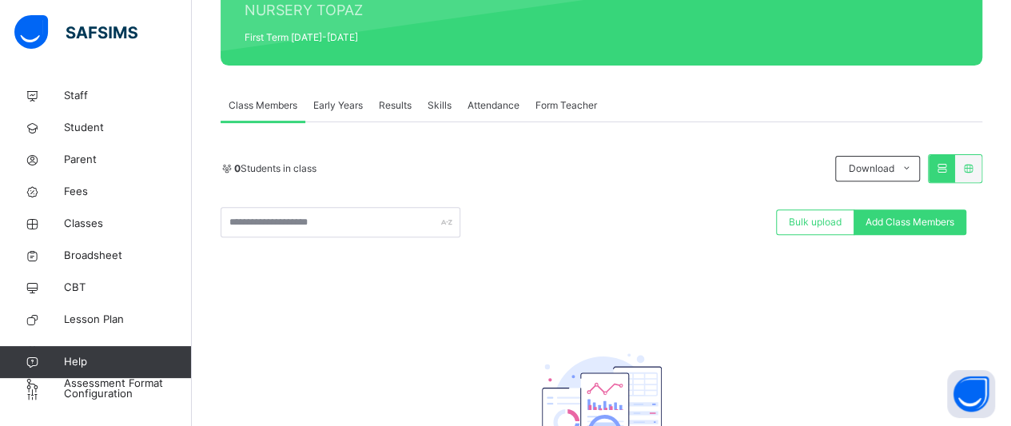
scroll to position [256, 0]
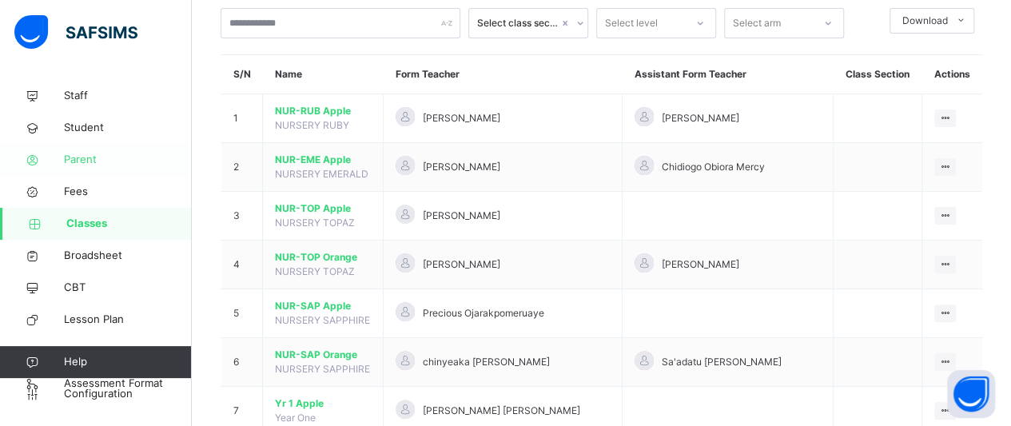
scroll to position [128, 0]
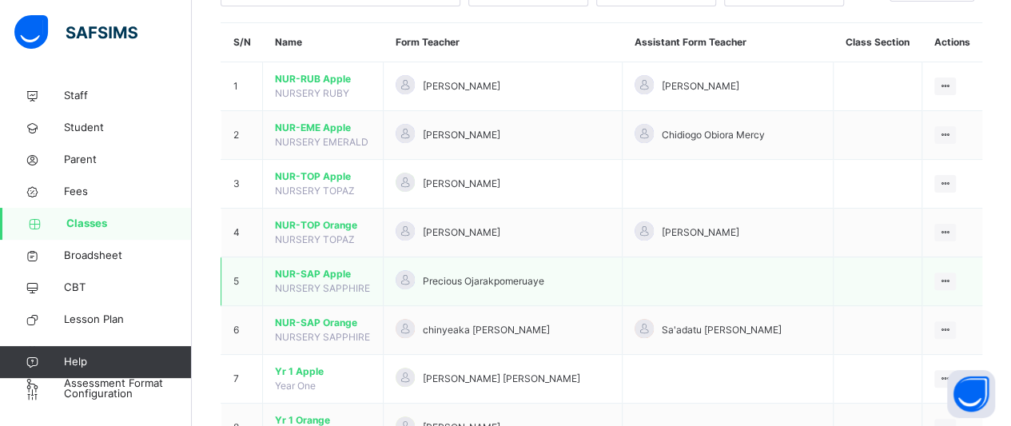
click at [292, 271] on span "NUR-SAP Apple" at bounding box center [323, 274] width 96 height 14
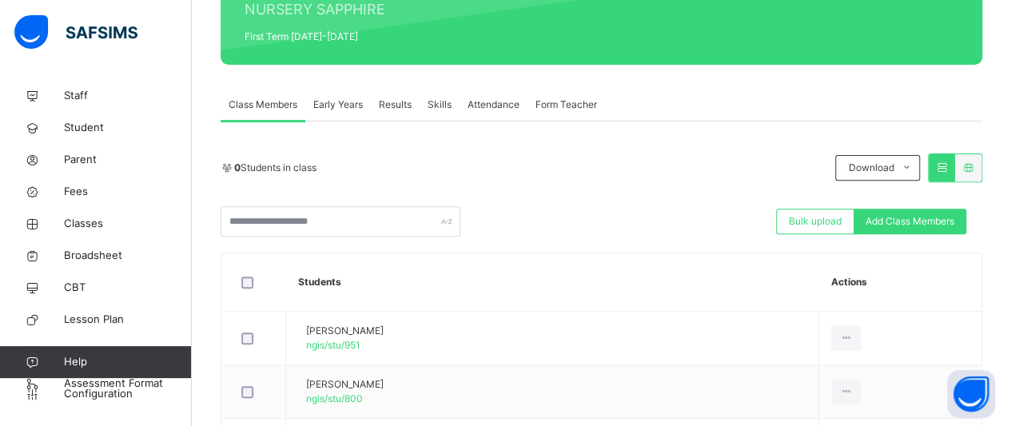
scroll to position [384, 0]
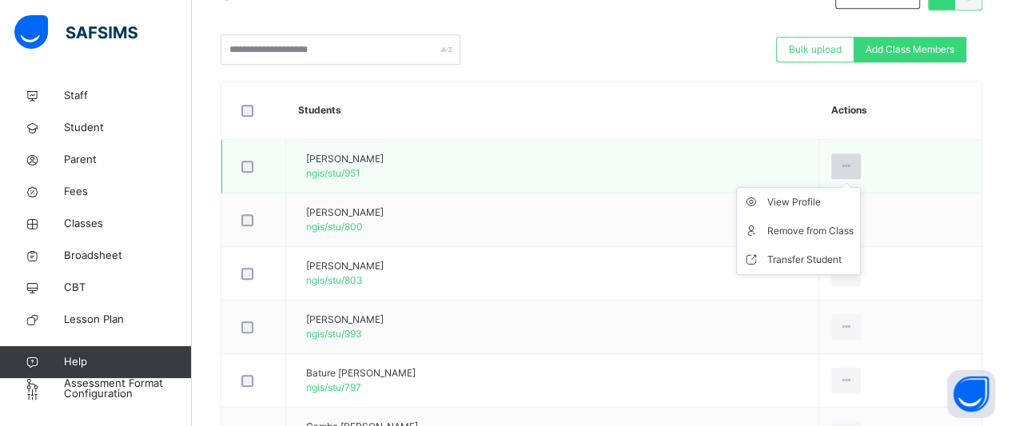
click at [853, 161] on icon at bounding box center [846, 166] width 14 height 14
click at [837, 199] on div "View Profile" at bounding box center [810, 202] width 86 height 16
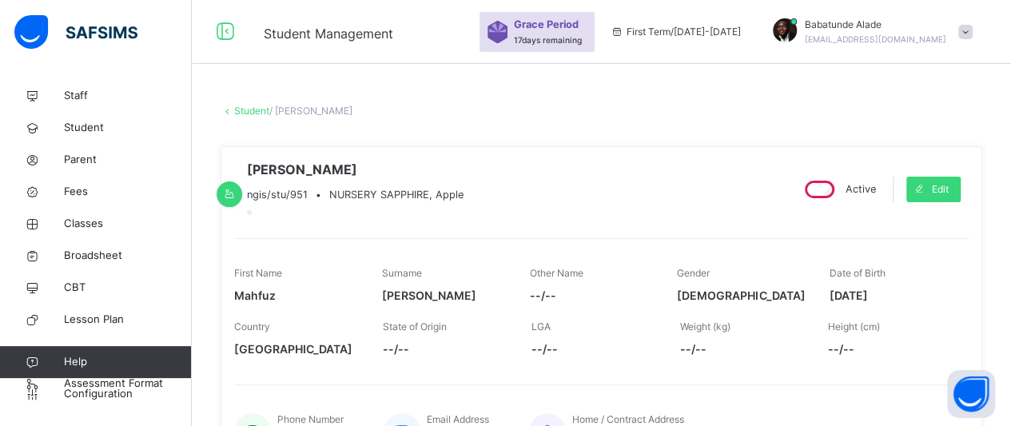
drag, startPoint x: 904, startPoint y: 308, endPoint x: 828, endPoint y: 325, distance: 77.9
click at [828, 325] on div "First Name [PERSON_NAME] Surname [PERSON_NAME] Other Name --/-- Gender [DEMOGRA…" at bounding box center [601, 301] width 734 height 127
copy span "[DATE]"
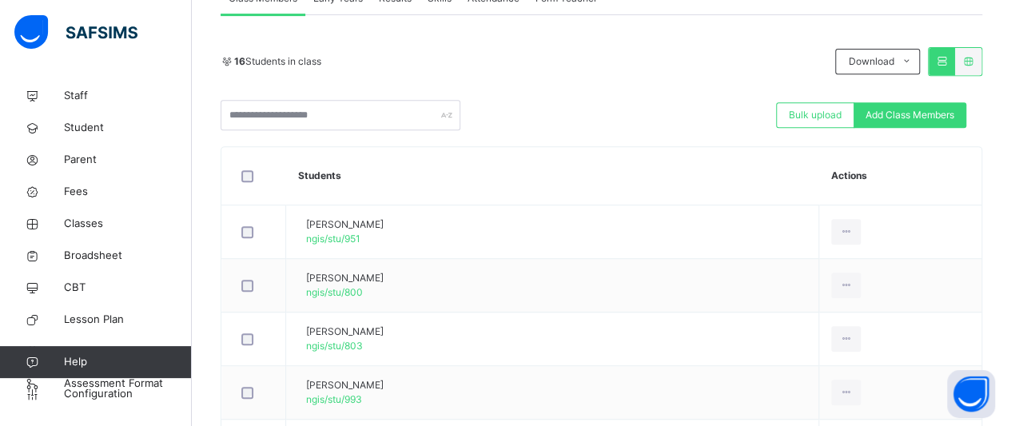
scroll to position [323, 0]
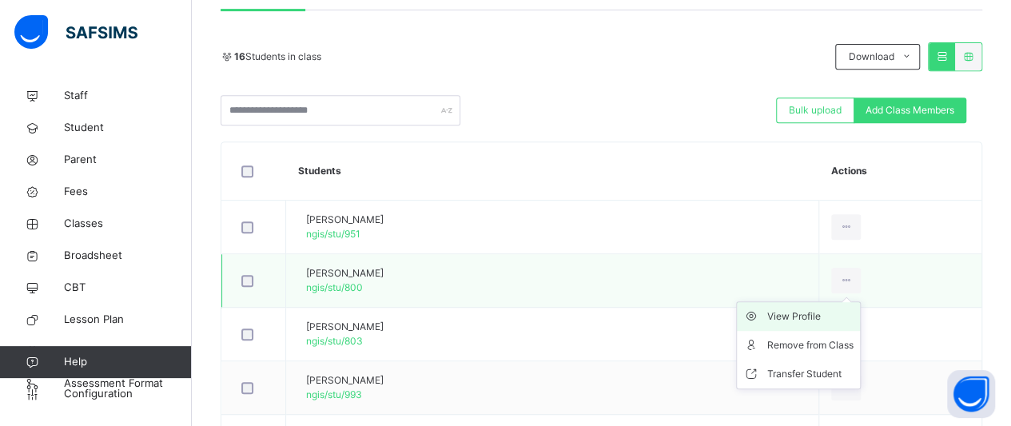
click at [837, 319] on div "View Profile" at bounding box center [810, 316] width 86 height 16
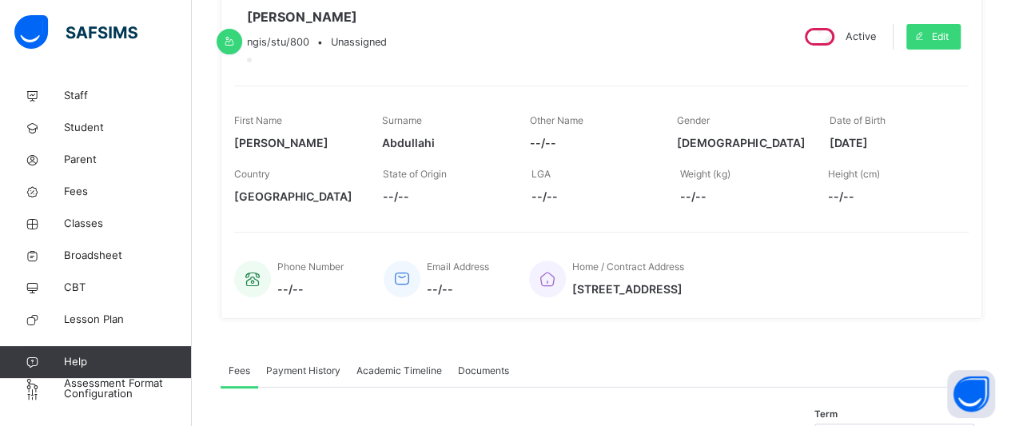
scroll to position [131, 0]
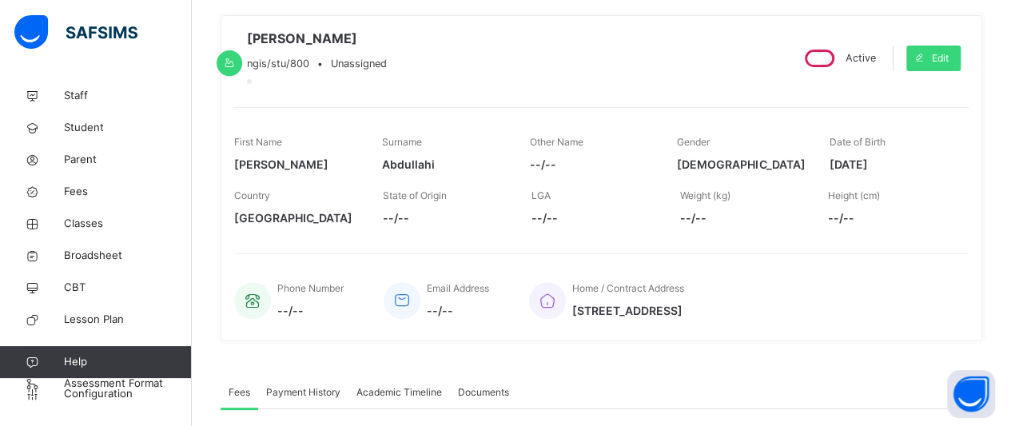
drag, startPoint x: 901, startPoint y: 176, endPoint x: 829, endPoint y: 181, distance: 72.1
click at [829, 181] on div "First Name [PERSON_NAME] [PERSON_NAME] Other Name --/-- Gender [DEMOGRAPHIC_DAT…" at bounding box center [601, 154] width 734 height 54
copy span "[DATE]"
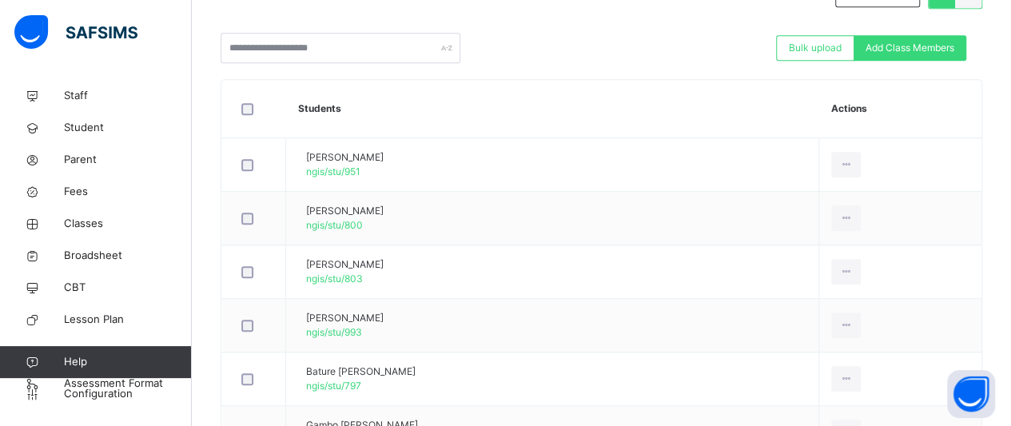
scroll to position [387, 0]
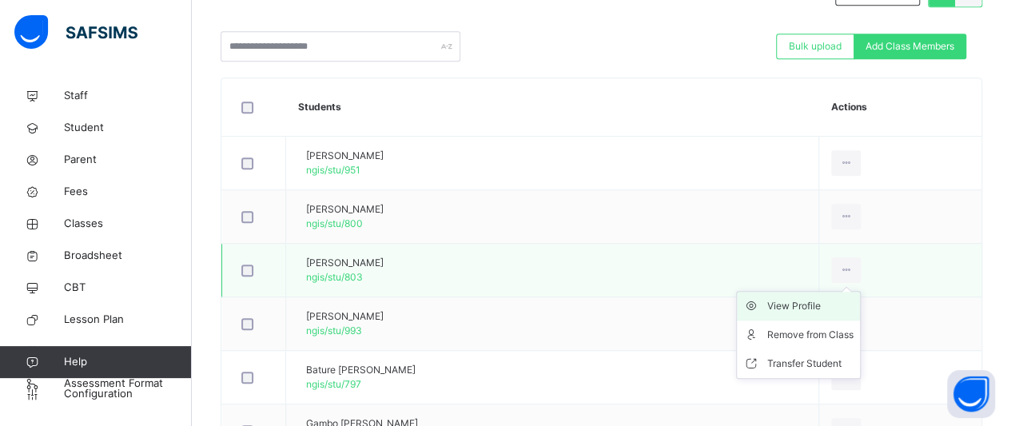
click at [833, 298] on div "View Profile" at bounding box center [810, 306] width 86 height 16
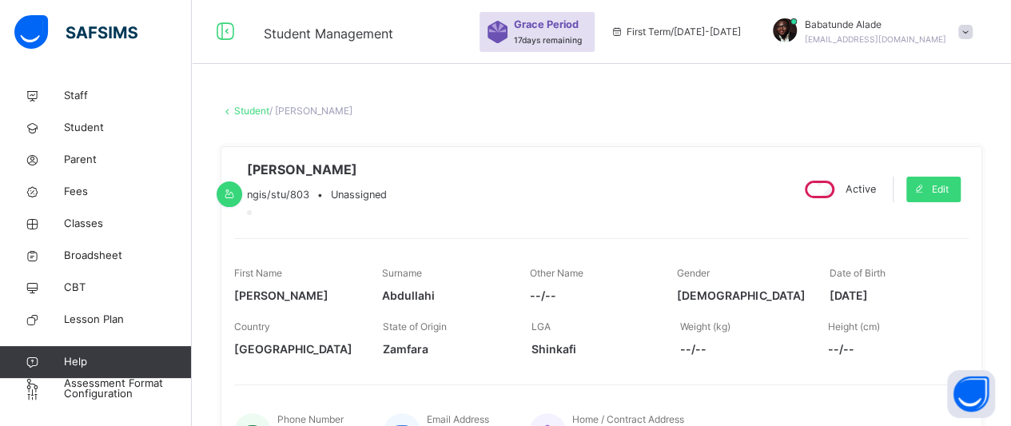
drag, startPoint x: 901, startPoint y: 307, endPoint x: 835, endPoint y: 319, distance: 67.4
click at [835, 312] on div "First Name [PERSON_NAME] [PERSON_NAME] Other Name --/-- Gender [DEMOGRAPHIC_DAT…" at bounding box center [601, 285] width 734 height 54
copy span "[DATE]"
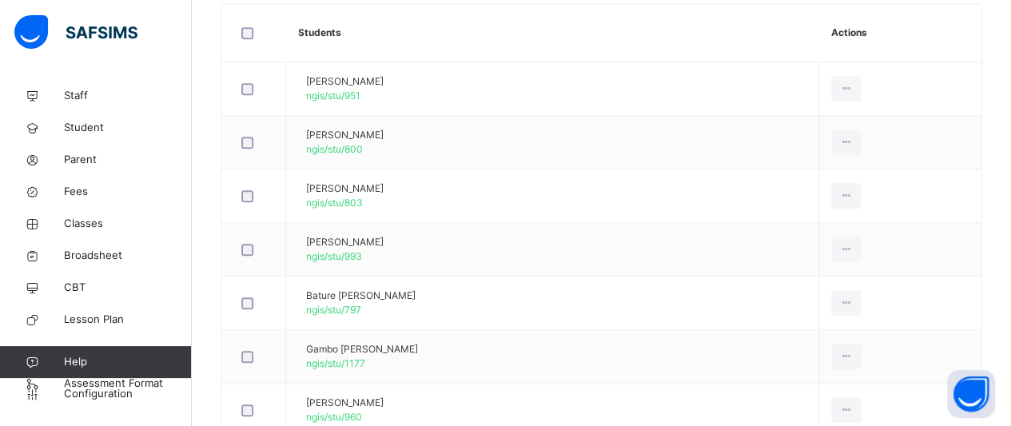
scroll to position [483, 0]
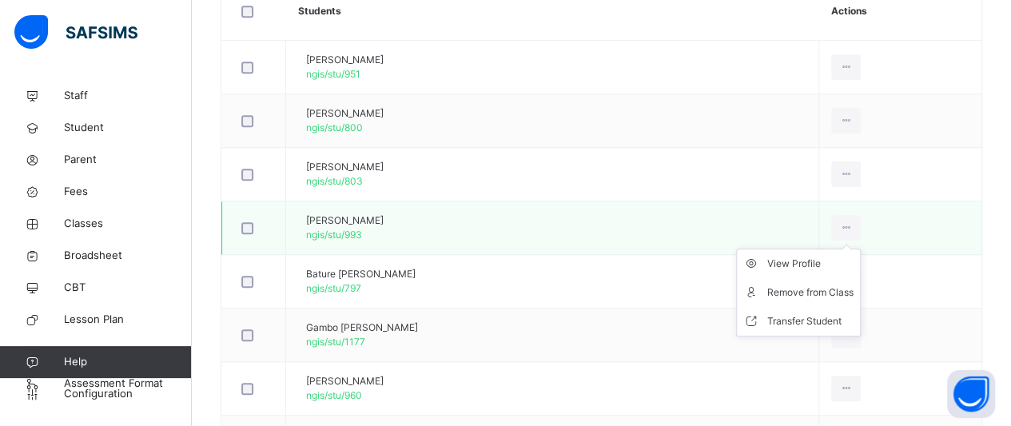
click at [831, 252] on ul "View Profile Remove from Class Transfer Student" at bounding box center [798, 293] width 125 height 88
click at [831, 258] on div "View Profile" at bounding box center [810, 264] width 86 height 16
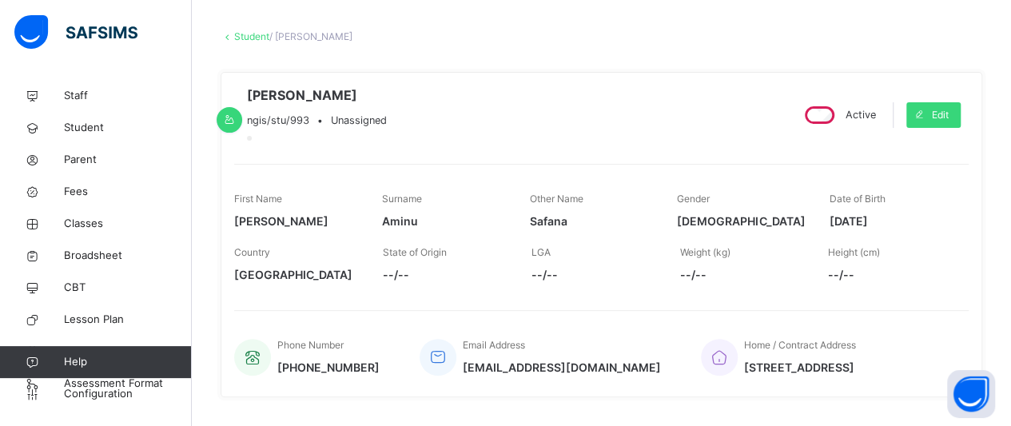
scroll to position [35, 0]
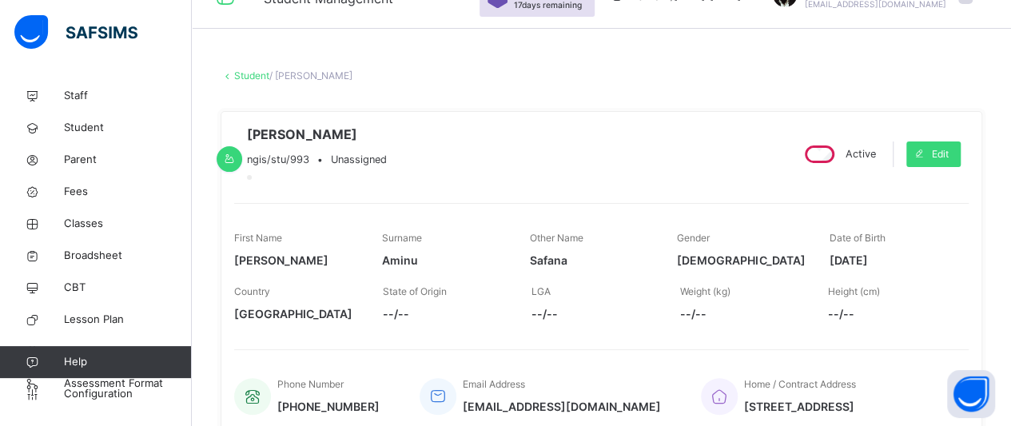
click at [905, 268] on span "[DATE]" at bounding box center [891, 260] width 124 height 17
click at [903, 268] on span "[DATE]" at bounding box center [891, 260] width 124 height 17
drag, startPoint x: 903, startPoint y: 273, endPoint x: 831, endPoint y: 274, distance: 71.9
drag, startPoint x: 831, startPoint y: 274, endPoint x: 841, endPoint y: 279, distance: 10.7
click at [841, 268] on span "[DATE]" at bounding box center [891, 260] width 124 height 17
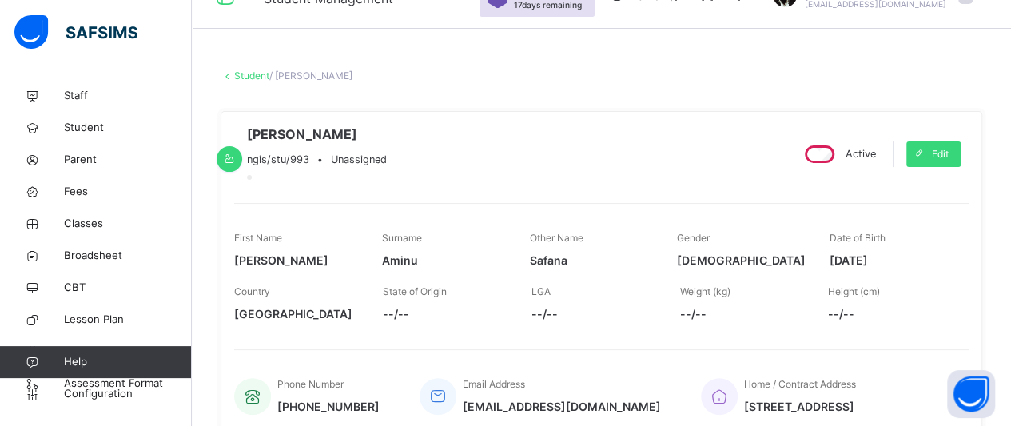
click at [831, 276] on div "First Name [PERSON_NAME] Surname [PERSON_NAME] Other Name [PERSON_NAME] Gender …" at bounding box center [601, 250] width 734 height 54
drag, startPoint x: 866, startPoint y: 306, endPoint x: 908, endPoint y: 276, distance: 51.5
click at [908, 268] on span "[DATE]" at bounding box center [891, 260] width 124 height 17
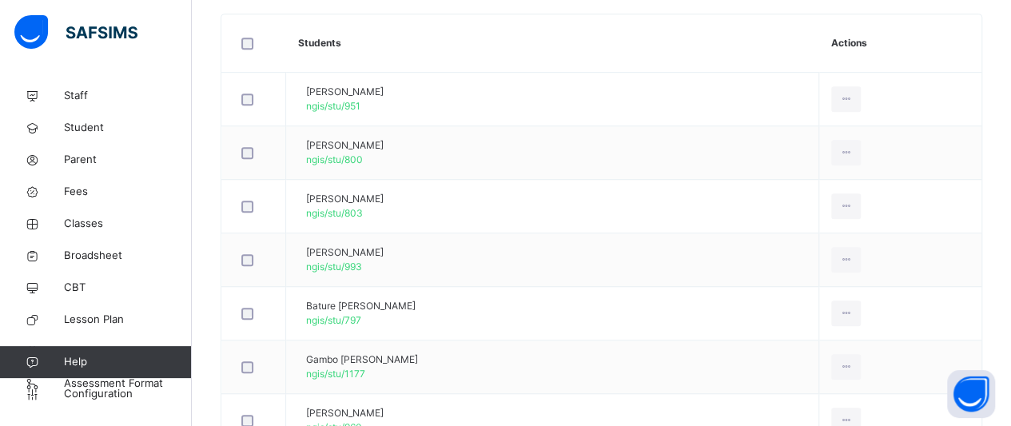
scroll to position [483, 0]
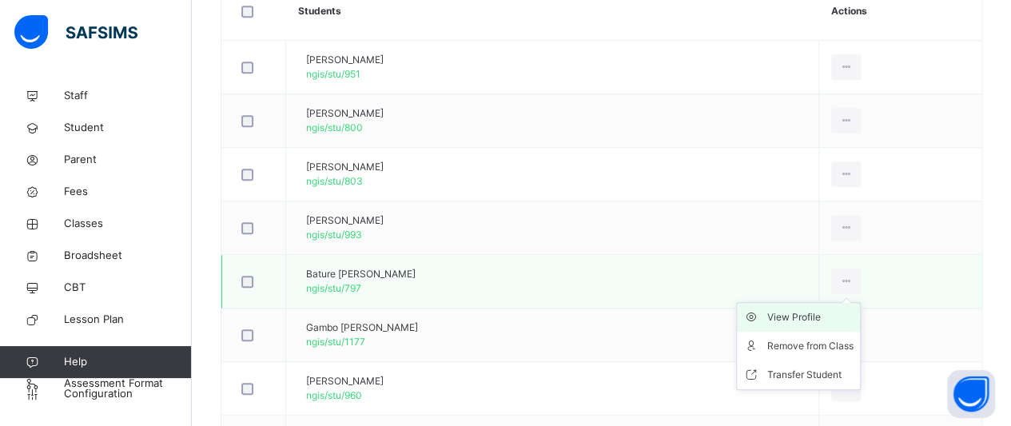
click at [843, 309] on div "View Profile" at bounding box center [810, 317] width 86 height 16
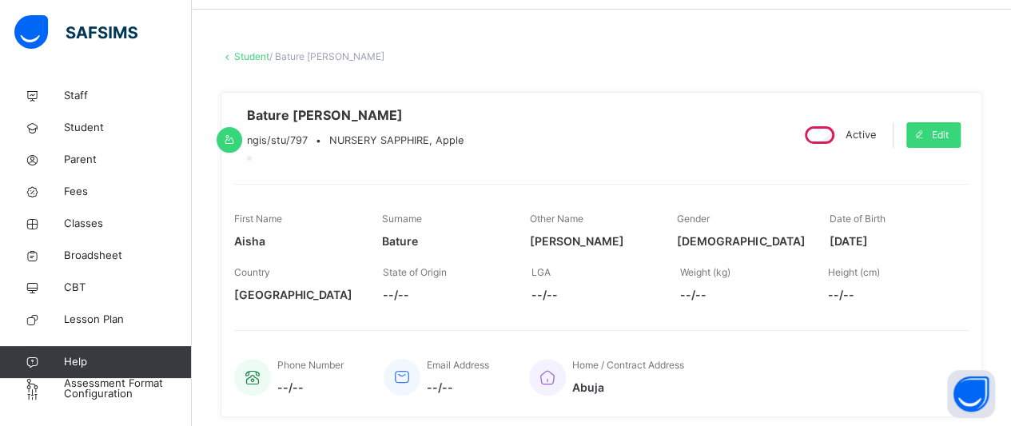
scroll to position [35, 0]
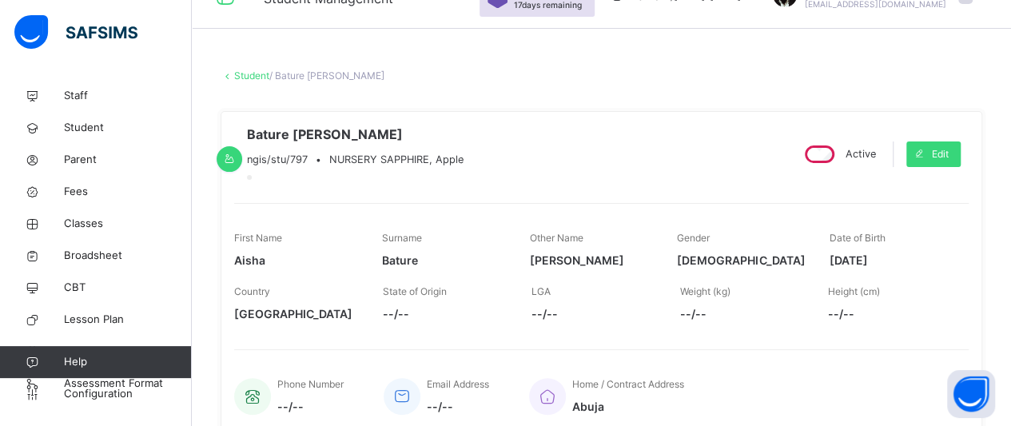
drag, startPoint x: 905, startPoint y: 271, endPoint x: 831, endPoint y: 277, distance: 74.6
click at [831, 276] on div "First Name [PERSON_NAME] Surname [GEOGRAPHIC_DATA] Other Name [PERSON_NAME] Gen…" at bounding box center [601, 250] width 734 height 54
